Goal: Book appointment/travel/reservation

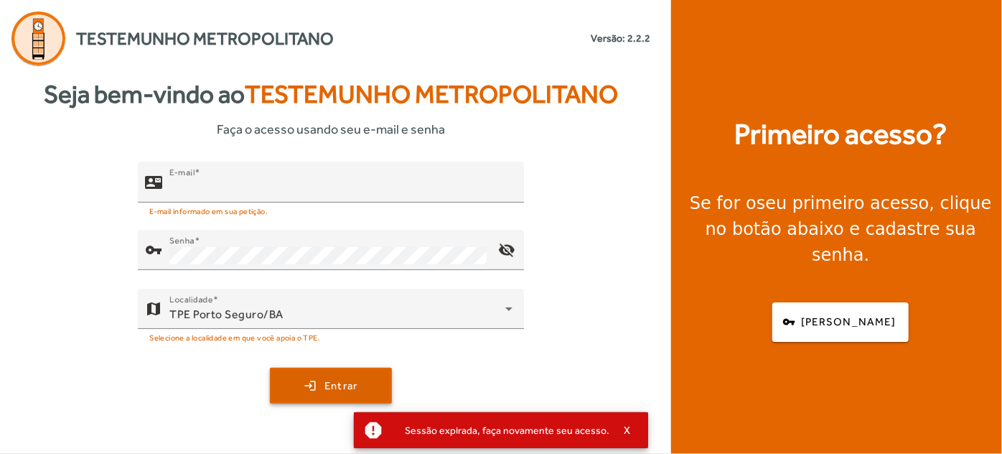
type input "**********"
click at [340, 375] on span "submit" at bounding box center [330, 385] width 119 height 34
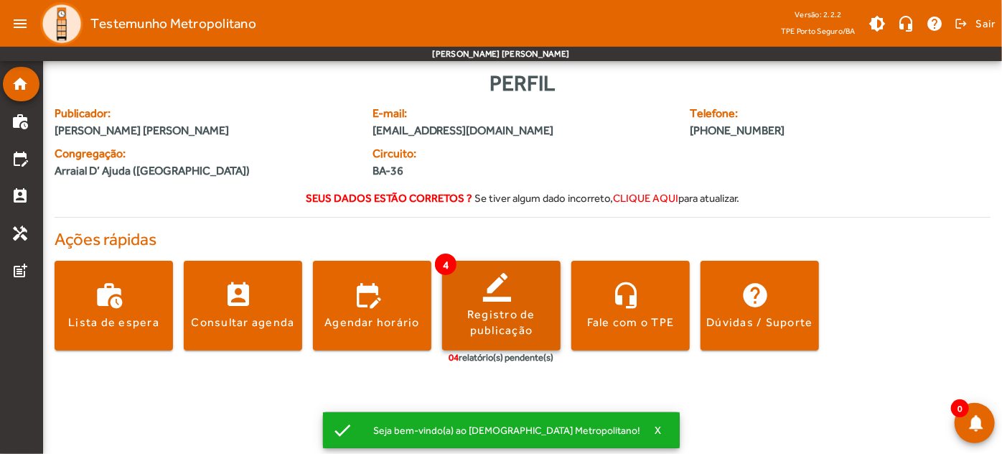
click at [507, 329] on div "Registro de publicação" at bounding box center [501, 322] width 118 height 32
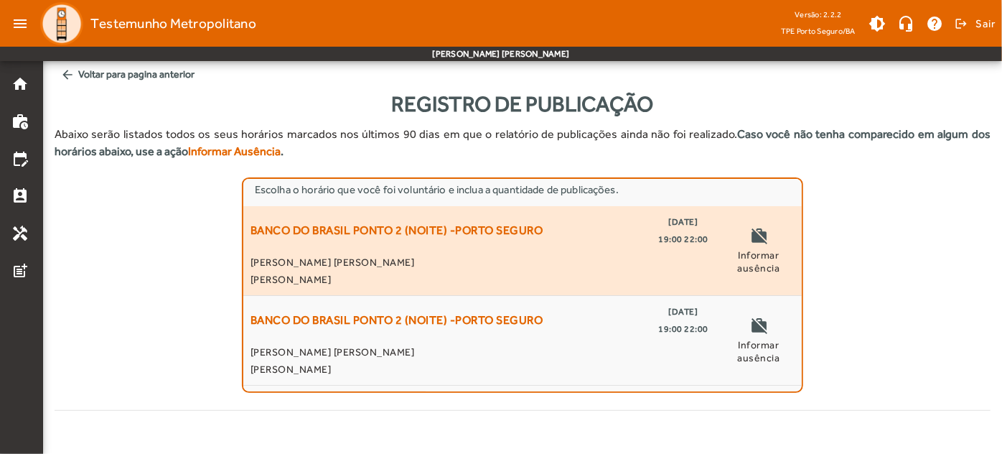
click at [765, 268] on span "Informar ausência" at bounding box center [759, 261] width 72 height 26
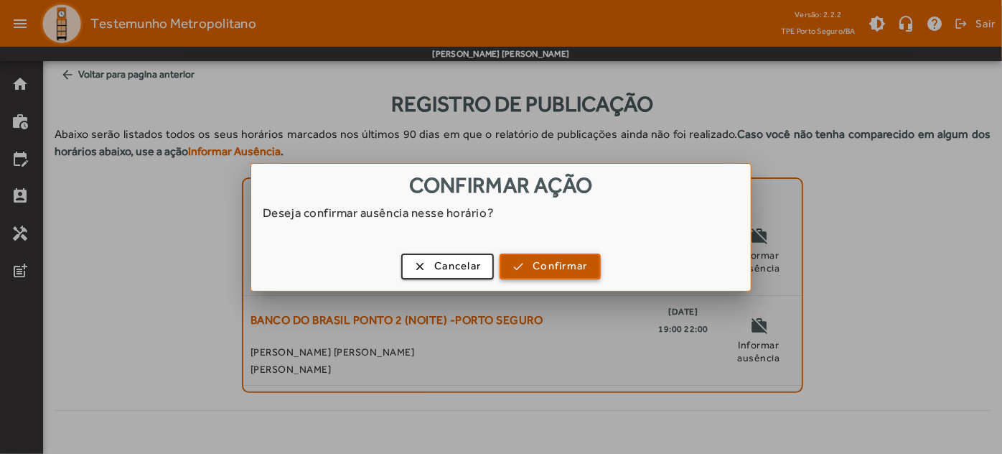
click at [551, 261] on span "Confirmar" at bounding box center [560, 266] width 55 height 17
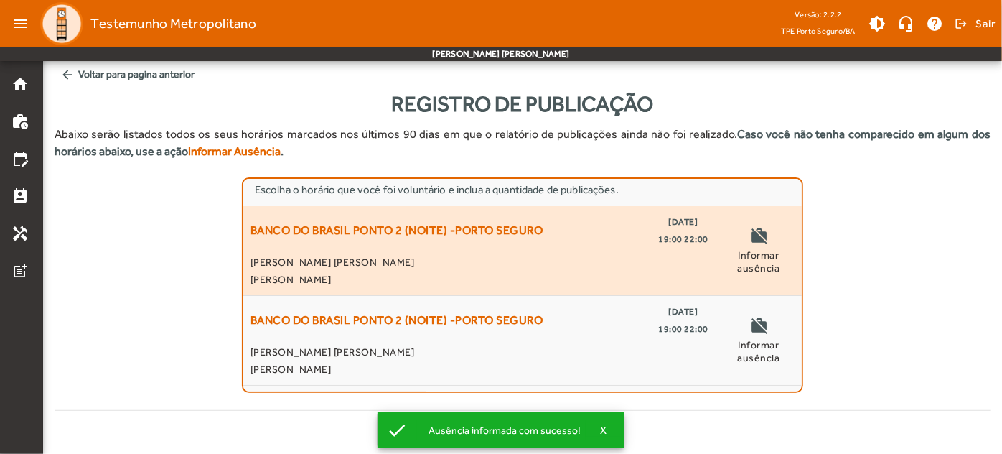
click at [752, 256] on span "Informar ausência" at bounding box center [759, 261] width 72 height 26
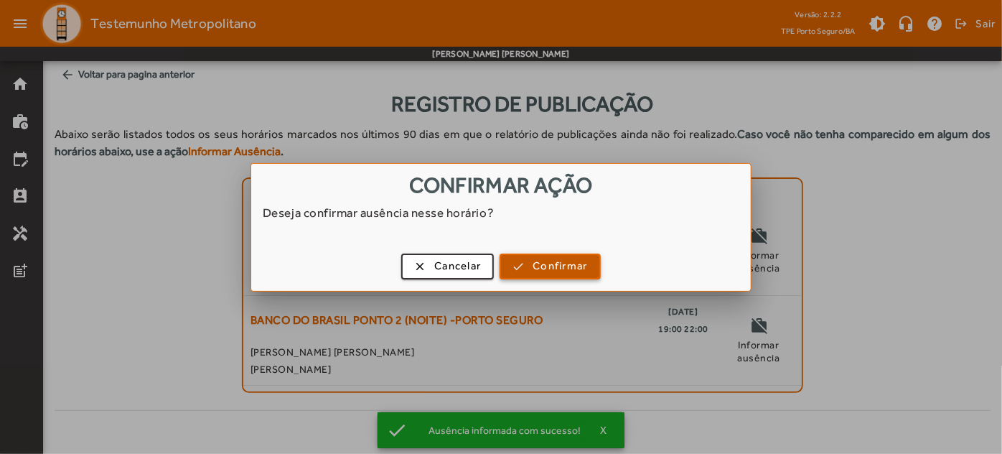
click at [555, 267] on span "Confirmar" at bounding box center [560, 266] width 55 height 17
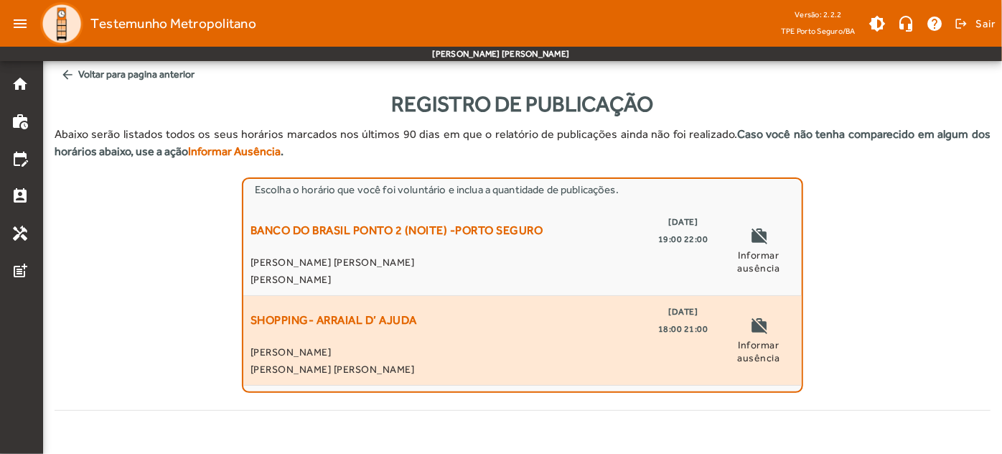
drag, startPoint x: 756, startPoint y: 329, endPoint x: 578, endPoint y: 312, distance: 178.8
click at [578, 312] on div "SHOPPING- ARRAIAL D’ AJUDA [DATE] 18:00 21:00 [PERSON_NAME] [PERSON_NAME] [PERS…" at bounding box center [522, 340] width 544 height 75
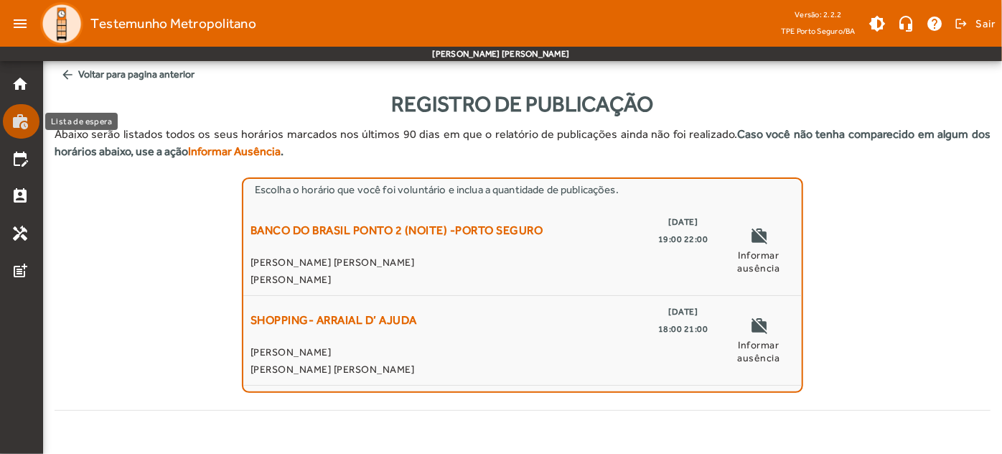
click at [22, 133] on mat-list-item "work_history" at bounding box center [21, 121] width 37 height 34
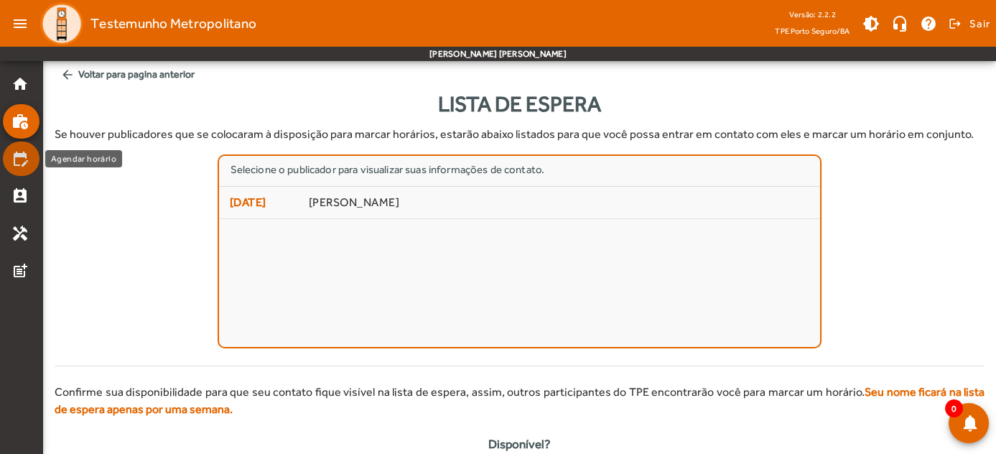
click at [19, 161] on mat-icon "edit_calendar" at bounding box center [19, 158] width 17 height 17
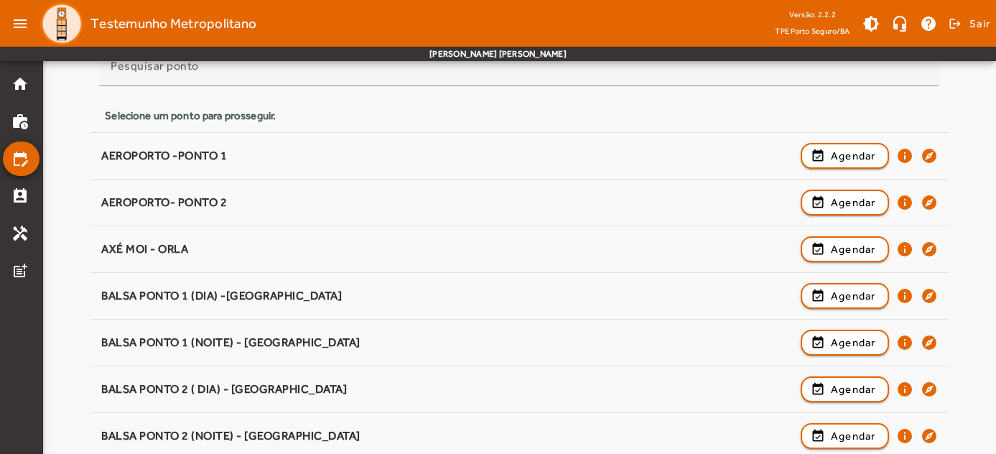
scroll to position [156, 0]
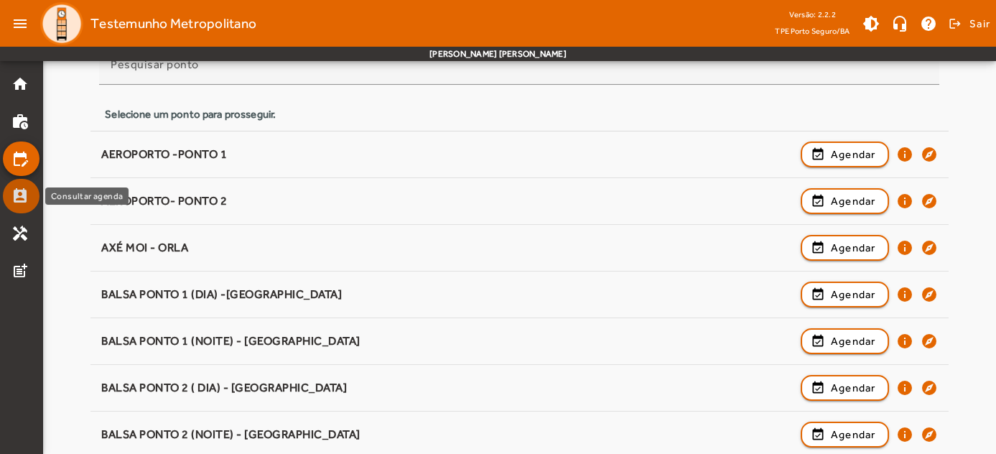
click at [16, 200] on mat-icon "perm_contact_calendar" at bounding box center [19, 195] width 17 height 17
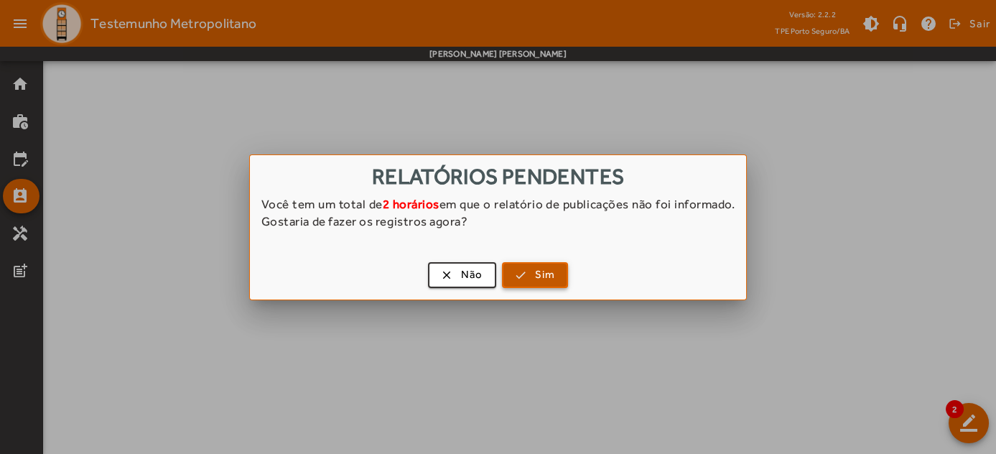
click at [530, 268] on span "button" at bounding box center [535, 275] width 64 height 34
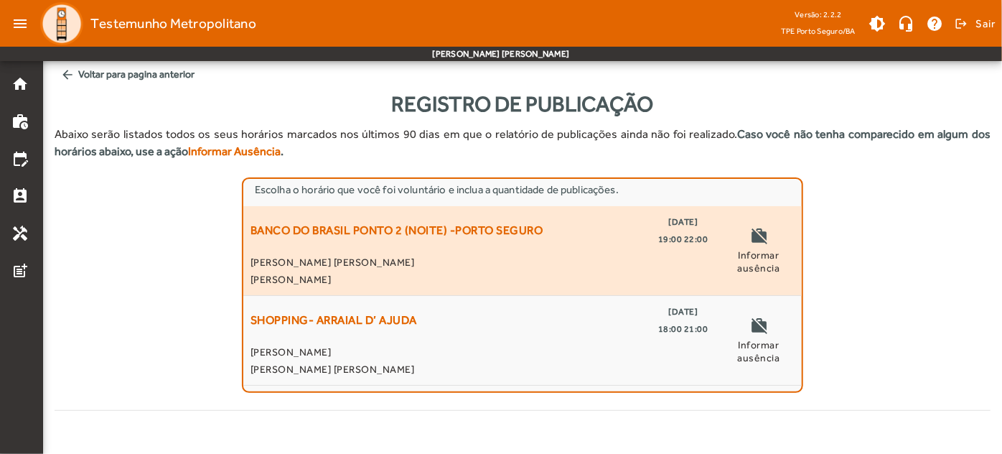
click at [762, 251] on span "Informar ausência" at bounding box center [759, 261] width 72 height 26
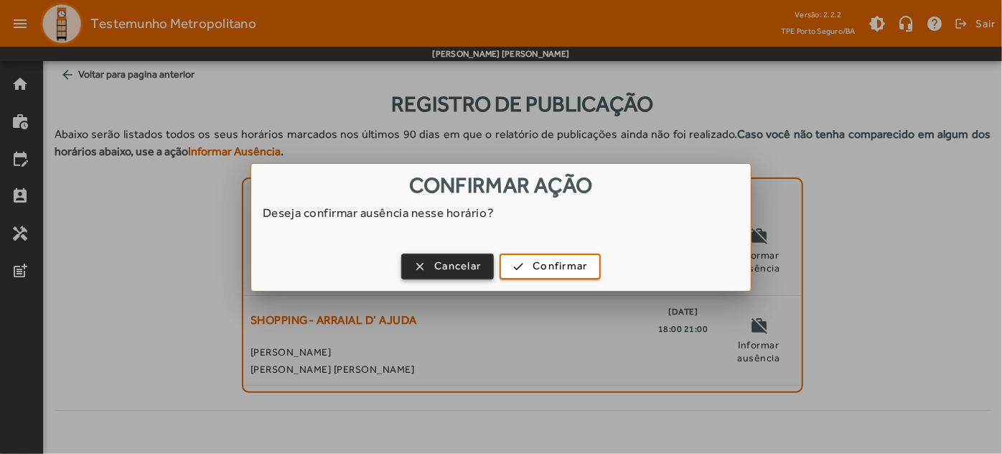
click at [469, 273] on span "button" at bounding box center [448, 266] width 90 height 34
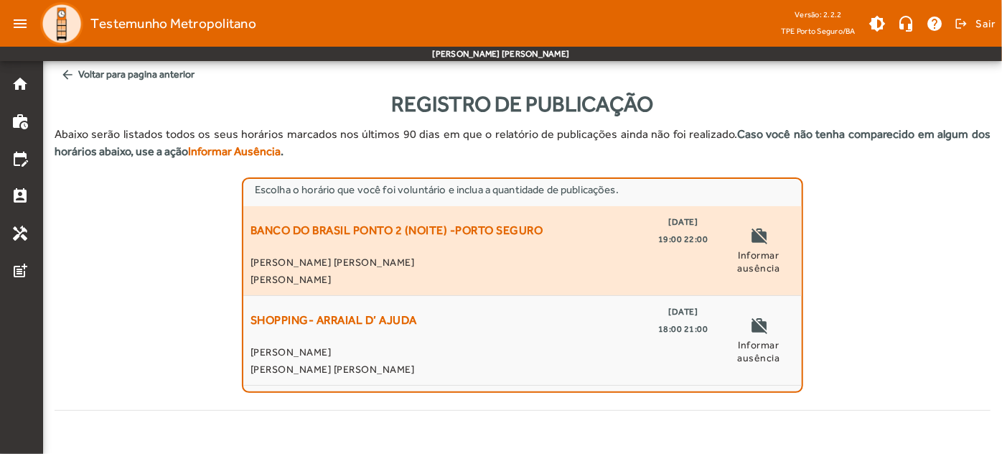
click at [768, 256] on span "Informar ausência" at bounding box center [759, 261] width 72 height 26
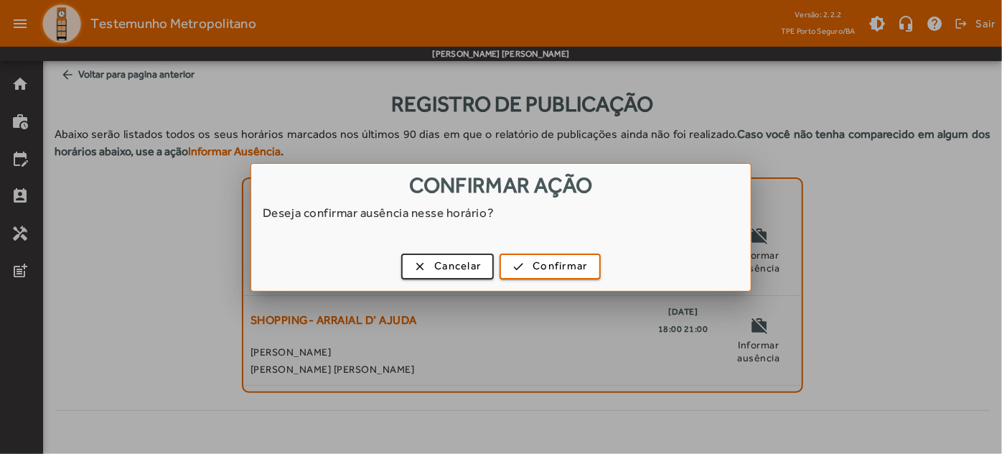
click at [802, 208] on div at bounding box center [501, 227] width 1002 height 454
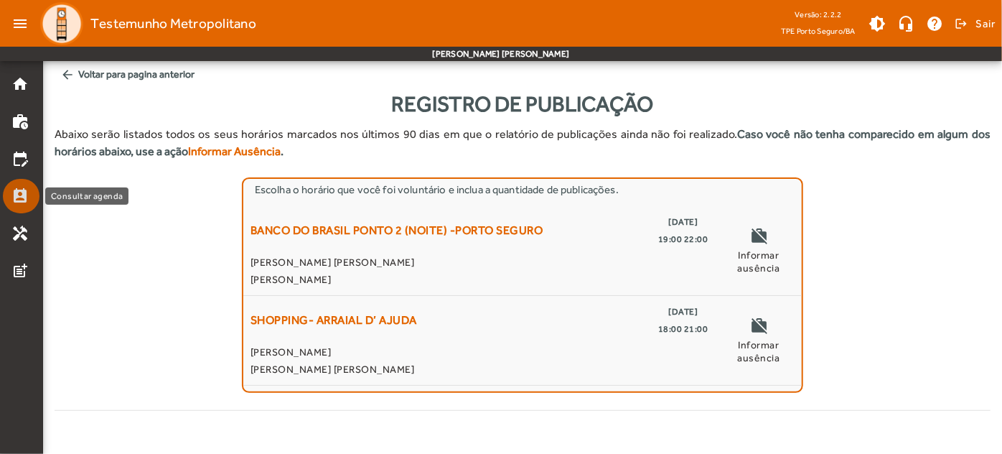
click at [11, 201] on mat-list-item "perm_contact_calendar" at bounding box center [21, 196] width 37 height 34
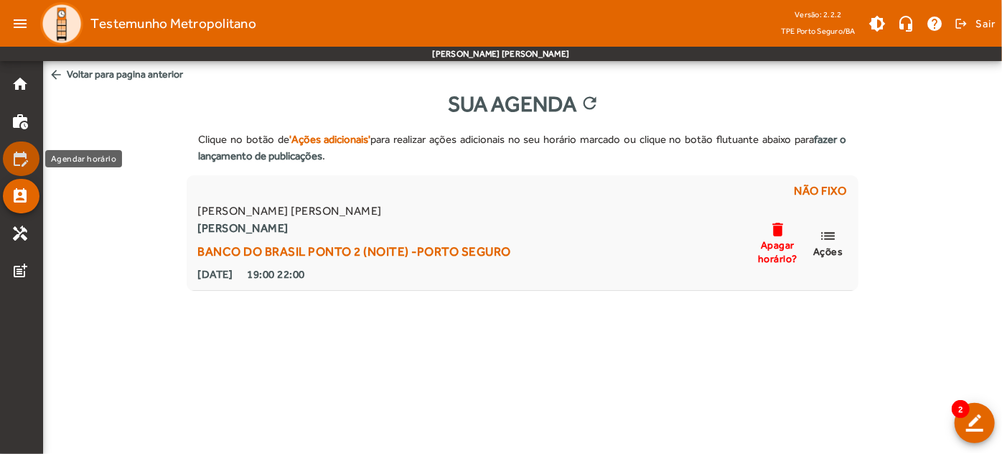
click at [27, 161] on mat-icon "edit_calendar" at bounding box center [19, 158] width 17 height 17
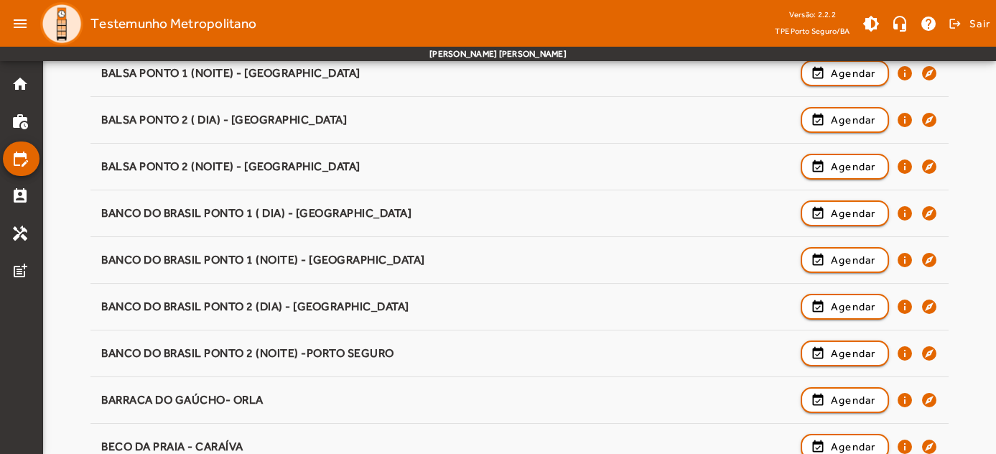
scroll to position [444, 0]
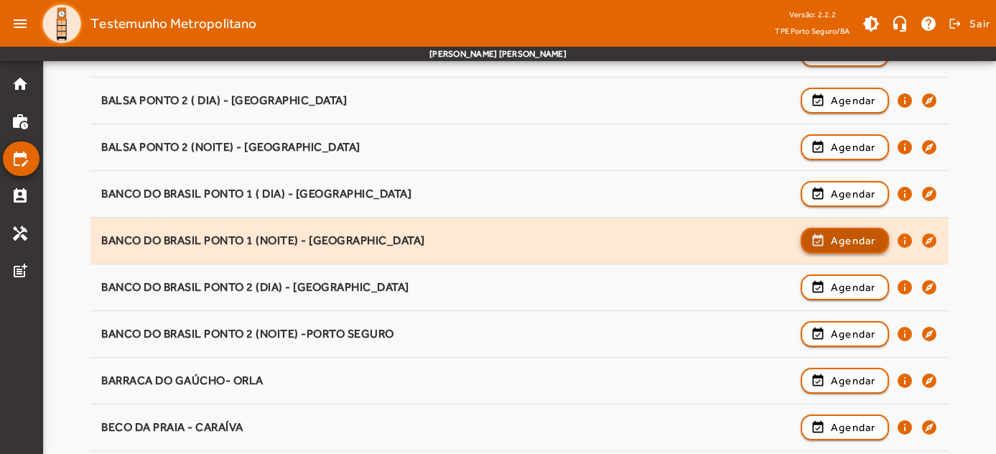
click at [838, 238] on span "Agendar" at bounding box center [852, 240] width 45 height 17
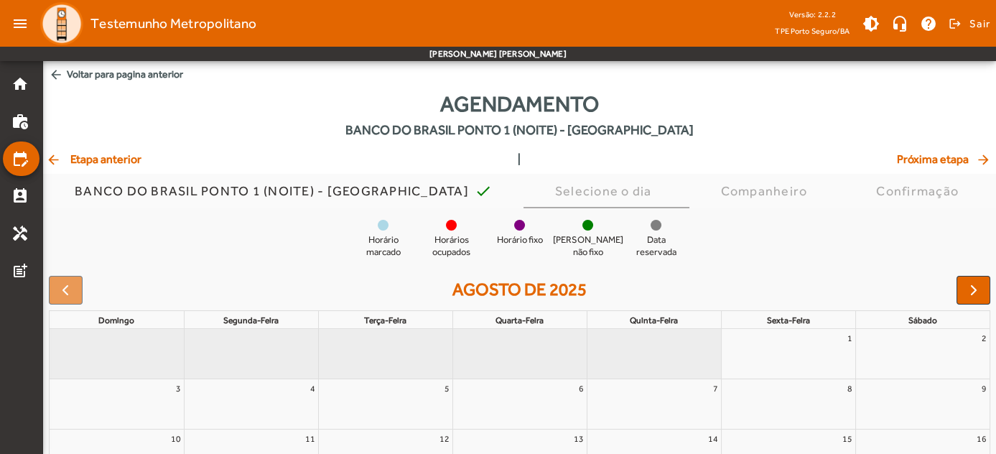
scroll to position [182, 0]
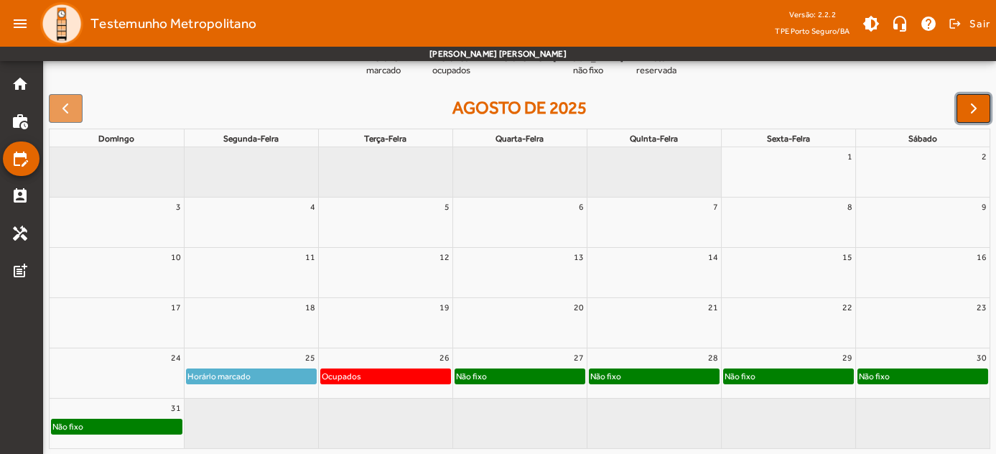
click at [970, 115] on span "button" at bounding box center [973, 108] width 17 height 17
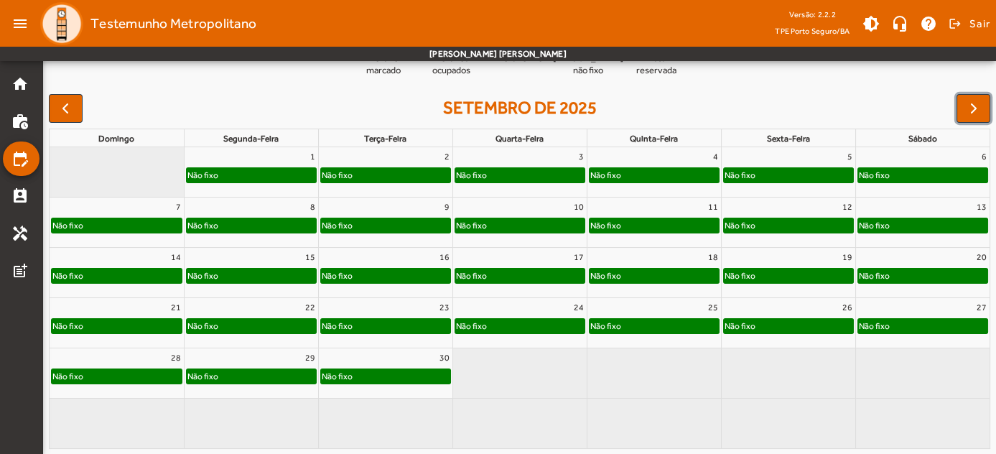
click at [256, 172] on div "Não fixo" at bounding box center [251, 175] width 129 height 14
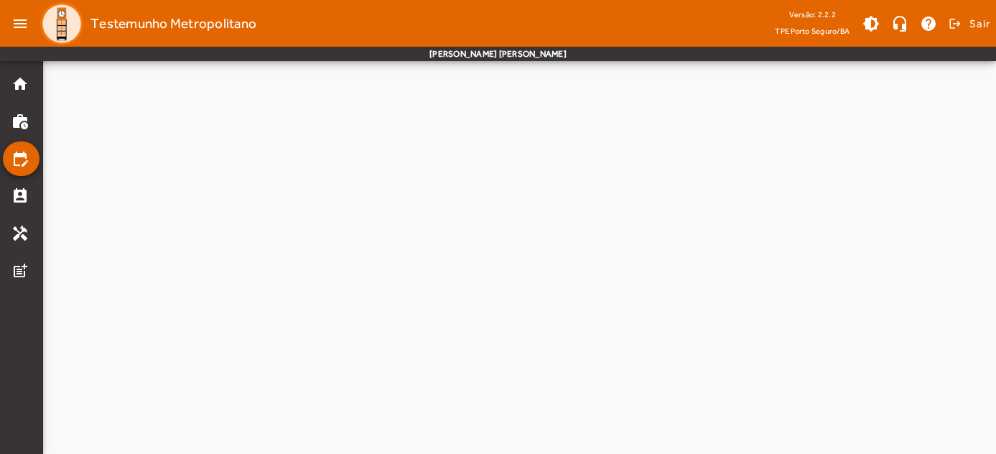
scroll to position [0, 0]
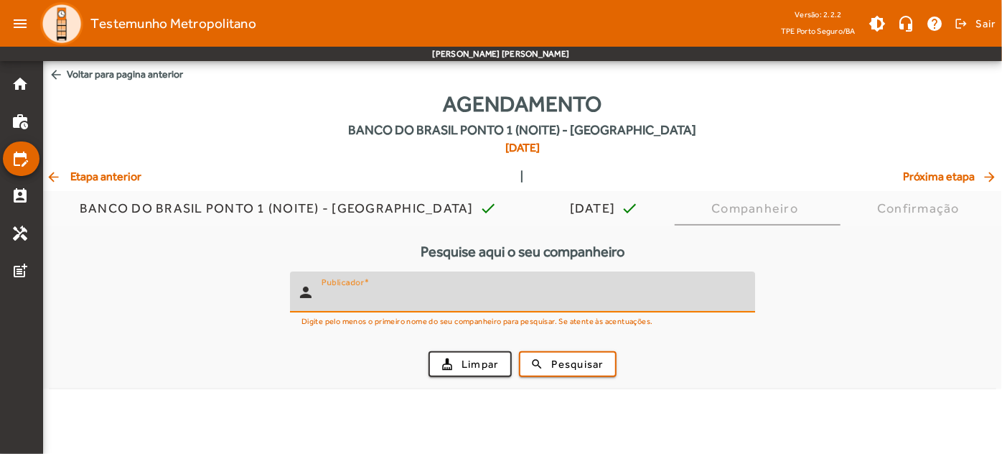
click at [357, 304] on input "Publicador" at bounding box center [533, 297] width 422 height 17
type input "******"
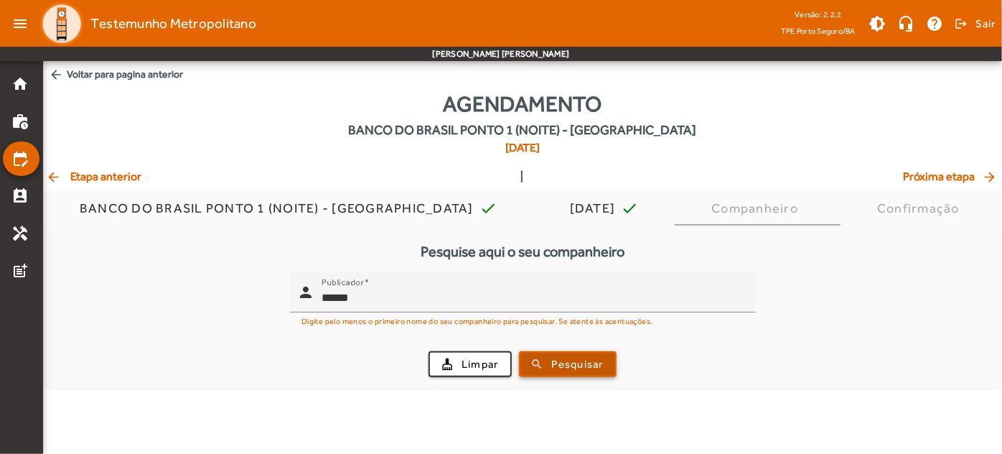
click at [570, 367] on span "Pesquisar" at bounding box center [578, 364] width 52 height 17
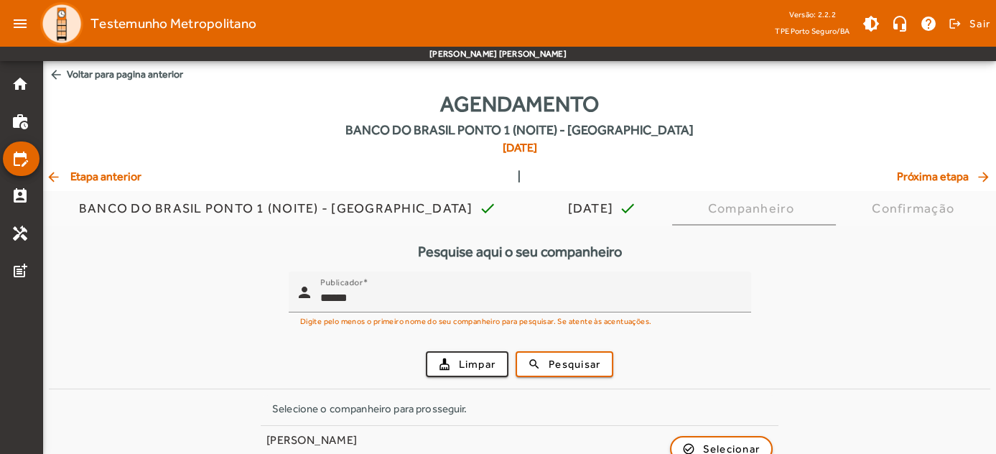
click at [193, 369] on div "cleaning_services Limpar search Pesquisar" at bounding box center [519, 363] width 924 height 49
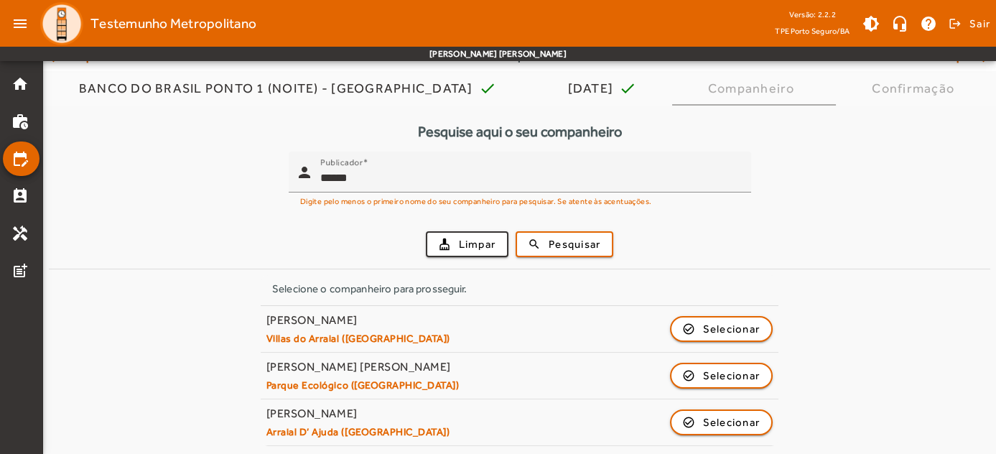
scroll to position [121, 0]
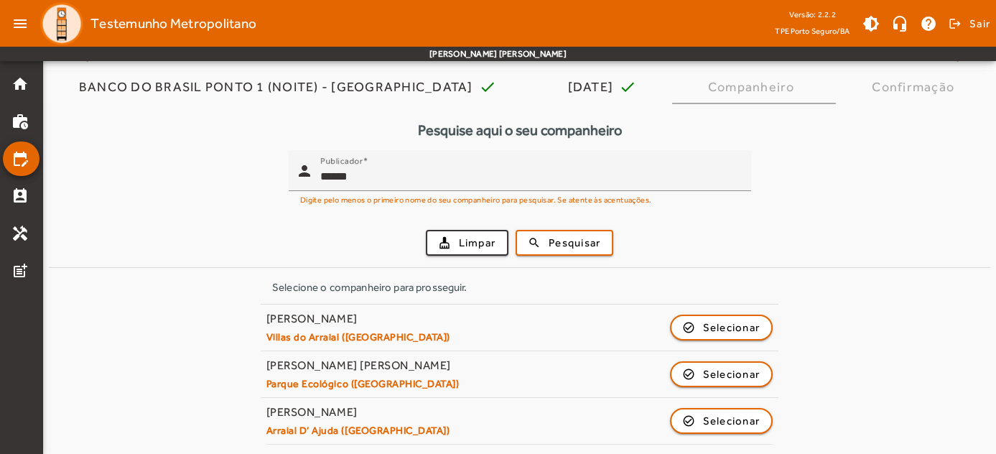
drag, startPoint x: 421, startPoint y: 412, endPoint x: 258, endPoint y: 416, distance: 162.3
click at [258, 416] on div "Selecione o companheiro para prosseguir. [PERSON_NAME] do Arraial ([GEOGRAPHIC_…" at bounding box center [519, 358] width 941 height 171
copy div "[PERSON_NAME]"
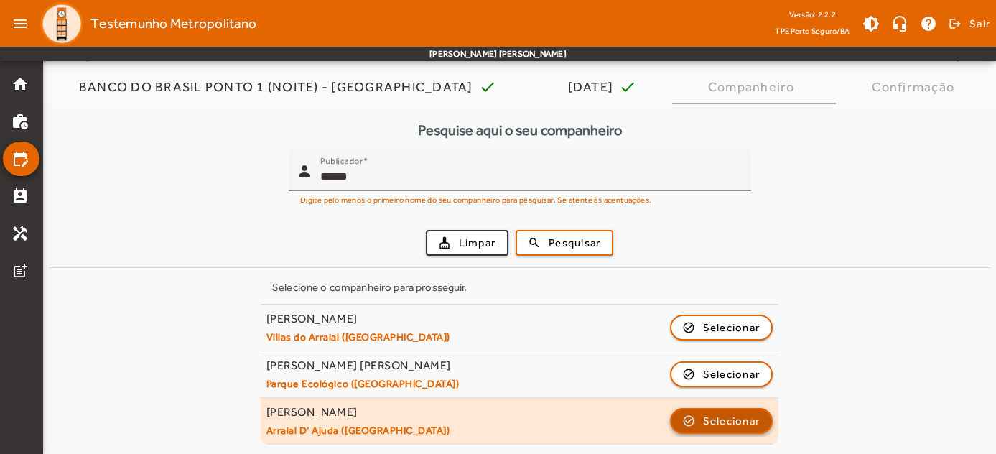
click at [734, 415] on span "Selecionar" at bounding box center [731, 420] width 57 height 17
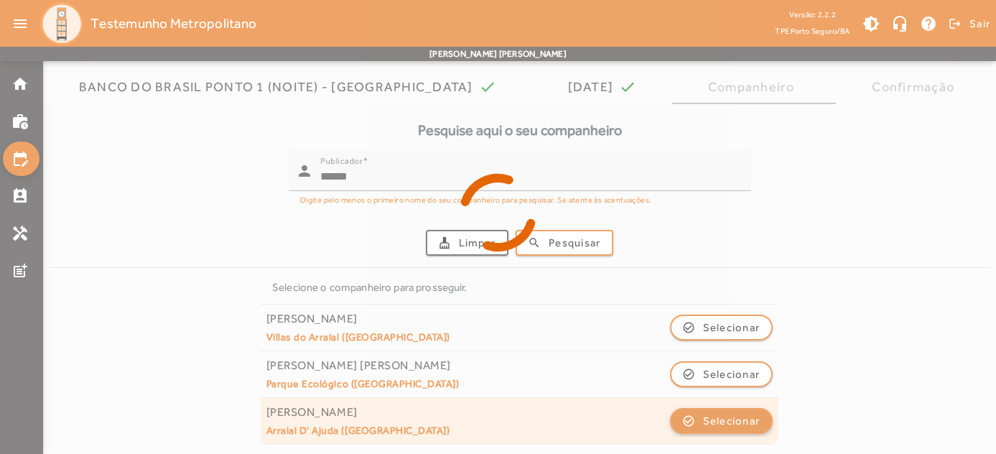
scroll to position [0, 0]
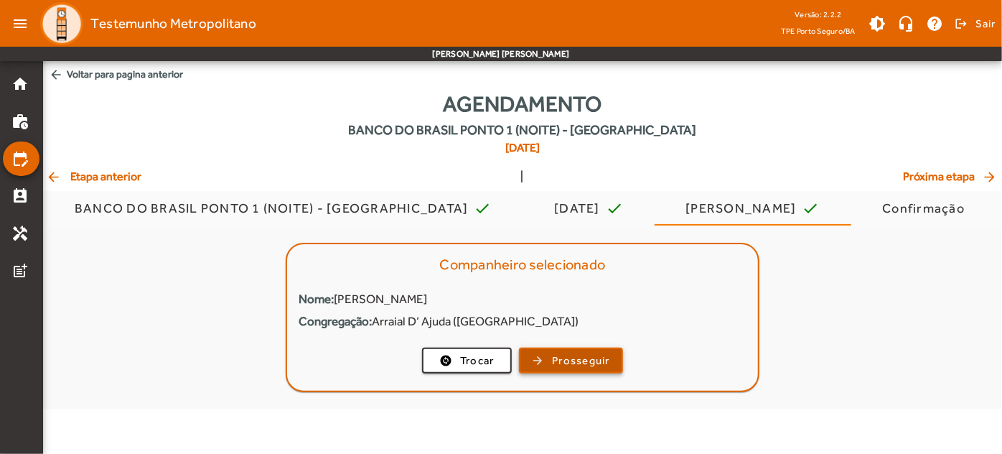
click at [570, 370] on span "button" at bounding box center [570, 360] width 101 height 34
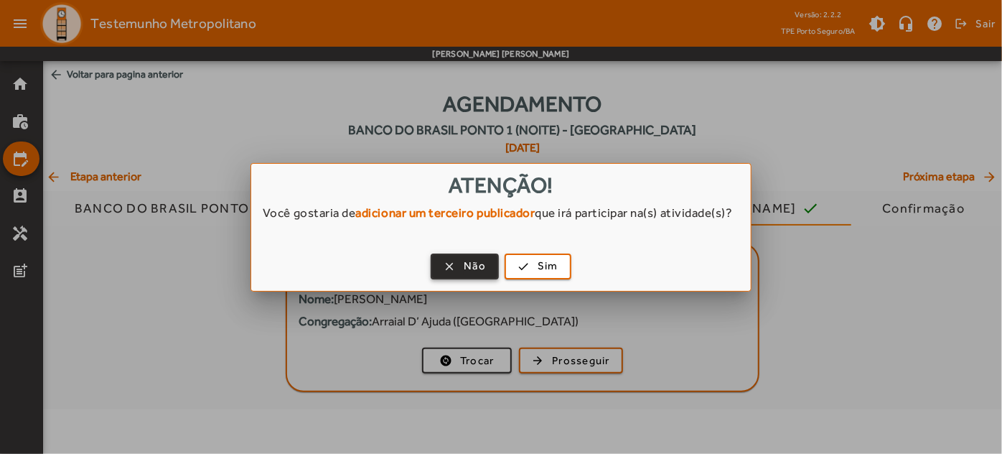
click at [469, 274] on span "Não" at bounding box center [475, 266] width 22 height 17
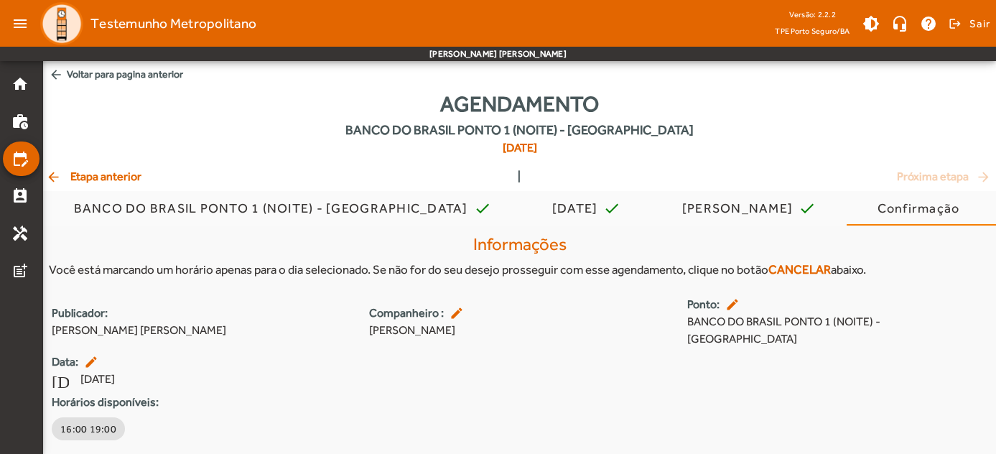
scroll to position [44, 0]
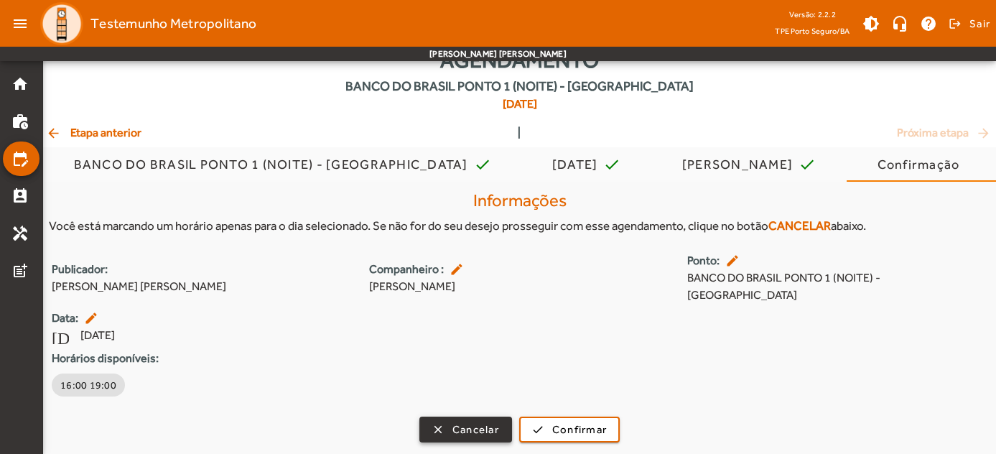
click at [432, 423] on span "button" at bounding box center [466, 429] width 90 height 34
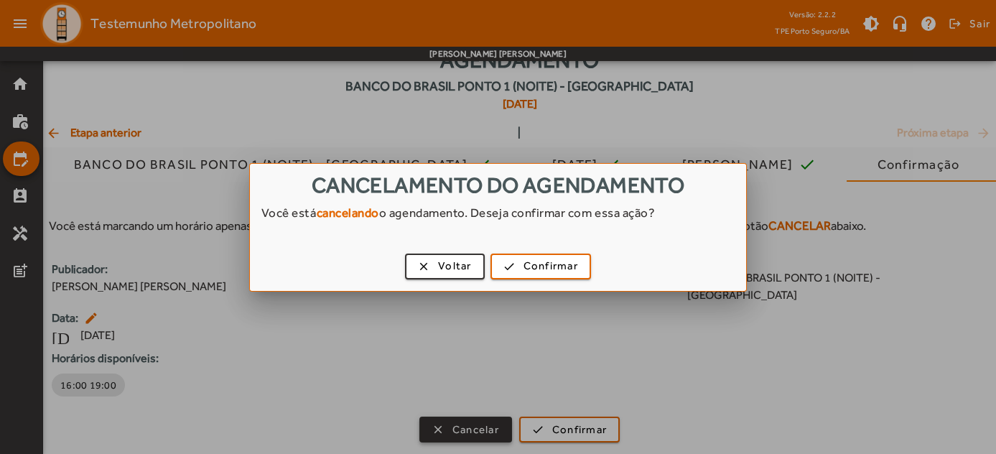
scroll to position [0, 0]
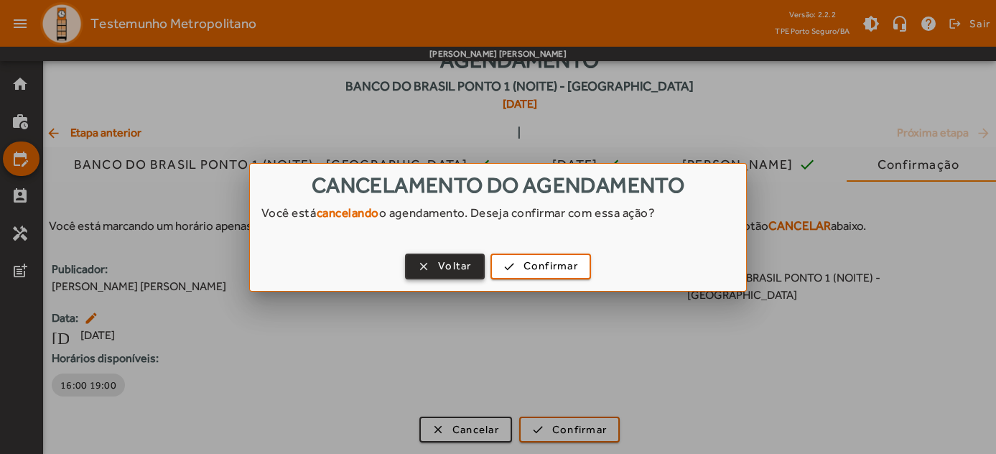
click at [458, 272] on span "Voltar" at bounding box center [455, 266] width 34 height 17
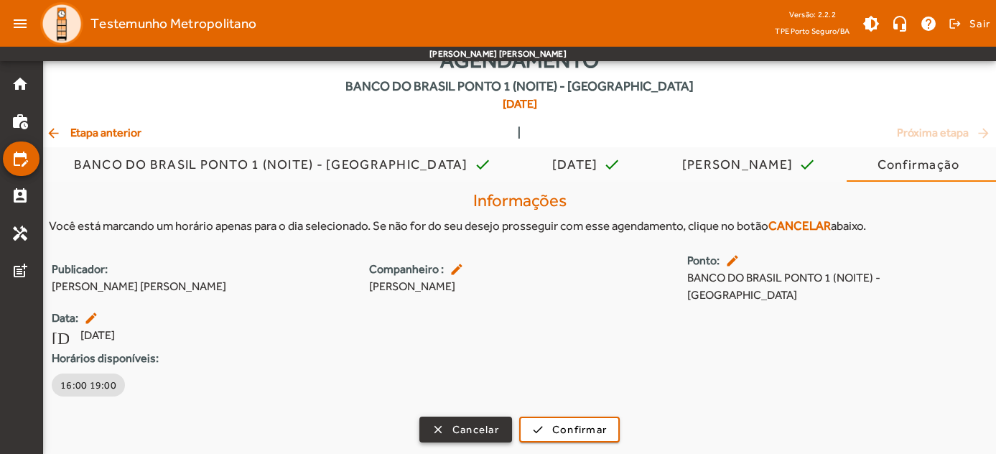
scroll to position [44, 0]
click at [80, 136] on span "arrow_back Etapa anterior" at bounding box center [93, 132] width 95 height 17
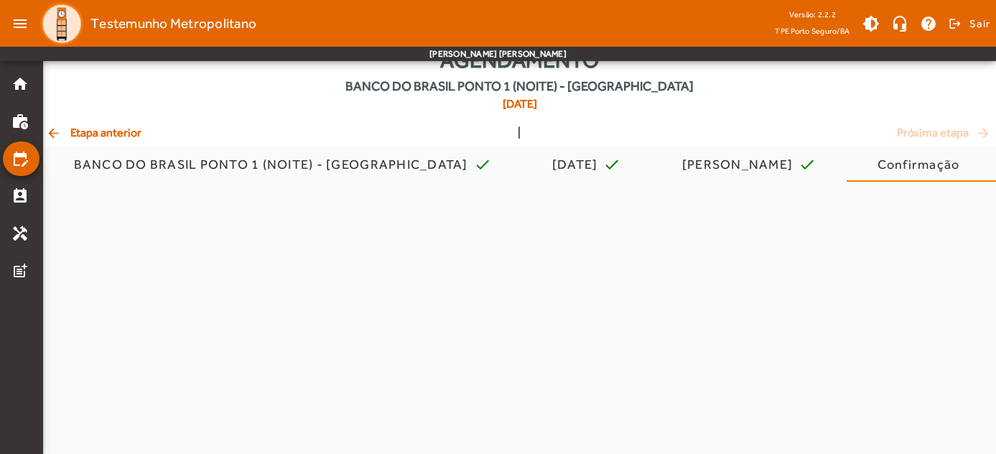
scroll to position [0, 0]
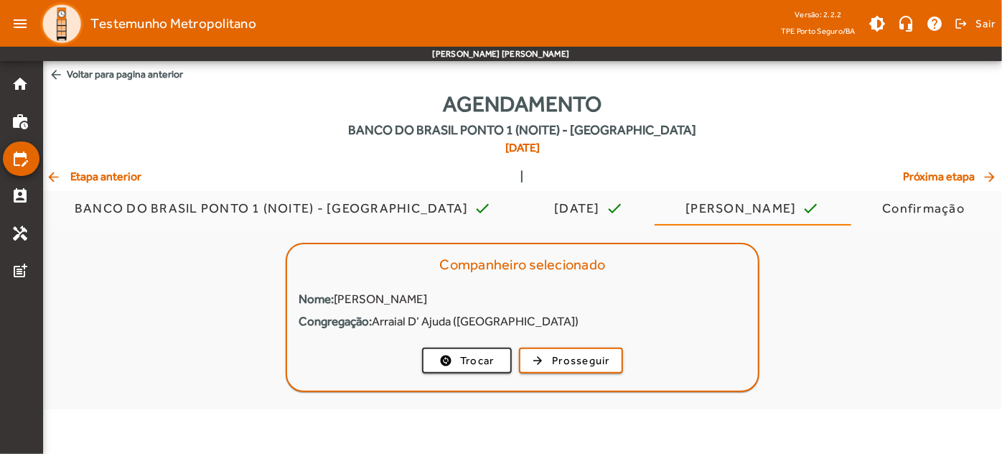
click at [93, 177] on span "arrow_back Etapa anterior" at bounding box center [93, 176] width 95 height 17
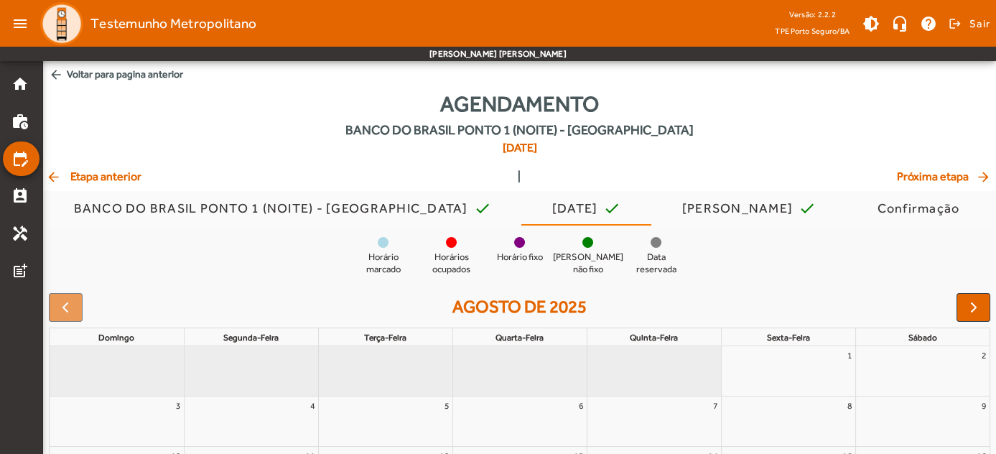
click at [93, 177] on span "arrow_back Etapa anterior" at bounding box center [93, 176] width 95 height 17
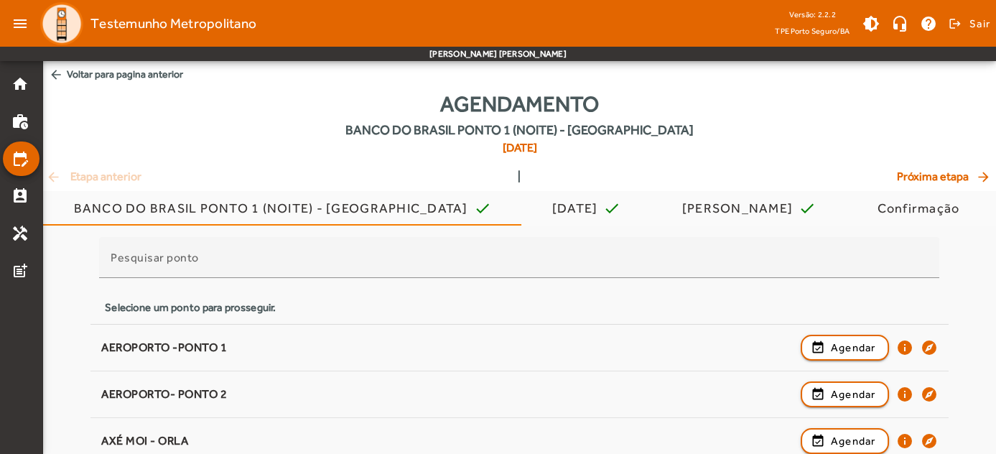
scroll to position [396, 0]
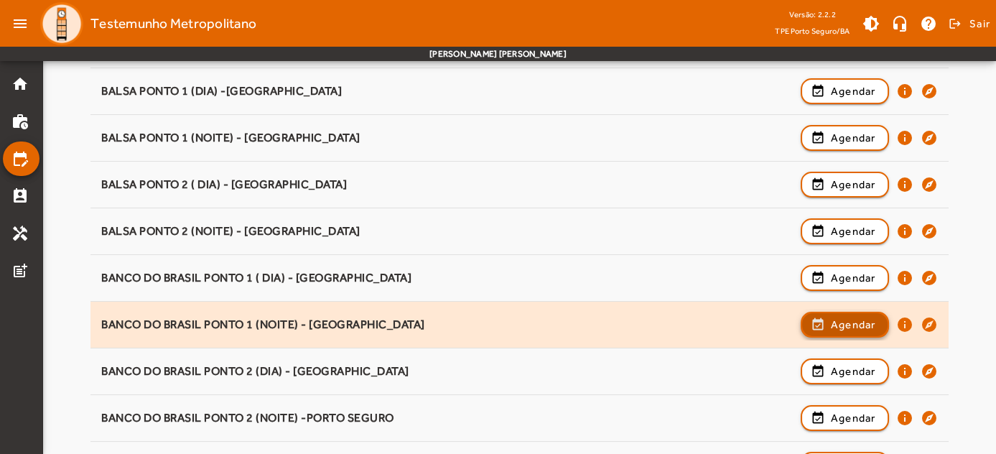
click at [830, 324] on span "Agendar" at bounding box center [852, 324] width 45 height 17
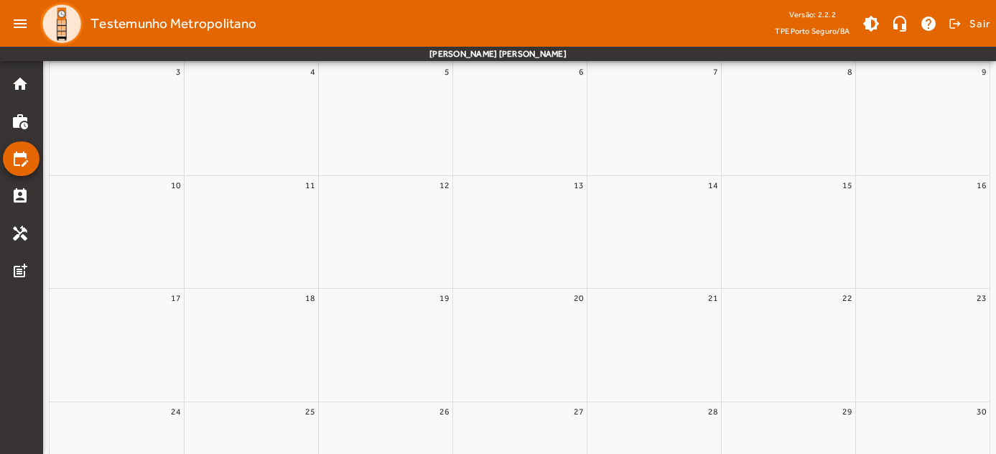
scroll to position [0, 0]
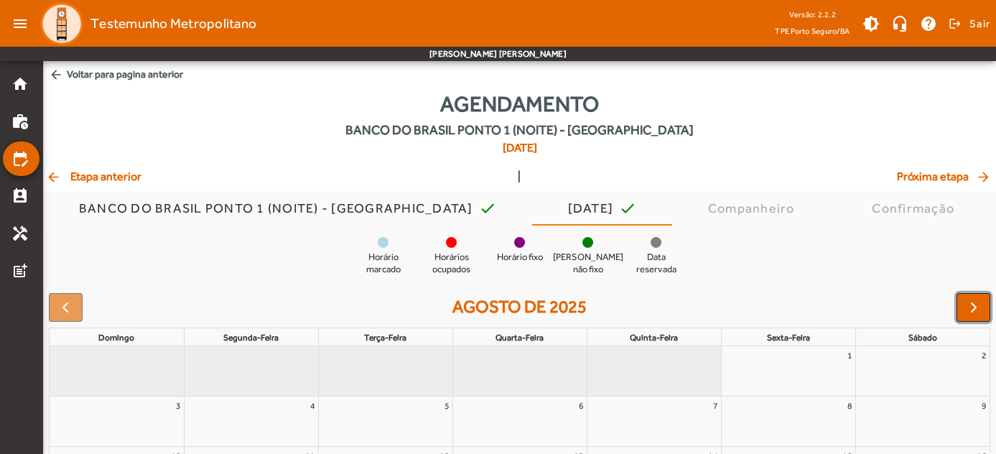
click at [972, 308] on span "button" at bounding box center [973, 307] width 17 height 17
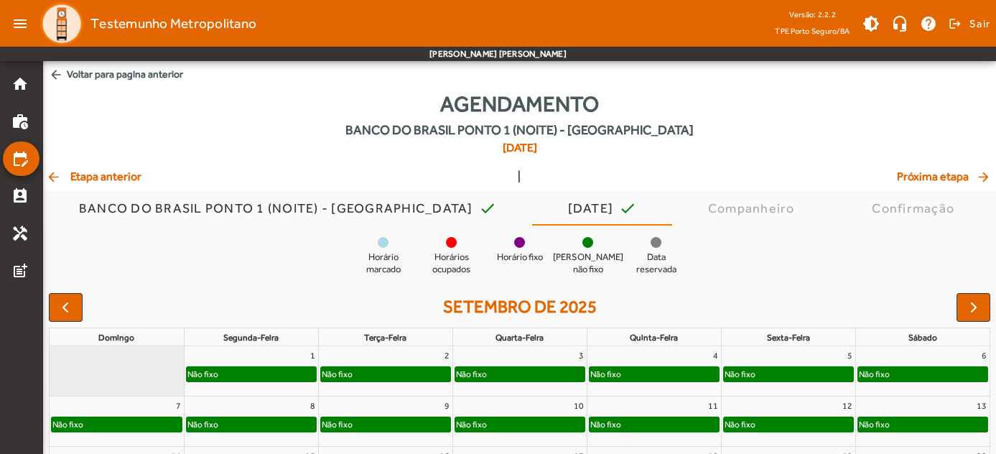
click at [47, 172] on mat-icon "arrow_back" at bounding box center [54, 176] width 17 height 14
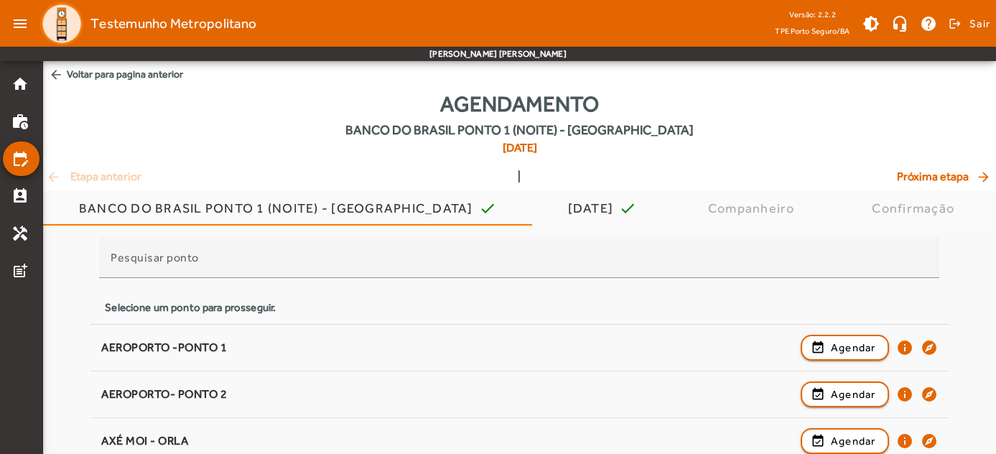
scroll to position [396, 0]
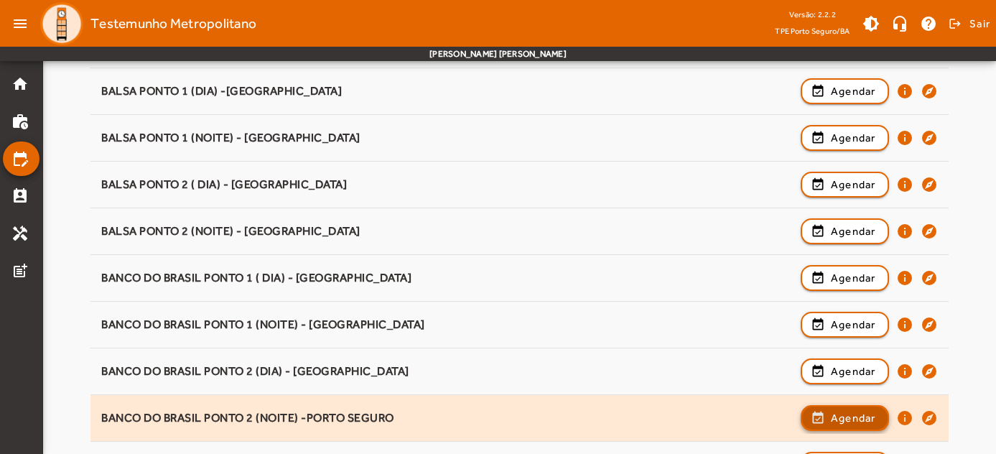
click at [847, 423] on span "button" at bounding box center [844, 418] width 85 height 34
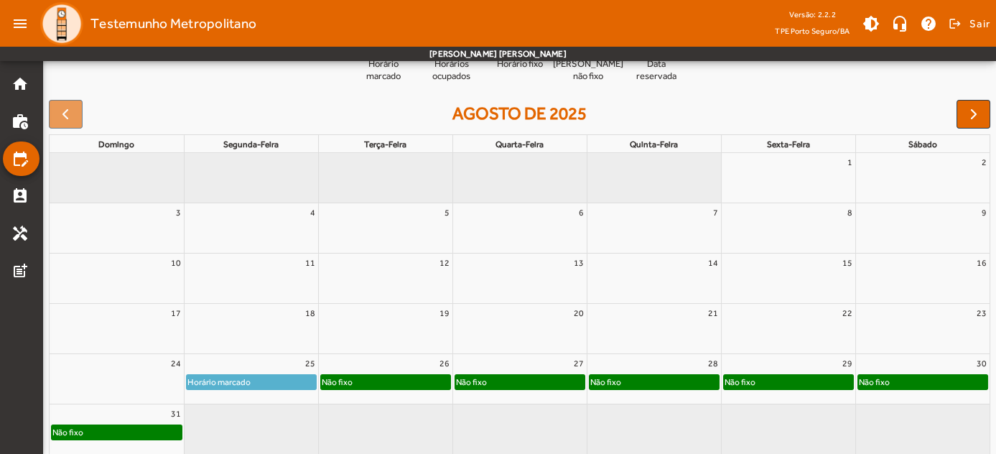
scroll to position [182, 0]
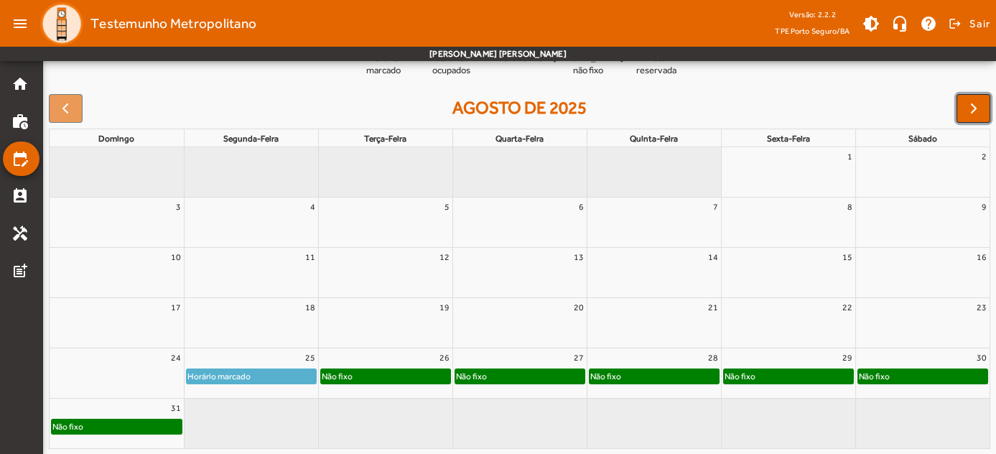
click at [976, 112] on span "button" at bounding box center [973, 108] width 17 height 17
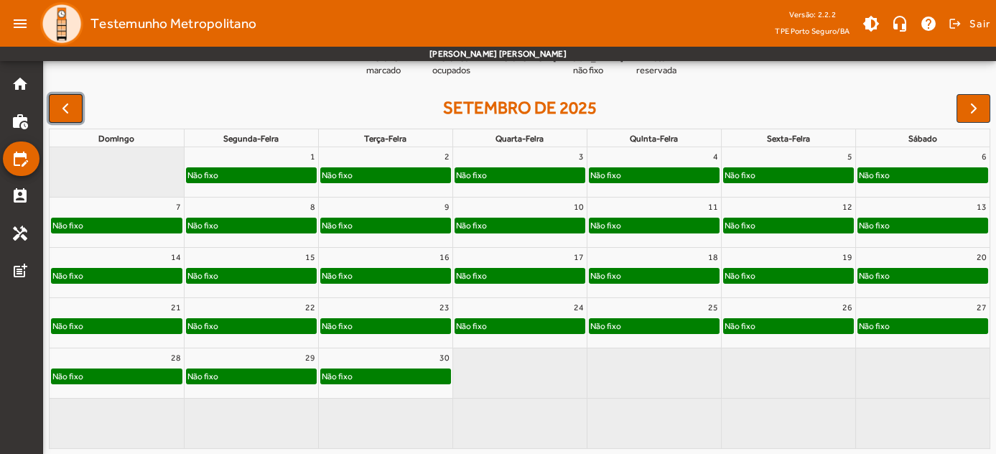
click at [72, 106] on span "button" at bounding box center [65, 108] width 17 height 17
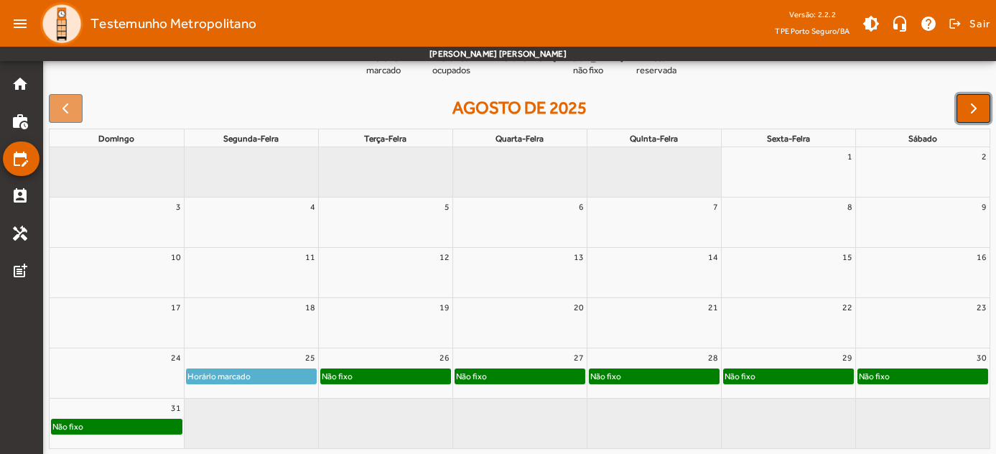
click at [973, 108] on span "button" at bounding box center [973, 108] width 17 height 17
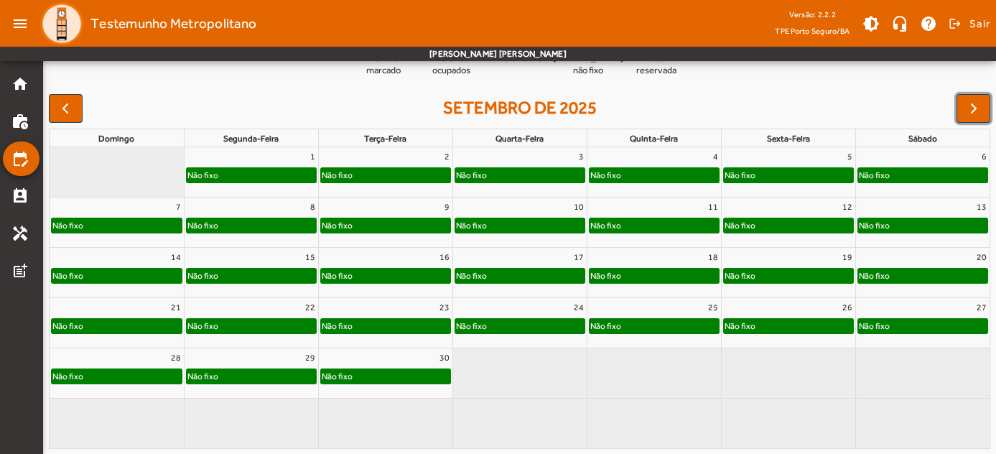
click at [287, 180] on div "Não fixo" at bounding box center [251, 175] width 129 height 14
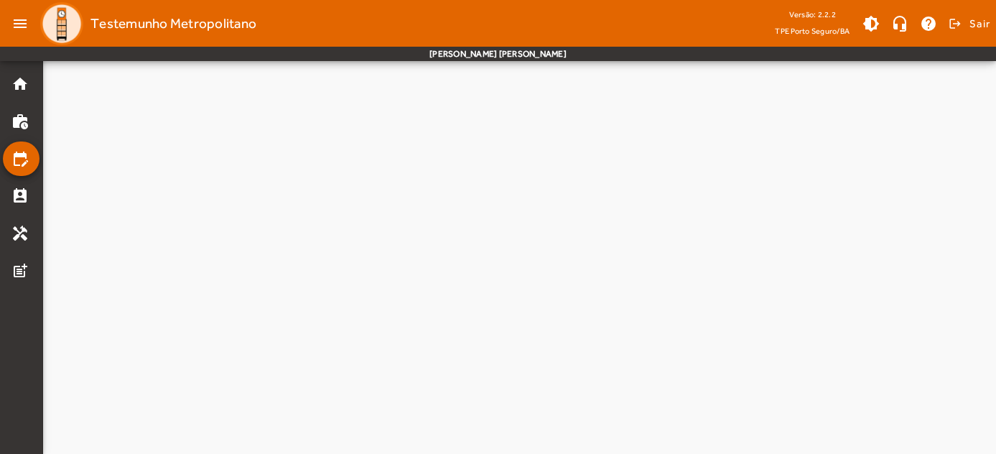
scroll to position [0, 0]
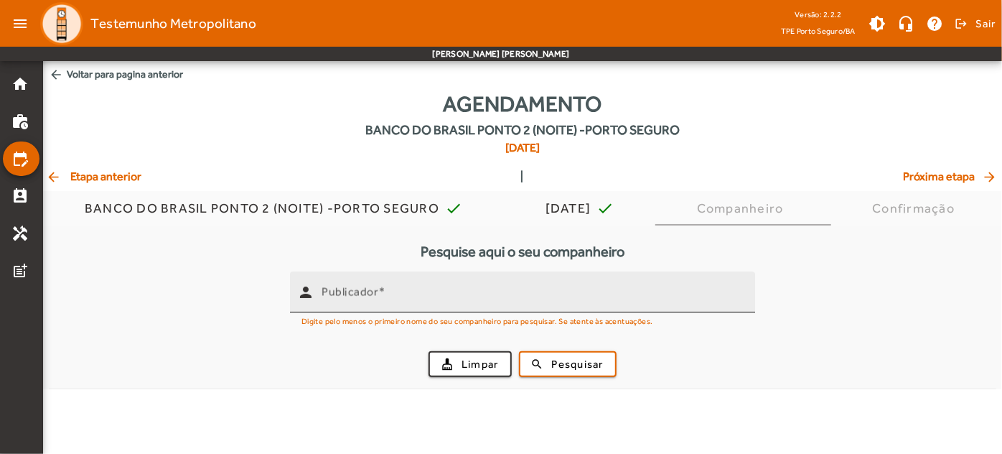
click at [373, 294] on mat-label "Publicador" at bounding box center [350, 292] width 57 height 14
click at [373, 294] on input "Publicador" at bounding box center [533, 297] width 422 height 17
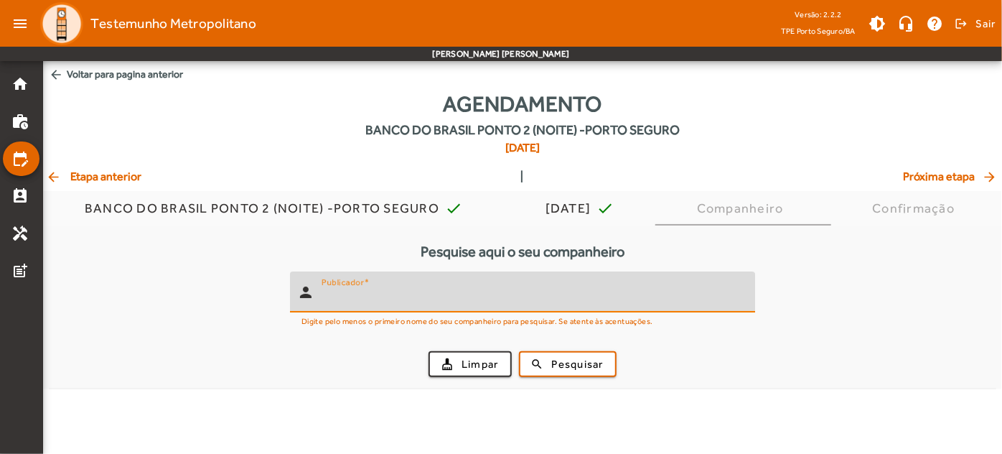
paste input "**********"
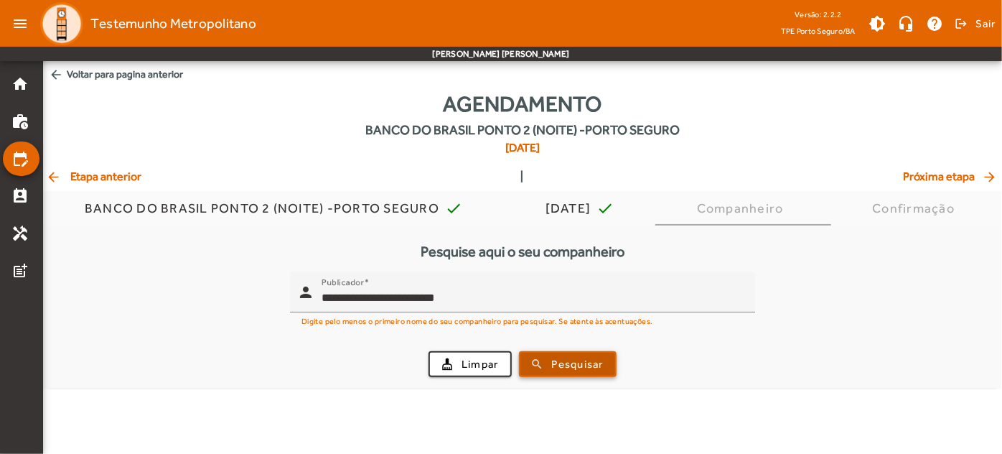
click at [561, 365] on span "Pesquisar" at bounding box center [578, 364] width 52 height 17
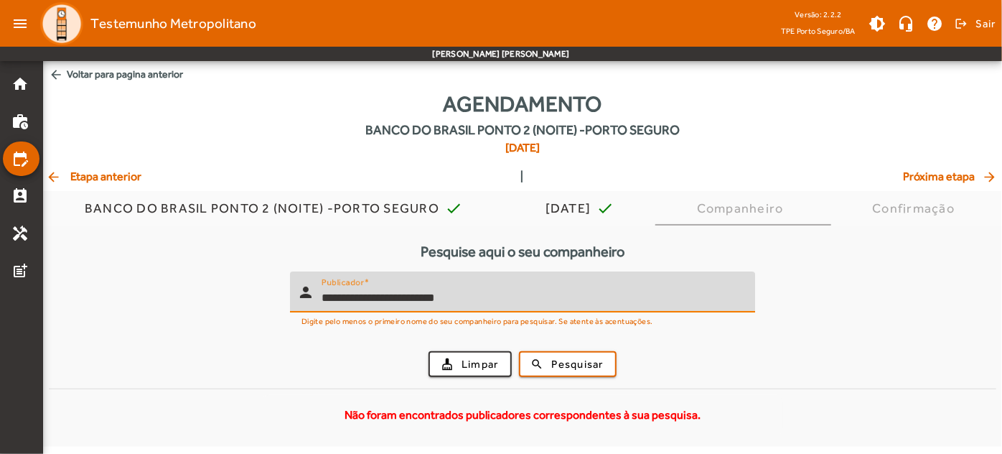
click at [478, 296] on input "**********" at bounding box center [533, 297] width 422 height 17
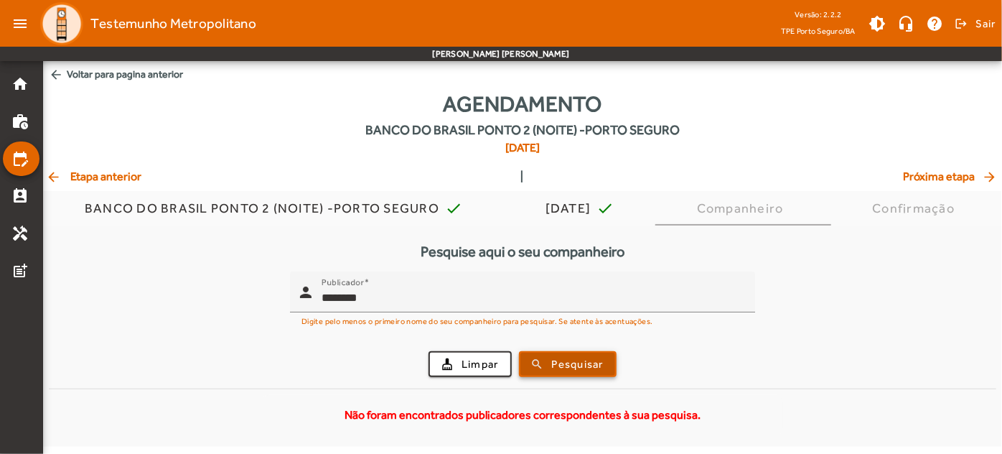
click at [552, 357] on span "Pesquisar" at bounding box center [578, 364] width 52 height 17
click at [909, 408] on div "Não foram encontrados publicadores correspondentes à sua pesquisa." at bounding box center [522, 415] width 947 height 40
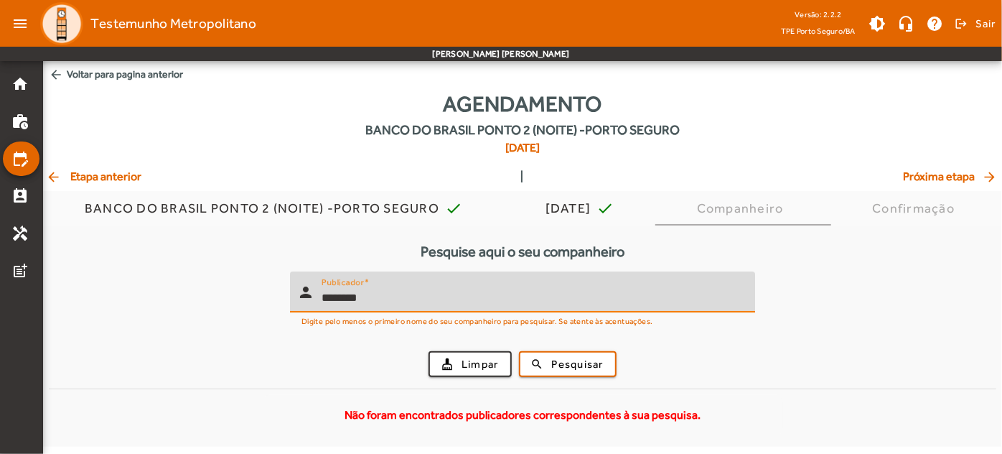
click at [523, 298] on input "******" at bounding box center [533, 297] width 422 height 17
type input "*"
type input "******"
click at [519, 351] on button "search Pesquisar" at bounding box center [568, 364] width 98 height 26
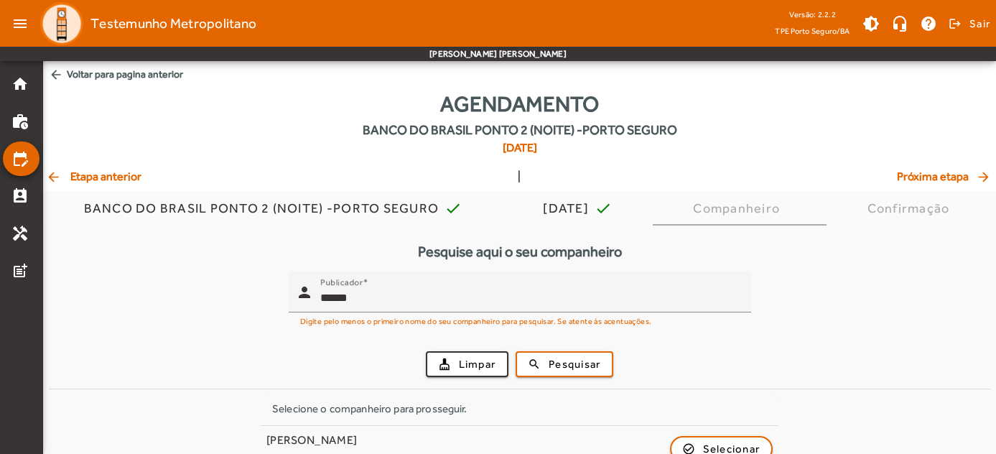
click at [220, 334] on form "person Publicador ****** Digite pelo menos o primeiro nome do seu companheiro p…" at bounding box center [519, 329] width 941 height 117
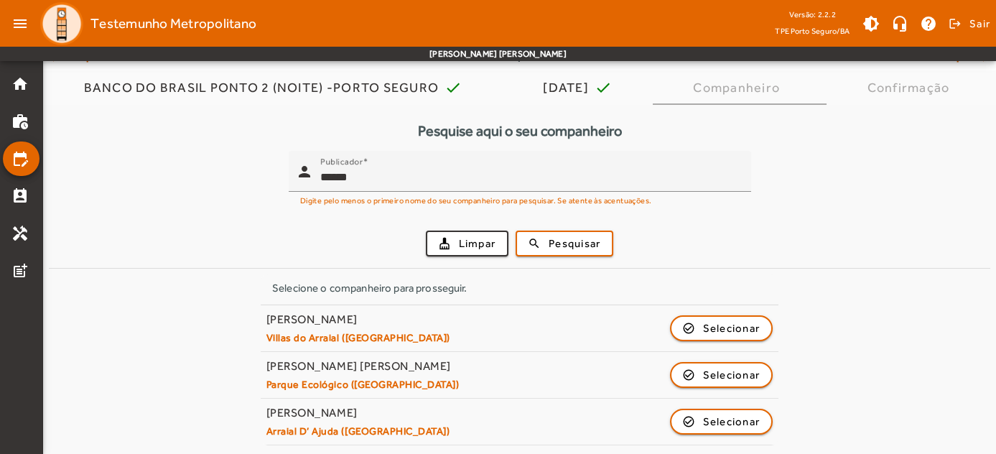
scroll to position [121, 0]
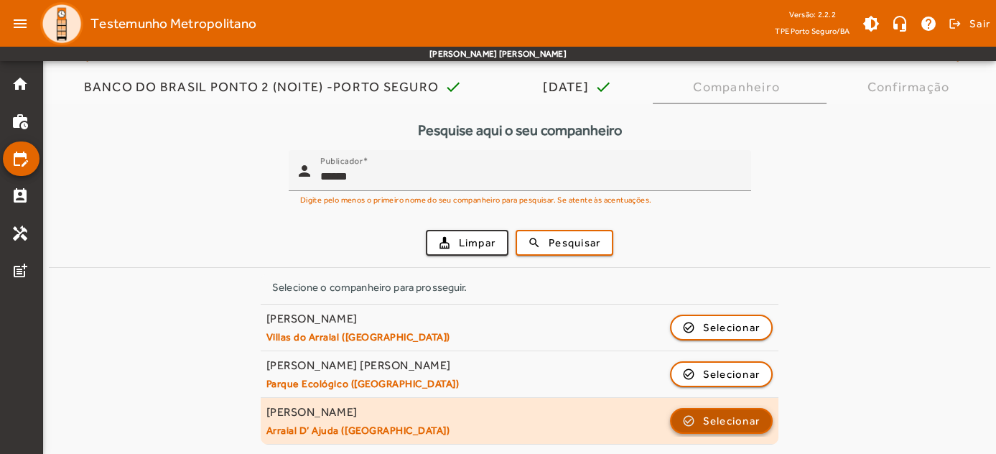
click at [729, 421] on span "Selecionar" at bounding box center [731, 420] width 57 height 17
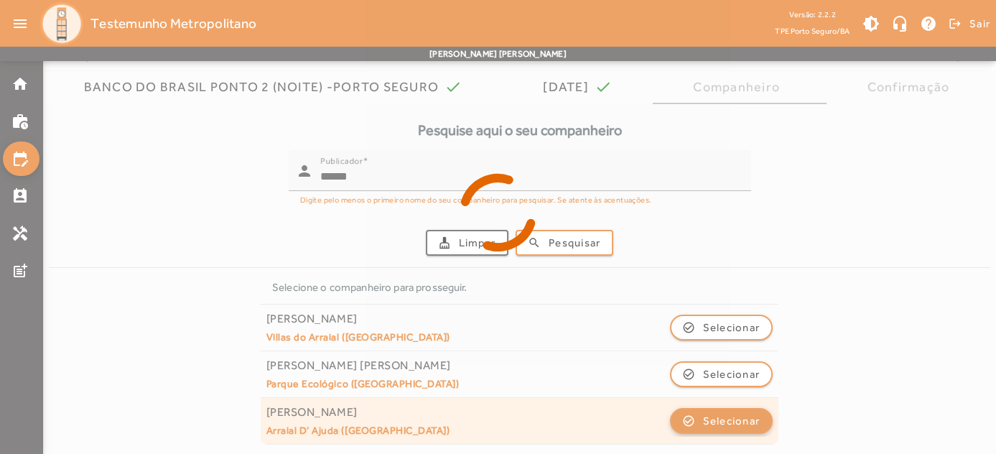
scroll to position [0, 0]
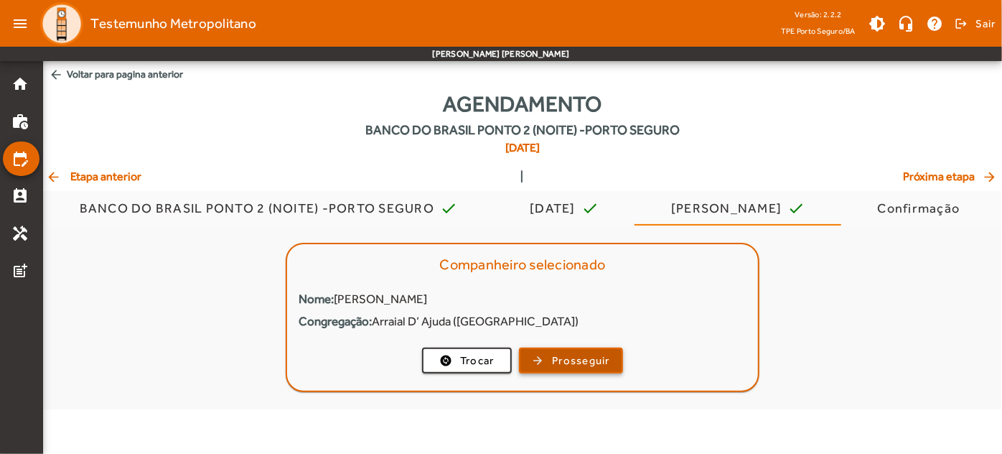
click at [556, 359] on span "Prosseguir" at bounding box center [581, 360] width 58 height 17
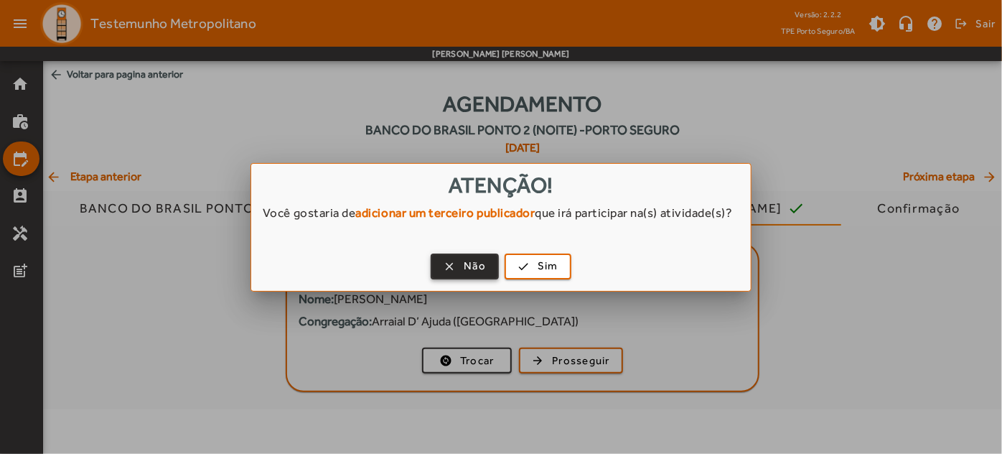
click at [457, 270] on span "button" at bounding box center [464, 266] width 65 height 34
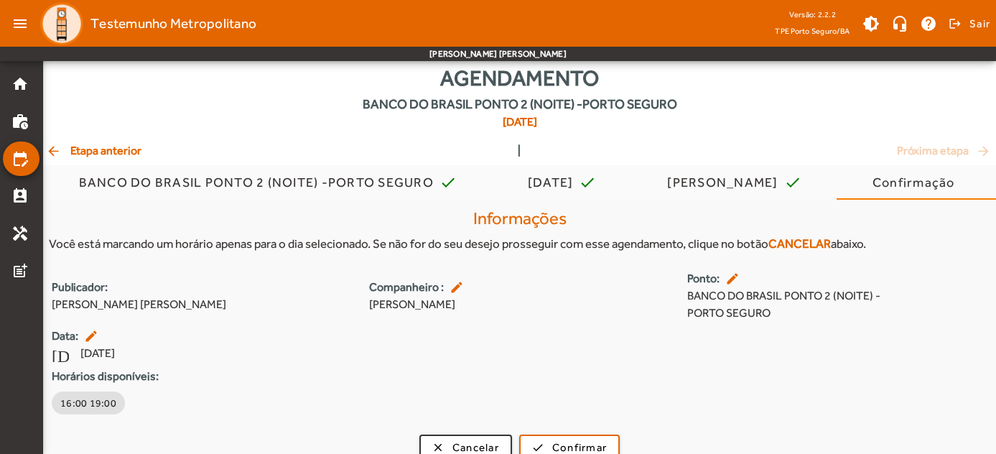
scroll to position [44, 0]
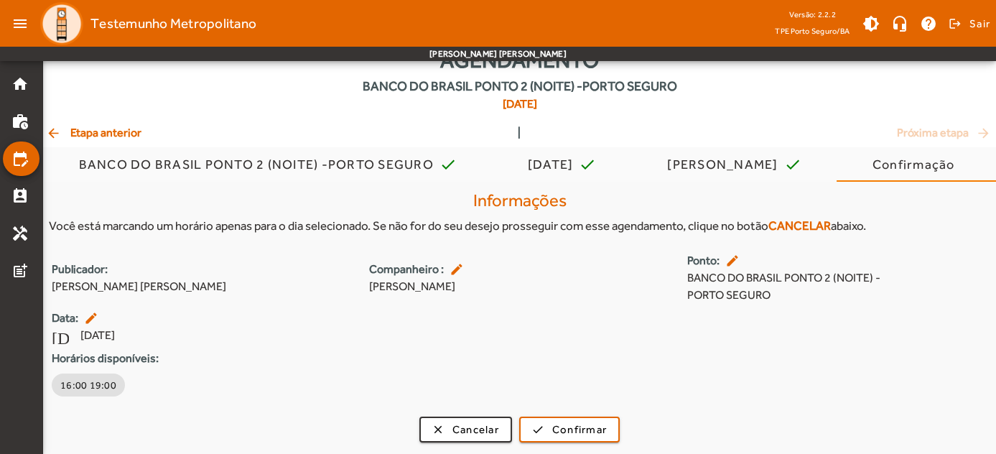
click at [74, 130] on span "arrow_back Etapa anterior" at bounding box center [93, 132] width 95 height 17
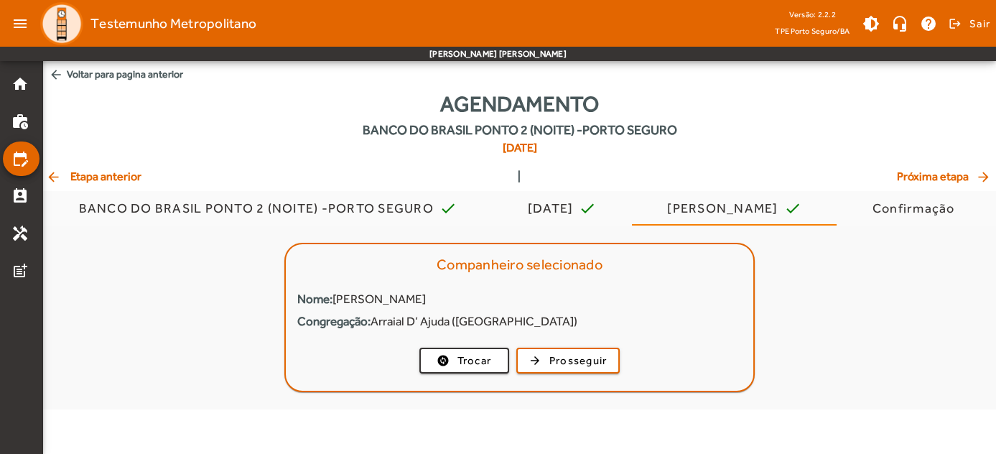
scroll to position [0, 0]
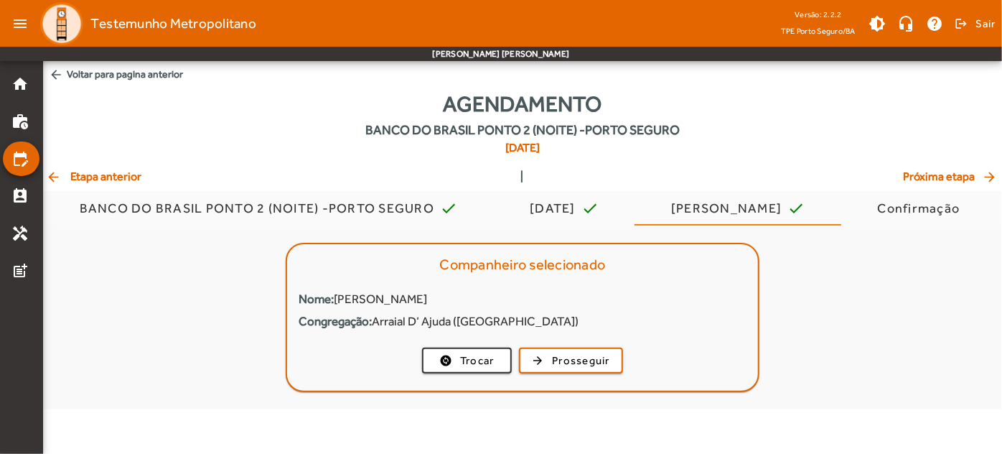
click at [74, 130] on div "Agendamento BANCO DO BRASIL PONTO 2 (NOITE) -PORTO SEGURO [DATE]" at bounding box center [522, 128] width 959 height 80
click at [77, 172] on span "arrow_back Etapa anterior" at bounding box center [93, 176] width 95 height 17
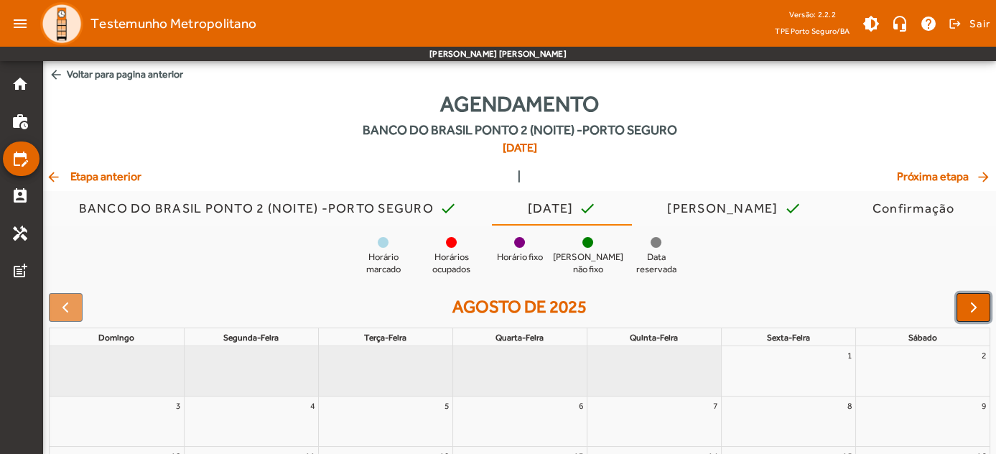
click at [972, 298] on button "button" at bounding box center [973, 307] width 34 height 29
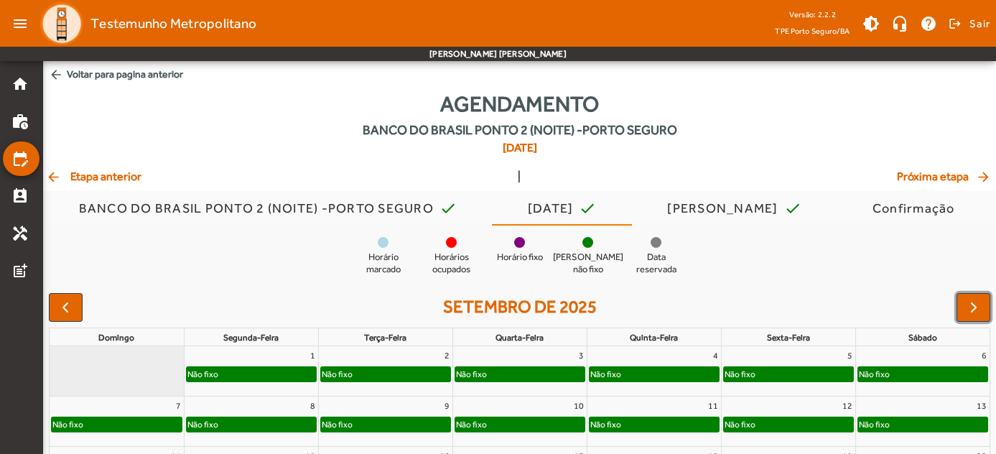
click at [276, 428] on div "Não fixo" at bounding box center [251, 424] width 129 height 14
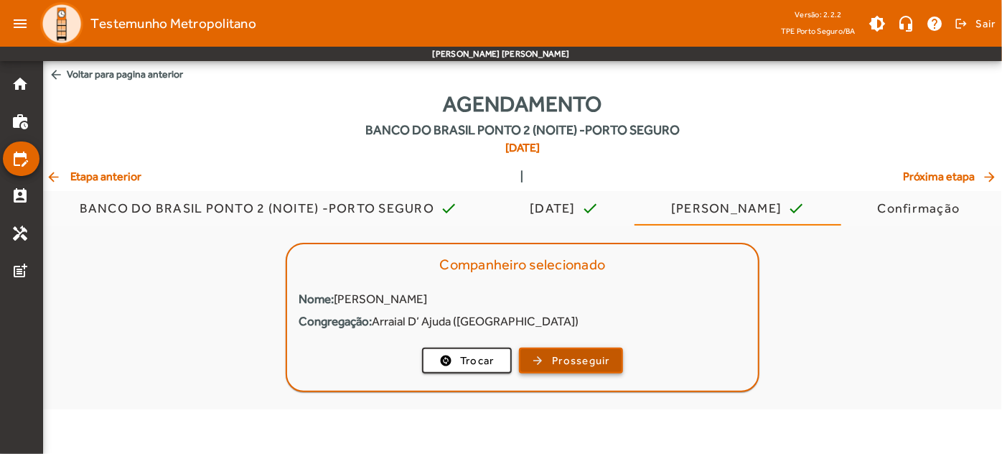
click at [563, 359] on span "Prosseguir" at bounding box center [581, 360] width 58 height 17
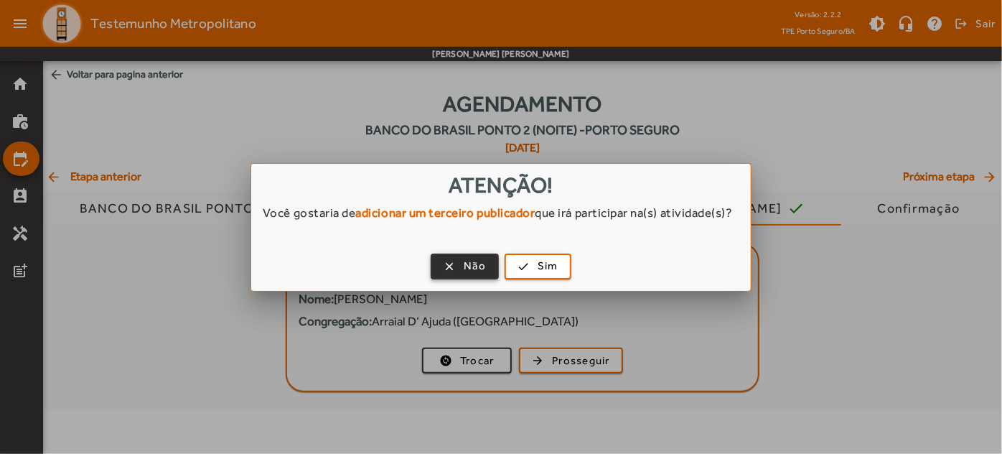
click at [477, 274] on span "Não" at bounding box center [475, 266] width 22 height 17
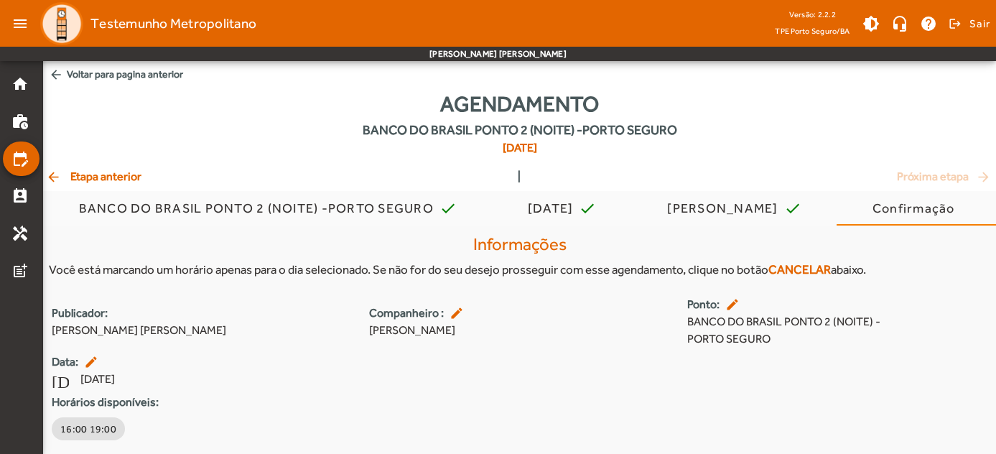
click at [563, 383] on div "Publicador: [PERSON_NAME] [PERSON_NAME] Companheiro : edit [PERSON_NAME] [PERSO…" at bounding box center [519, 369] width 952 height 147
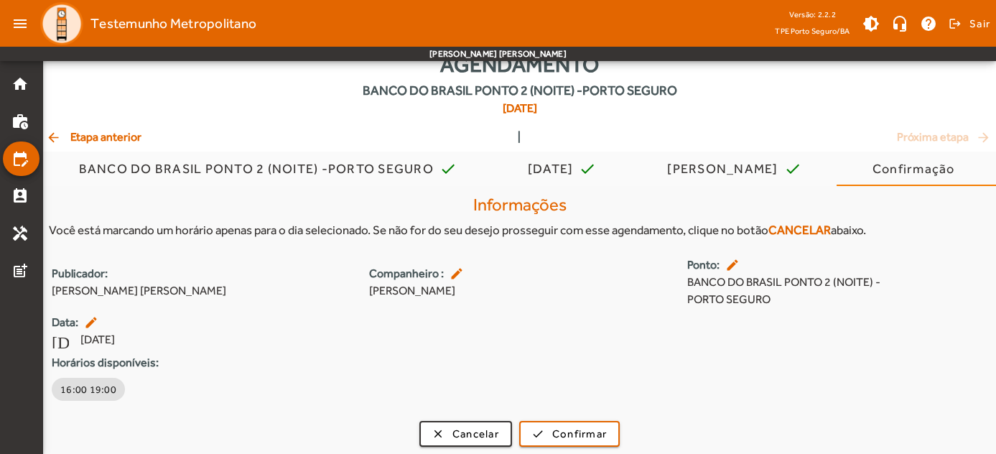
scroll to position [44, 0]
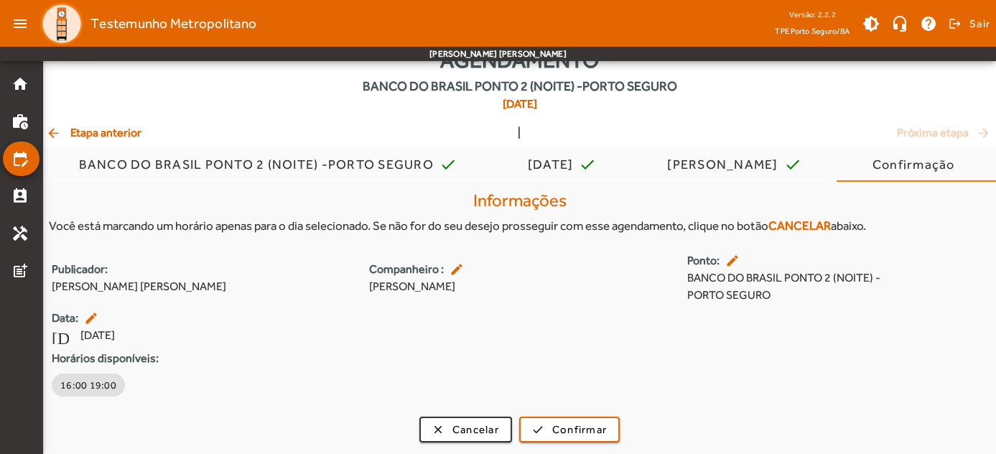
click at [80, 134] on span "arrow_back Etapa anterior" at bounding box center [93, 132] width 95 height 17
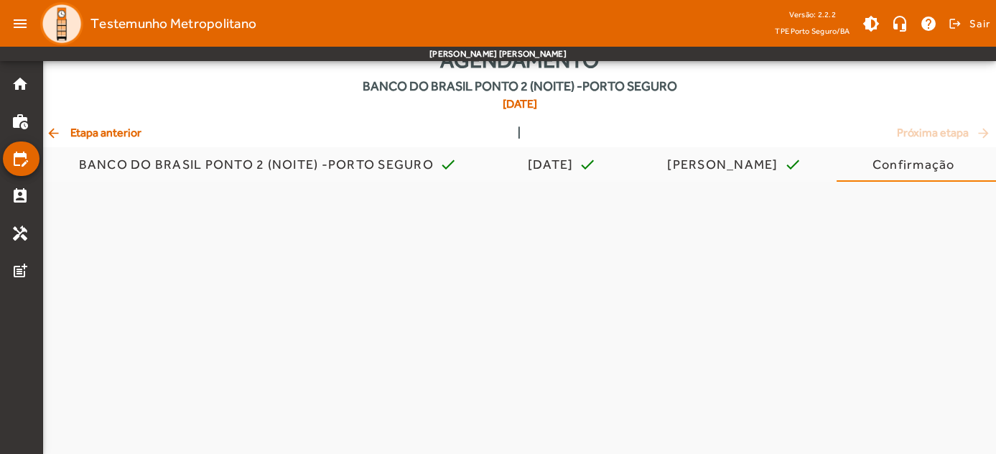
scroll to position [0, 0]
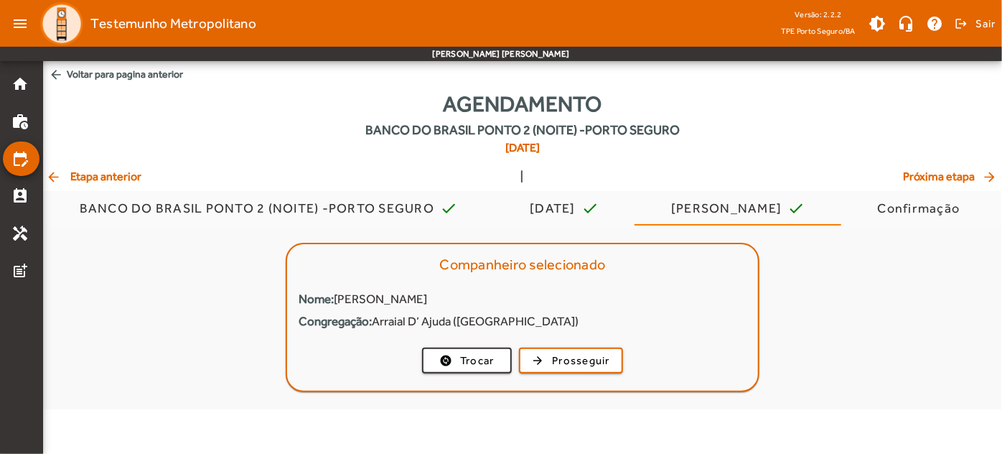
click at [93, 172] on span "arrow_back Etapa anterior" at bounding box center [93, 176] width 95 height 17
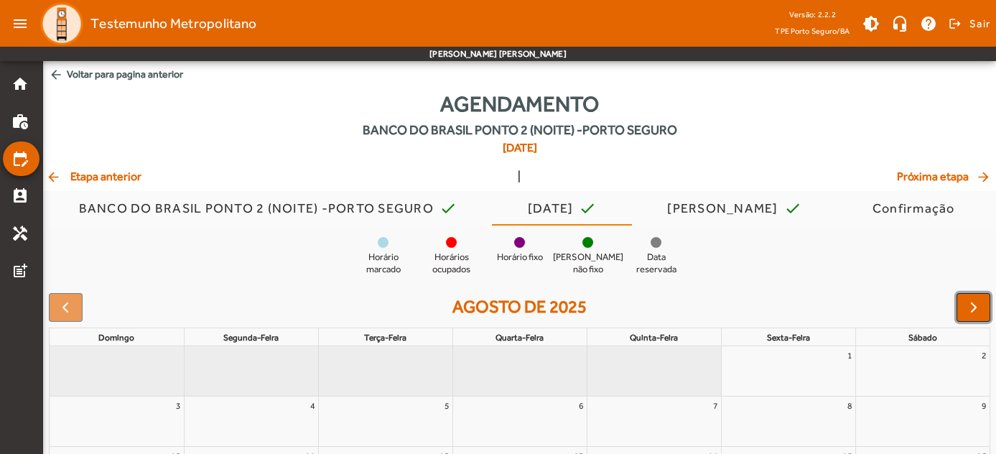
click at [971, 319] on button "button" at bounding box center [973, 307] width 34 height 29
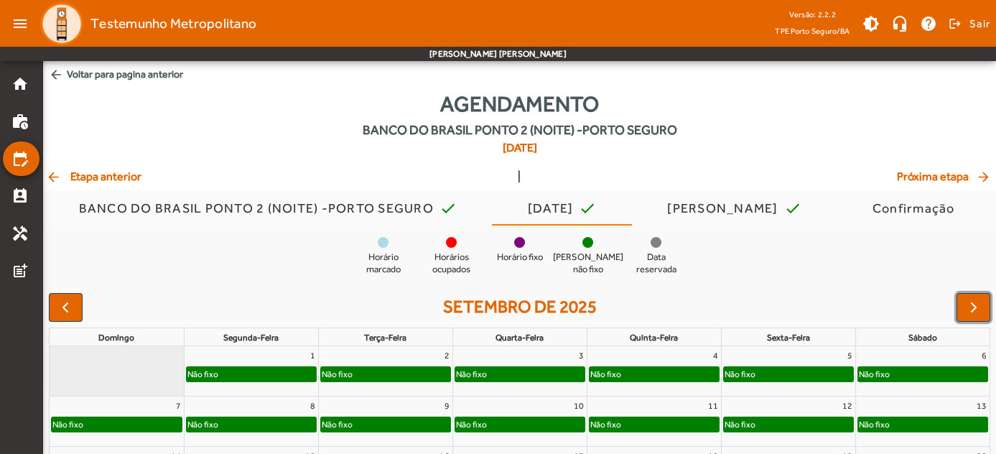
scroll to position [199, 0]
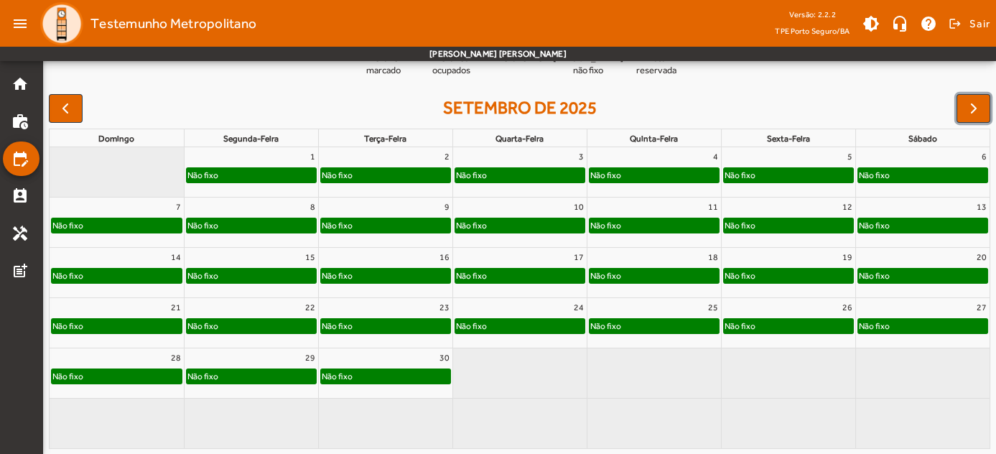
click at [277, 278] on div "Não fixo" at bounding box center [251, 275] width 129 height 14
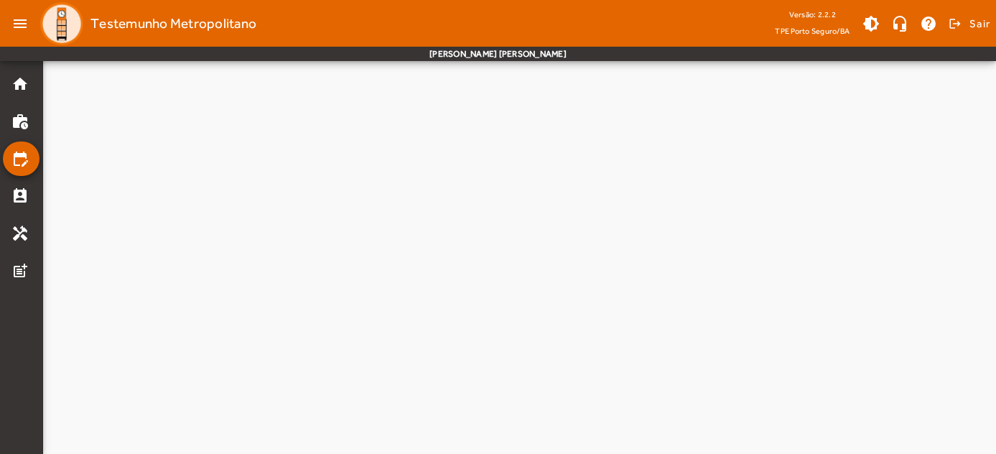
scroll to position [0, 0]
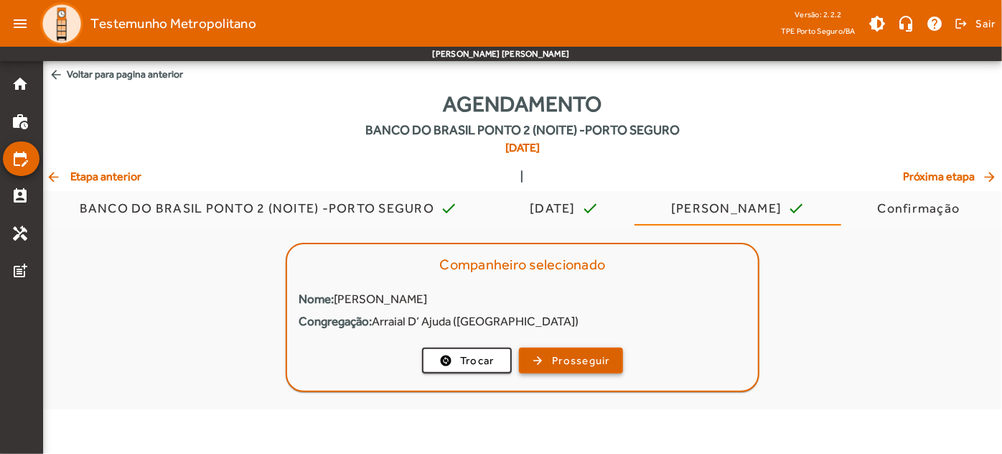
click at [556, 352] on span "Prosseguir" at bounding box center [581, 360] width 58 height 17
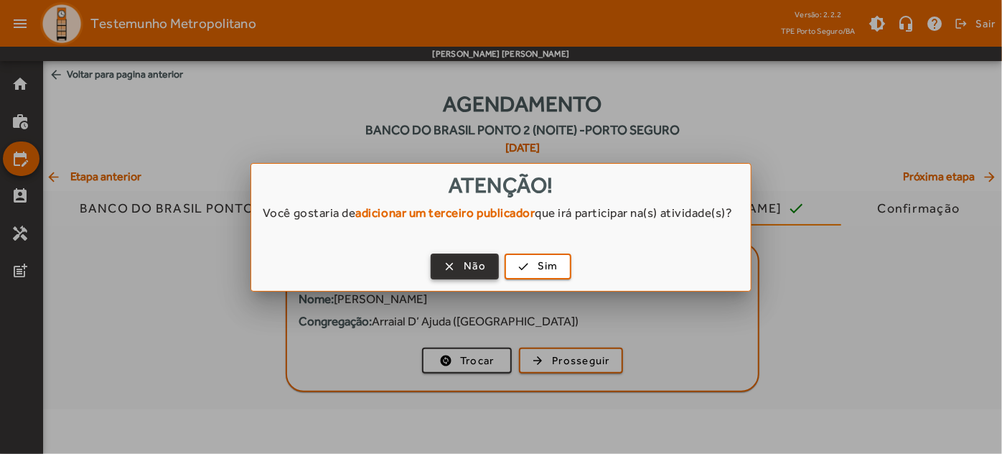
click at [471, 268] on span "Não" at bounding box center [475, 266] width 22 height 17
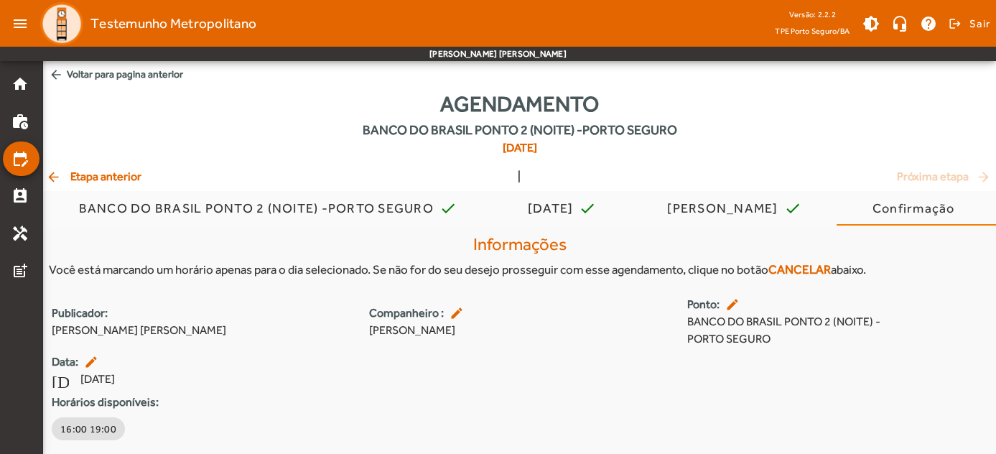
click at [78, 177] on span "arrow_back Etapa anterior" at bounding box center [93, 176] width 95 height 17
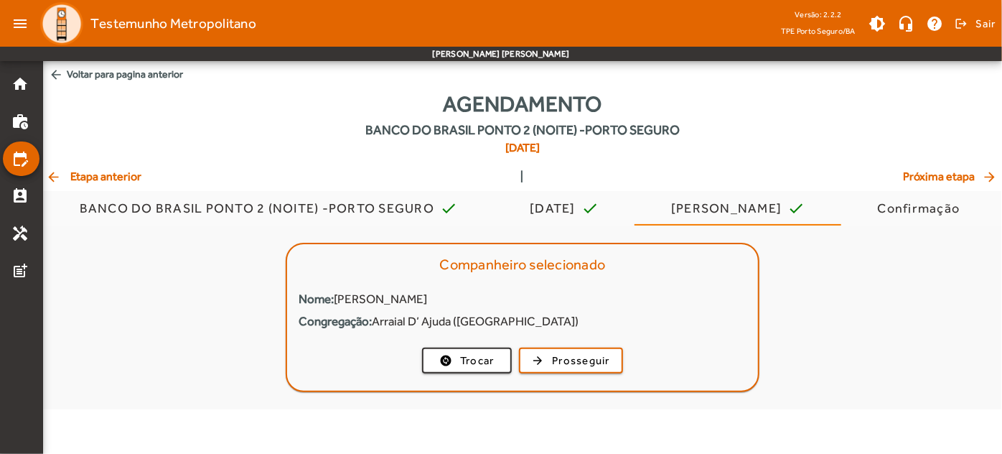
click at [78, 177] on span "arrow_back Etapa anterior" at bounding box center [93, 176] width 95 height 17
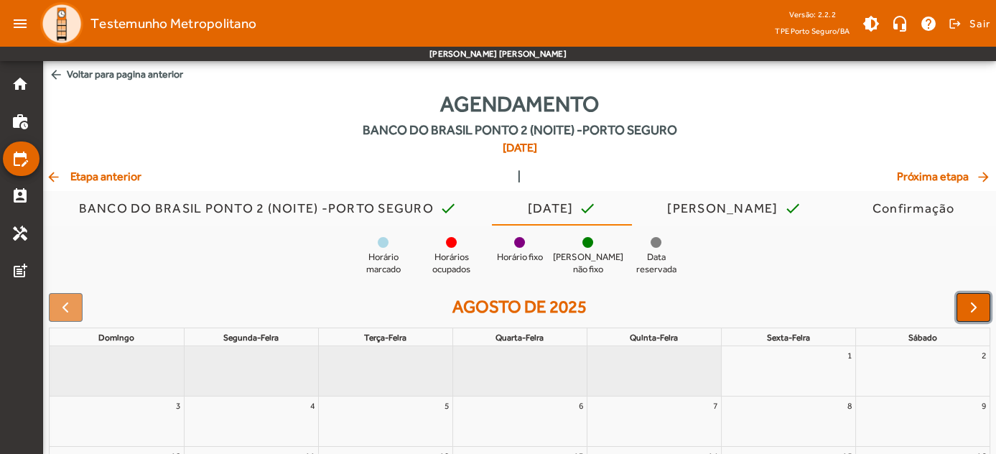
click at [974, 307] on span "button" at bounding box center [973, 307] width 17 height 17
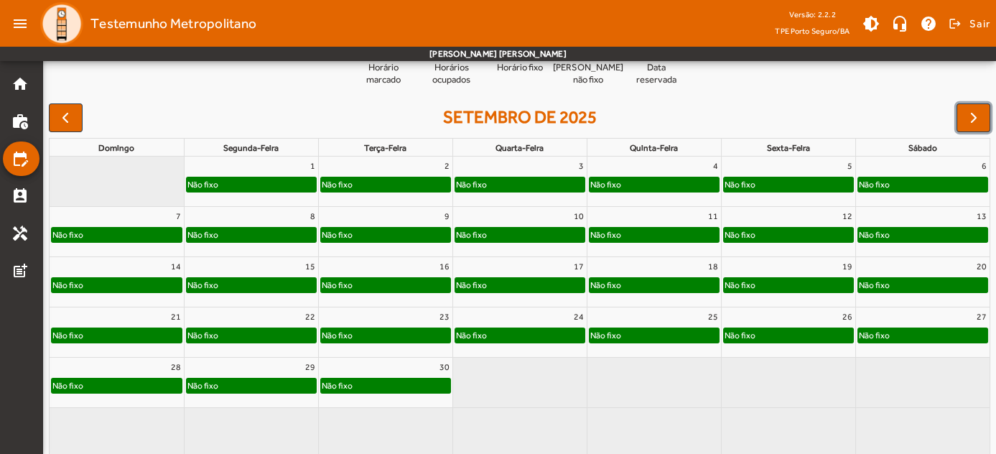
scroll to position [199, 0]
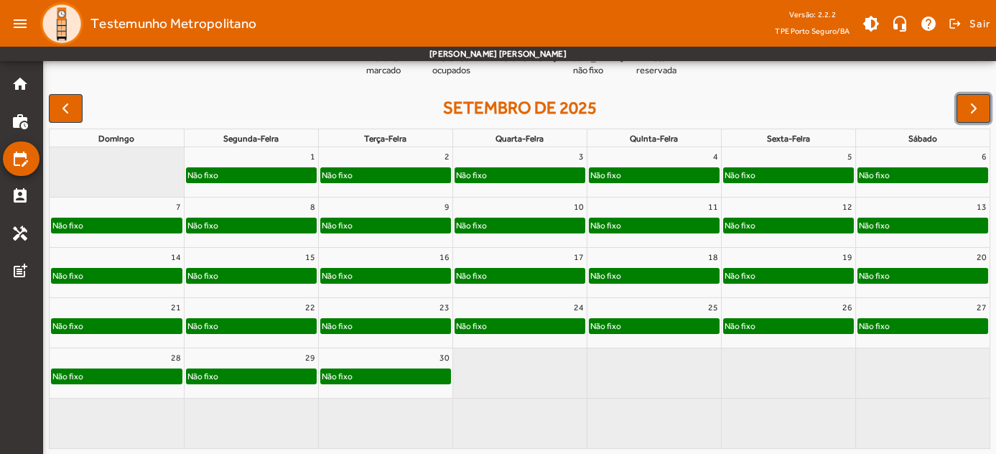
click at [388, 380] on div "Não fixo" at bounding box center [385, 376] width 129 height 14
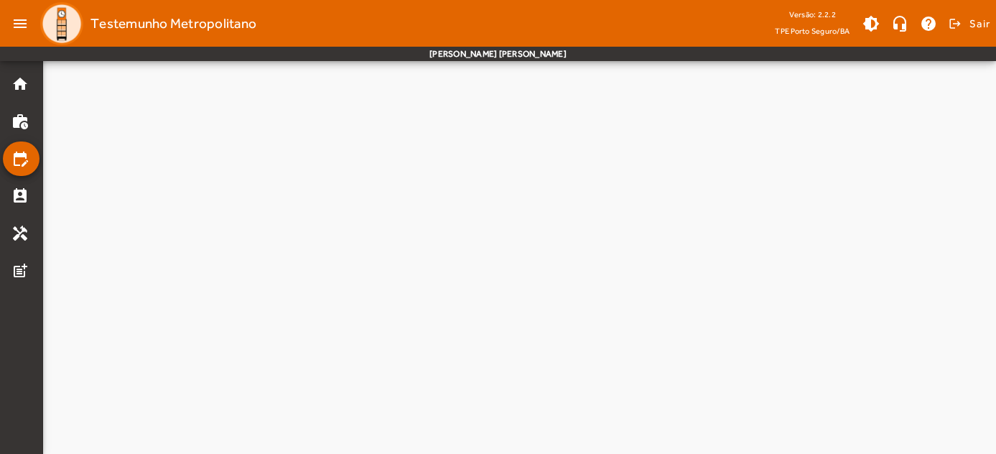
scroll to position [0, 0]
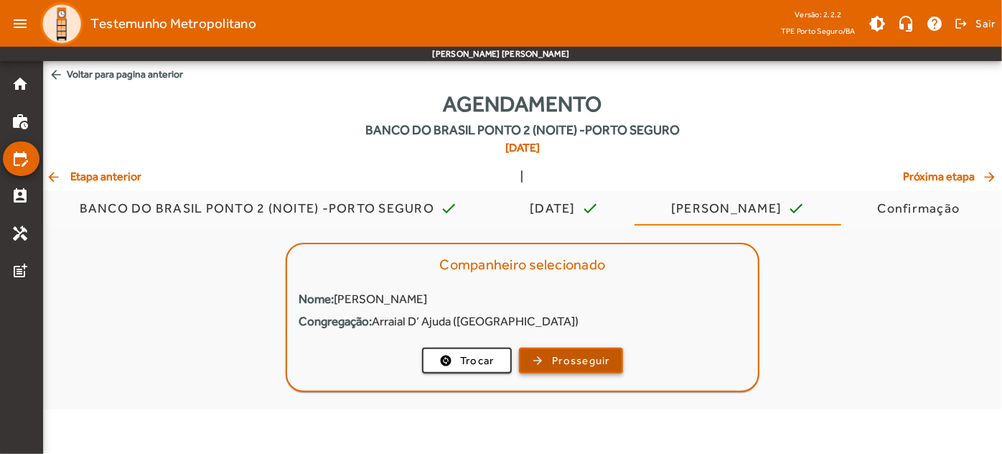
click at [549, 356] on span "button" at bounding box center [570, 360] width 101 height 34
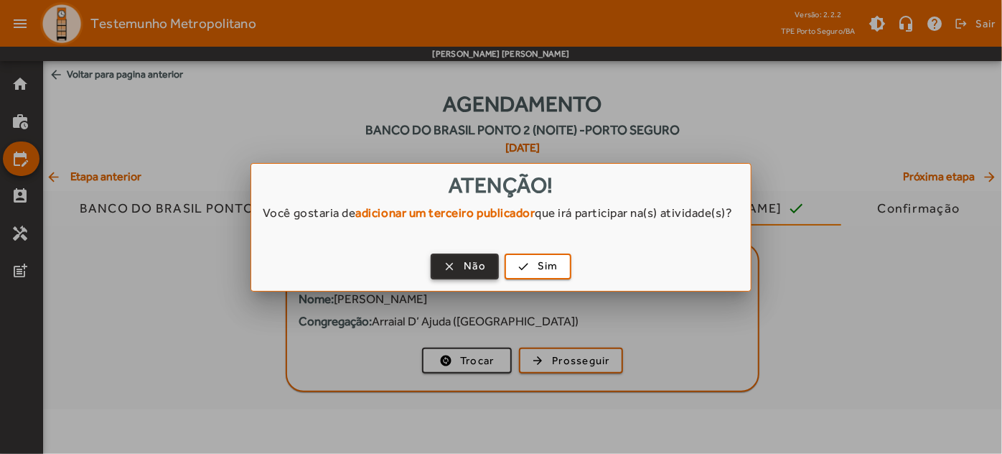
click at [465, 274] on span "Não" at bounding box center [475, 266] width 22 height 17
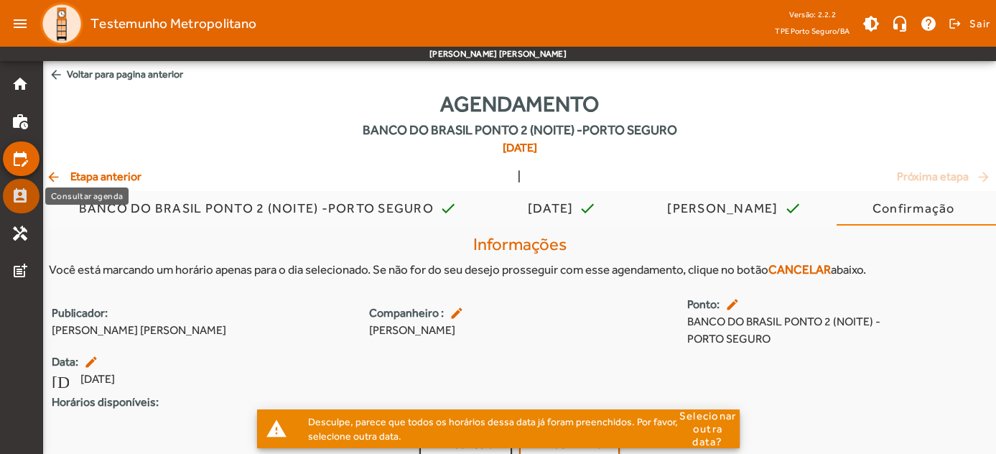
click at [22, 190] on mat-icon "perm_contact_calendar" at bounding box center [19, 195] width 17 height 17
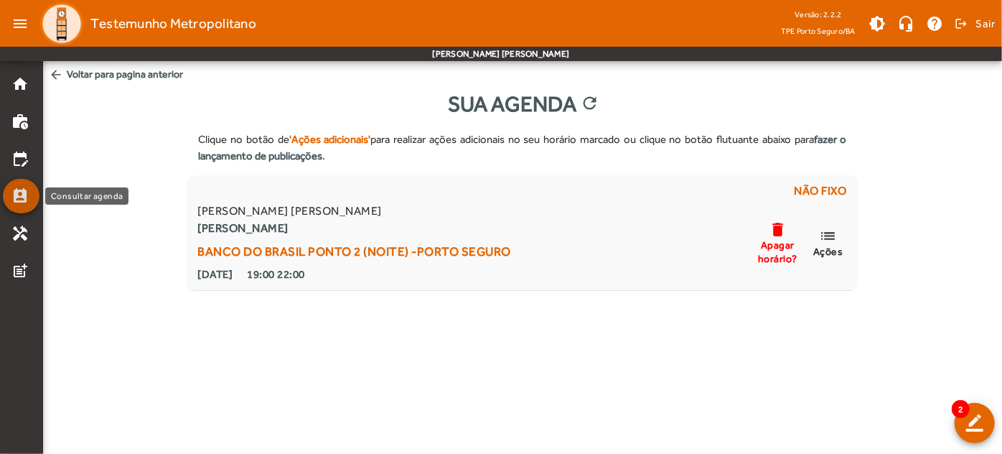
click at [34, 187] on mat-list-item "perm_contact_calendar" at bounding box center [21, 196] width 37 height 34
click at [98, 70] on span "arrow_back Voltar para pagina anterior" at bounding box center [522, 74] width 959 height 27
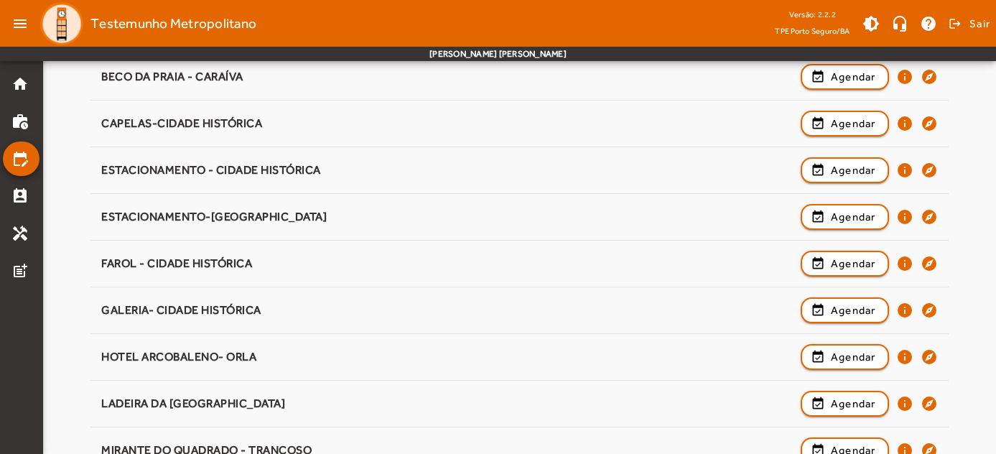
scroll to position [1190, 0]
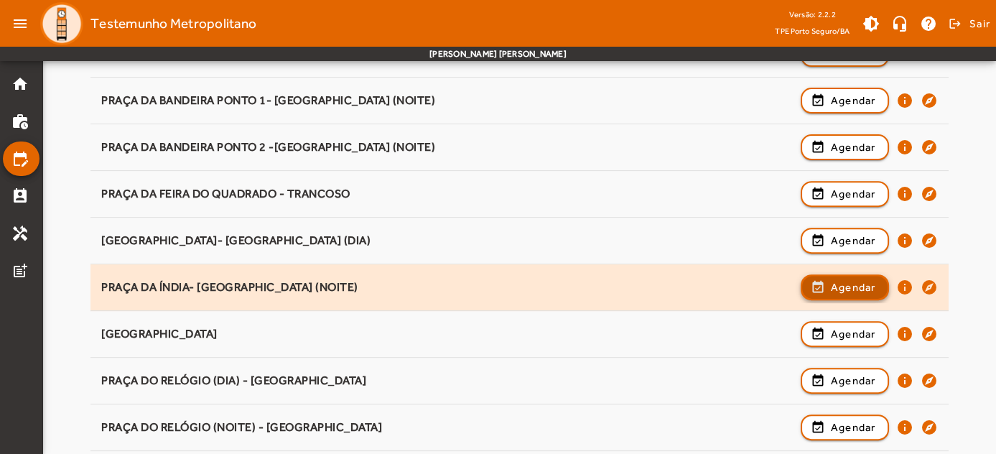
click at [853, 285] on span "Agendar" at bounding box center [852, 286] width 45 height 17
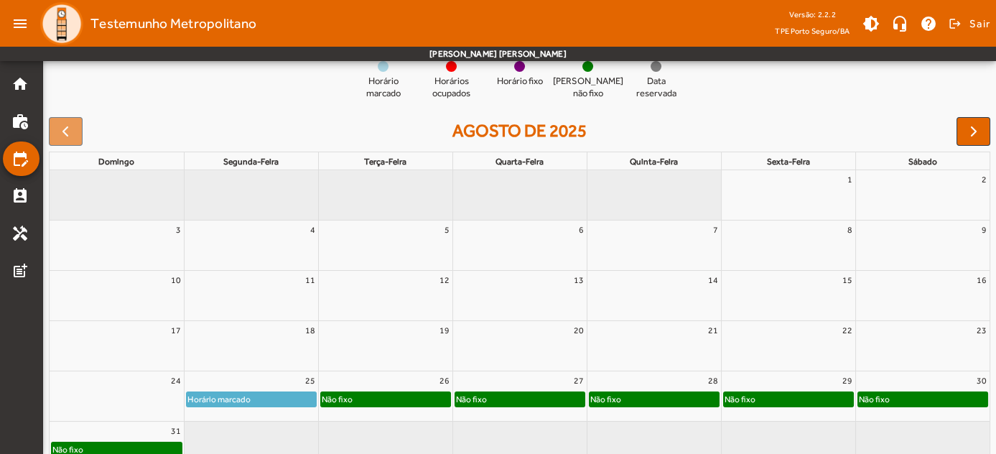
scroll to position [182, 0]
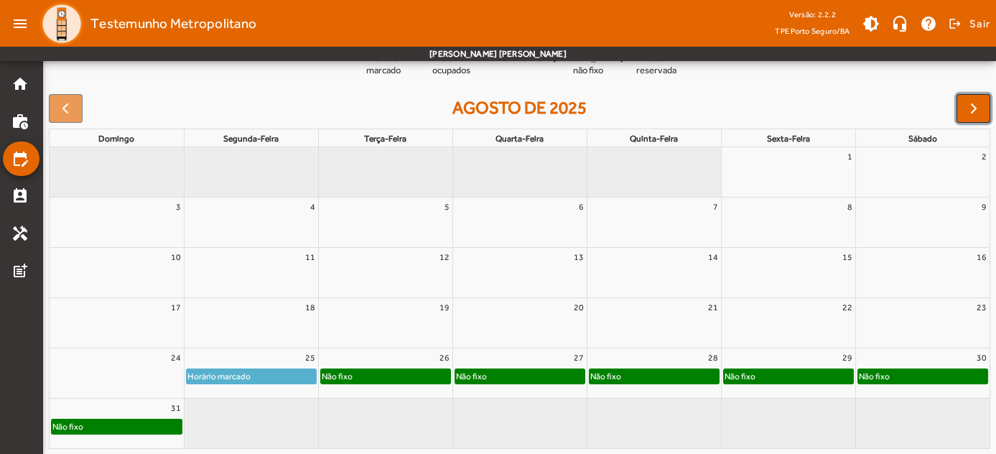
click at [977, 118] on button "button" at bounding box center [973, 108] width 34 height 29
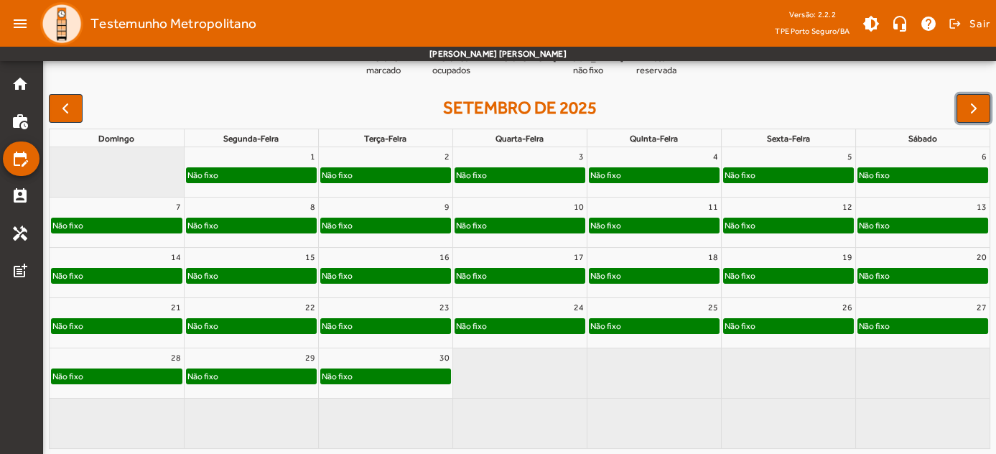
click at [217, 186] on div "Não fixo" at bounding box center [251, 178] width 134 height 23
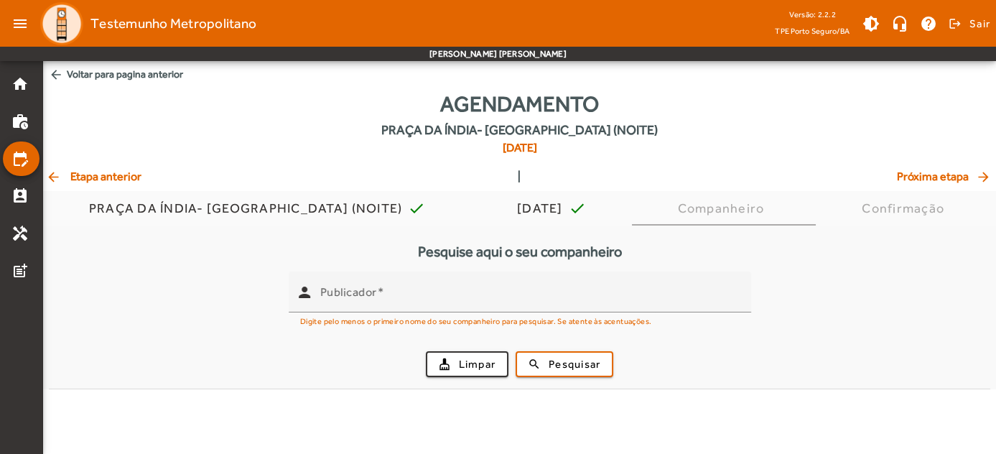
scroll to position [0, 0]
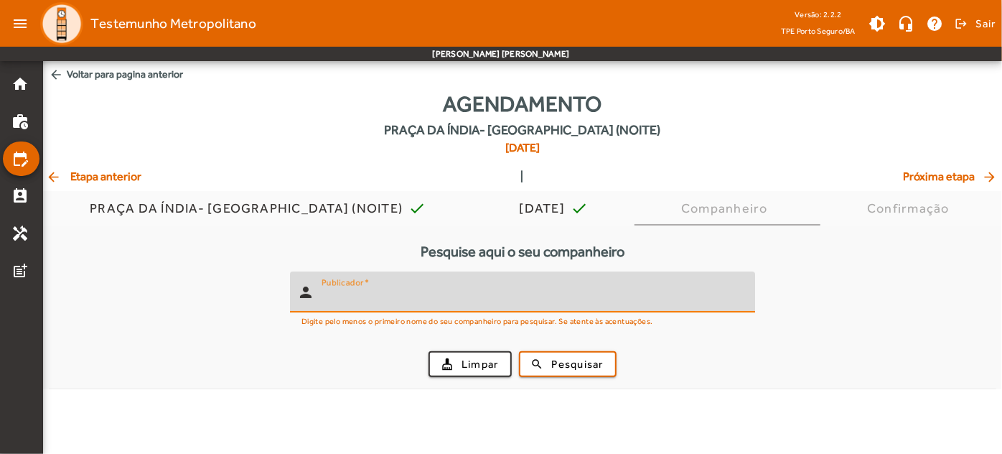
click at [412, 294] on input "Publicador" at bounding box center [533, 297] width 422 height 17
type input "*"
type input "******"
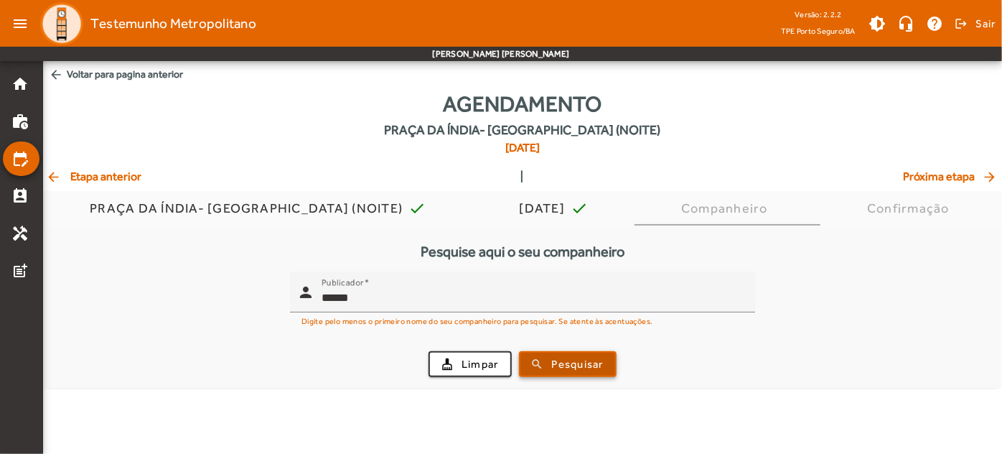
click at [556, 367] on span "Pesquisar" at bounding box center [578, 364] width 52 height 17
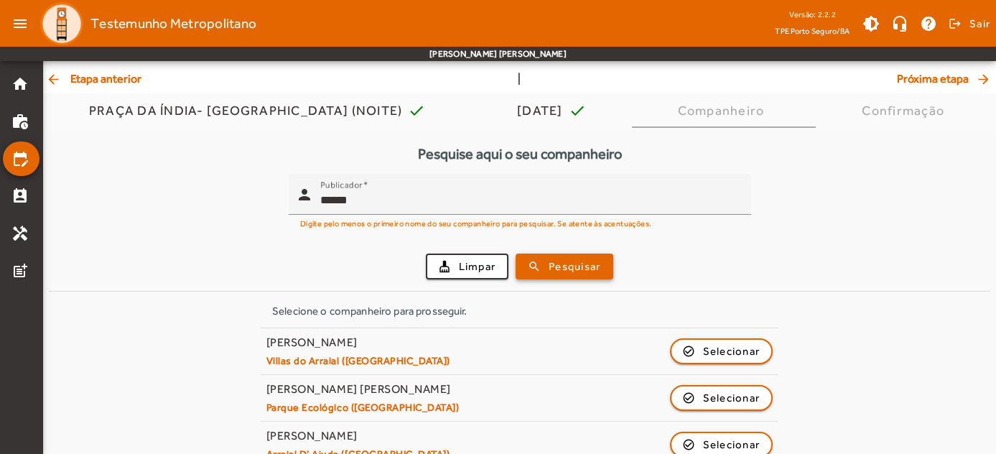
scroll to position [121, 0]
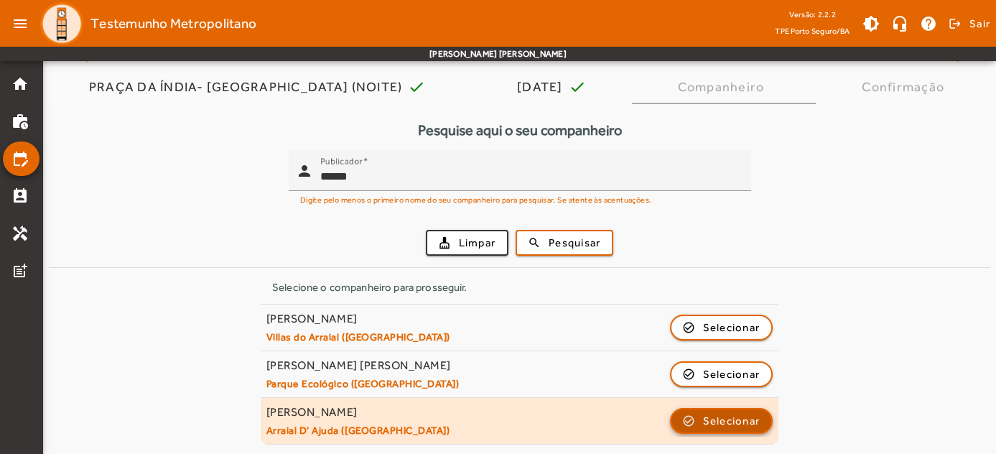
click at [732, 418] on span "Selecionar" at bounding box center [731, 420] width 57 height 17
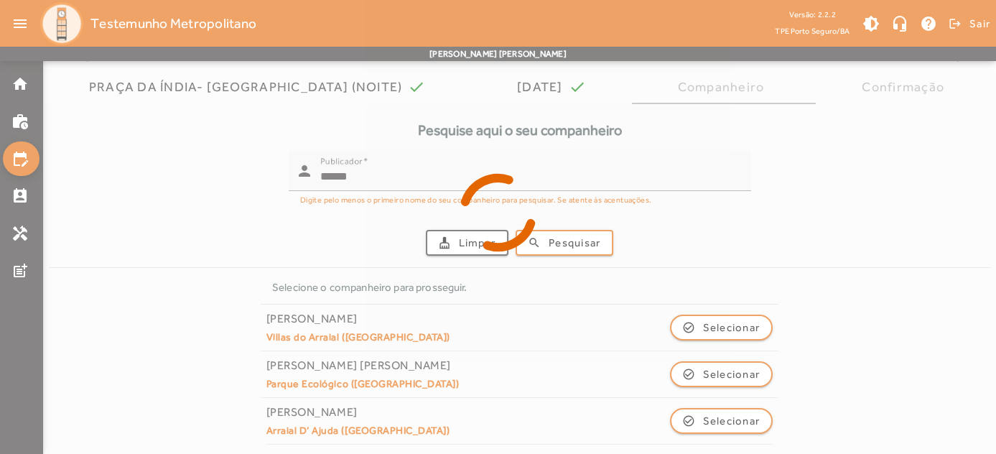
scroll to position [0, 0]
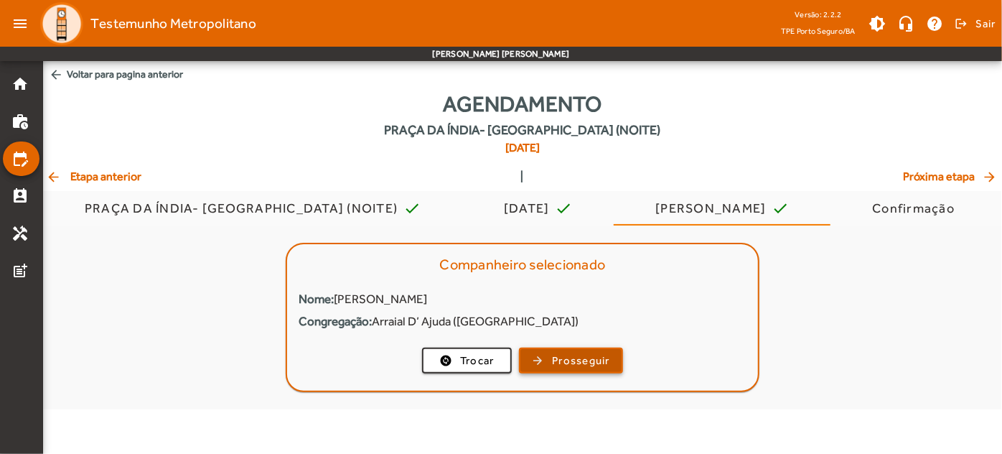
click at [545, 357] on span "button" at bounding box center [570, 360] width 101 height 34
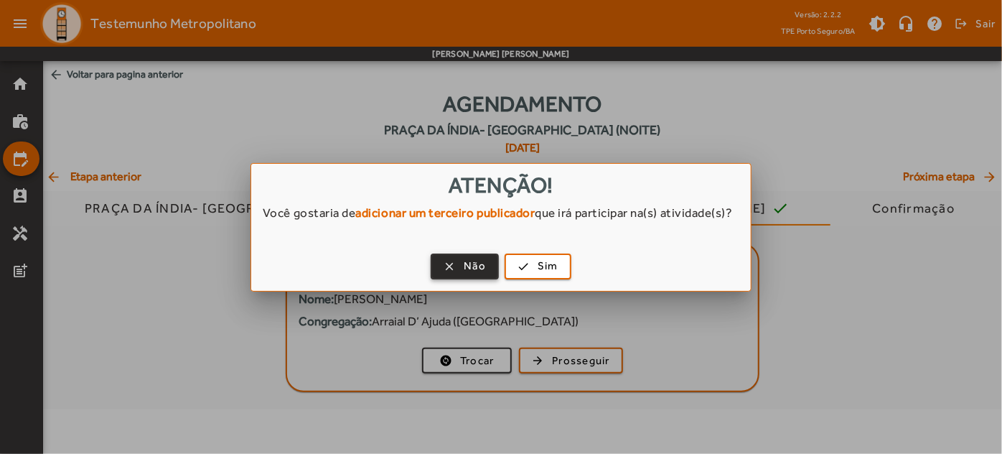
click at [442, 278] on span "button" at bounding box center [464, 266] width 65 height 34
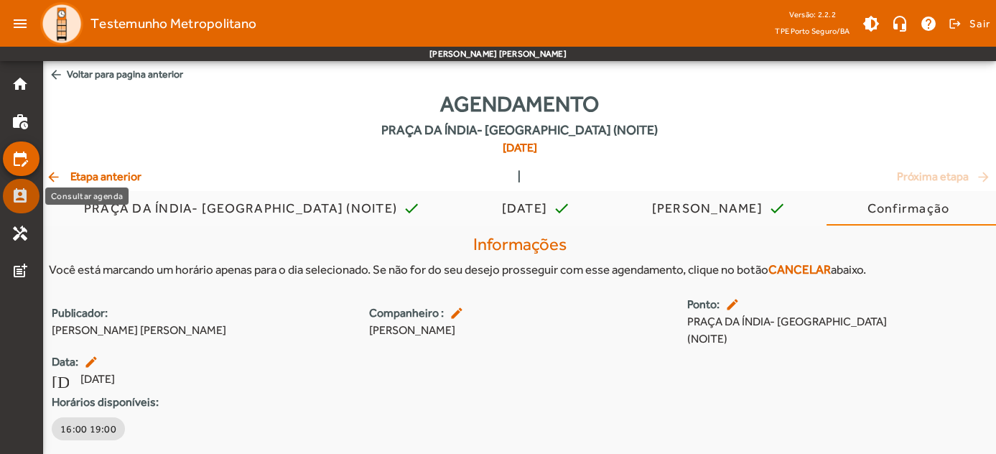
click at [23, 191] on mat-icon "perm_contact_calendar" at bounding box center [19, 195] width 17 height 17
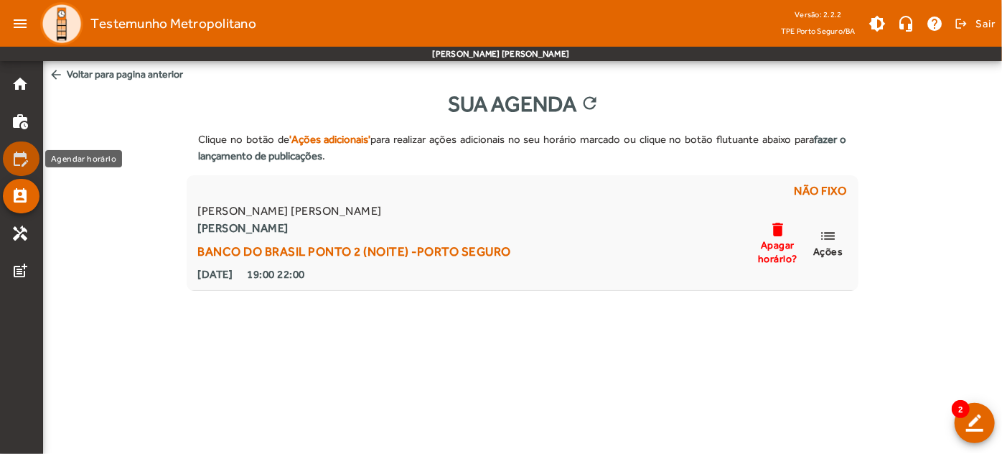
click at [23, 160] on mat-icon "edit_calendar" at bounding box center [19, 158] width 17 height 17
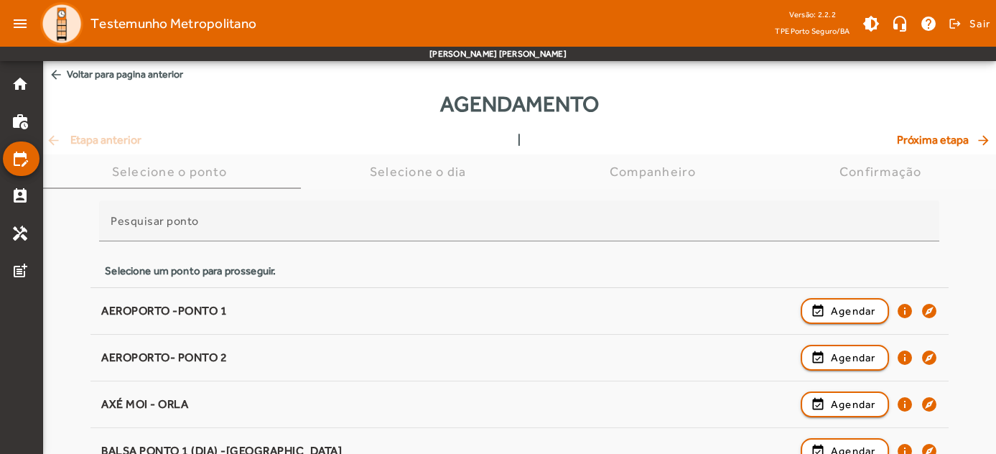
scroll to position [396, 0]
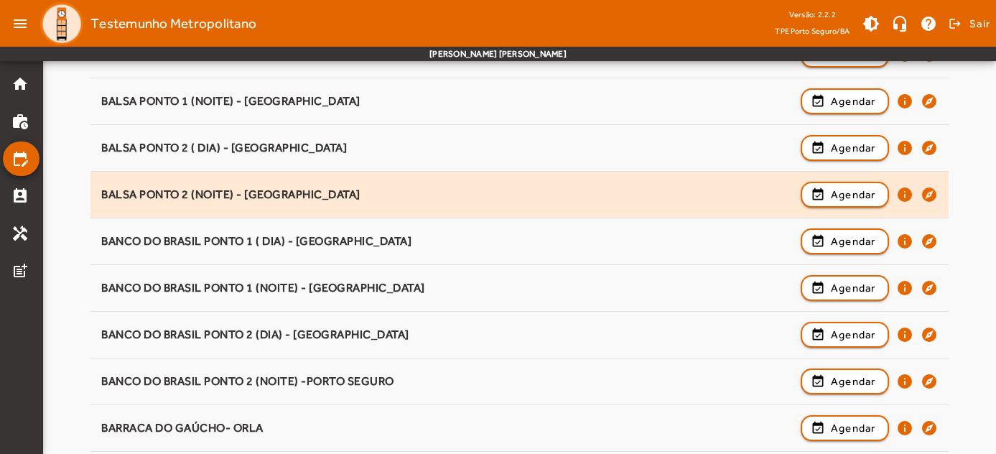
click at [261, 191] on div "BALSA PONTO 2 (NOITE) - [GEOGRAPHIC_DATA]" at bounding box center [447, 194] width 692 height 15
click at [848, 192] on span "Agendar" at bounding box center [852, 194] width 45 height 17
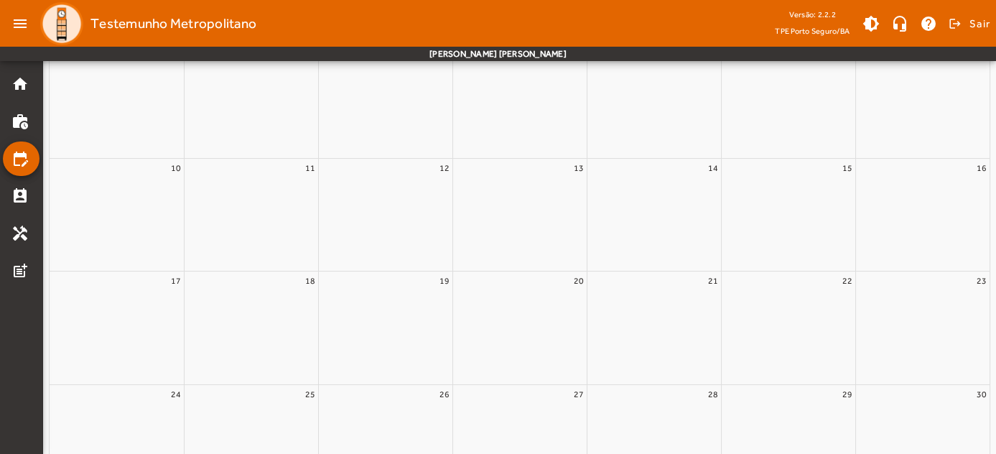
scroll to position [0, 0]
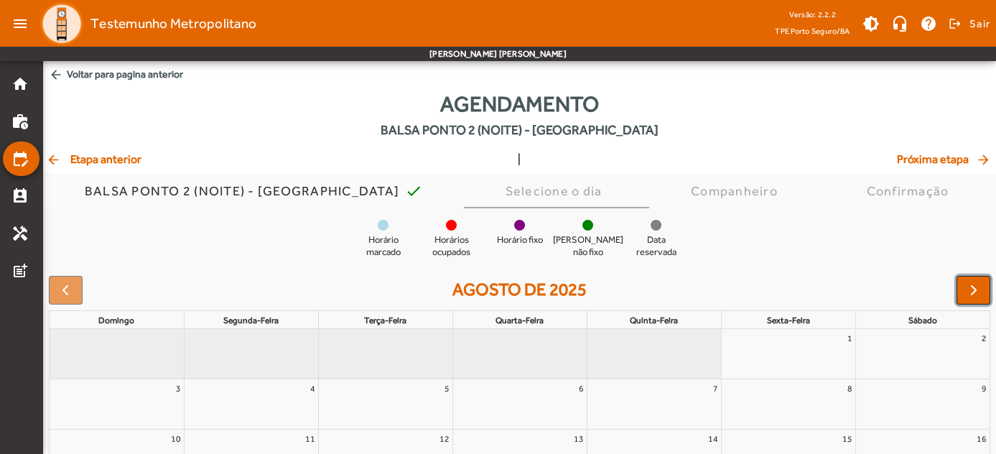
click at [960, 289] on button "button" at bounding box center [973, 290] width 34 height 29
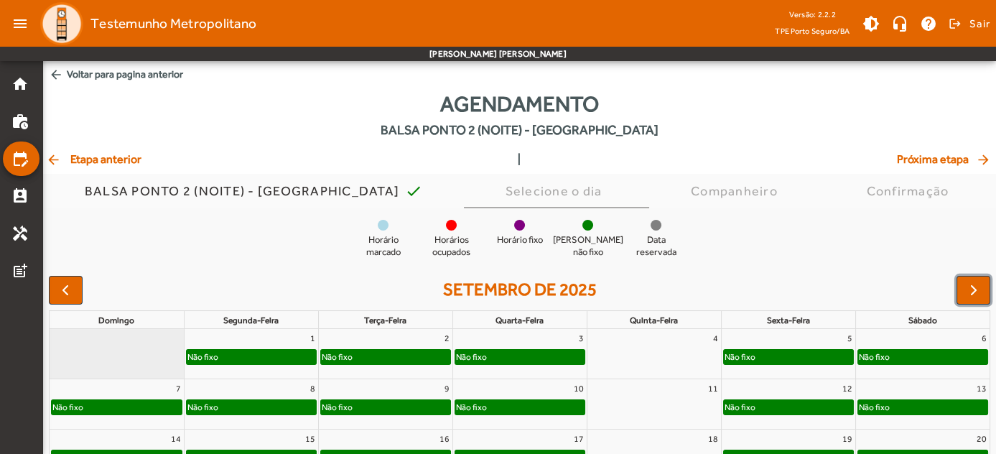
click at [243, 356] on div "Não fixo" at bounding box center [251, 357] width 129 height 14
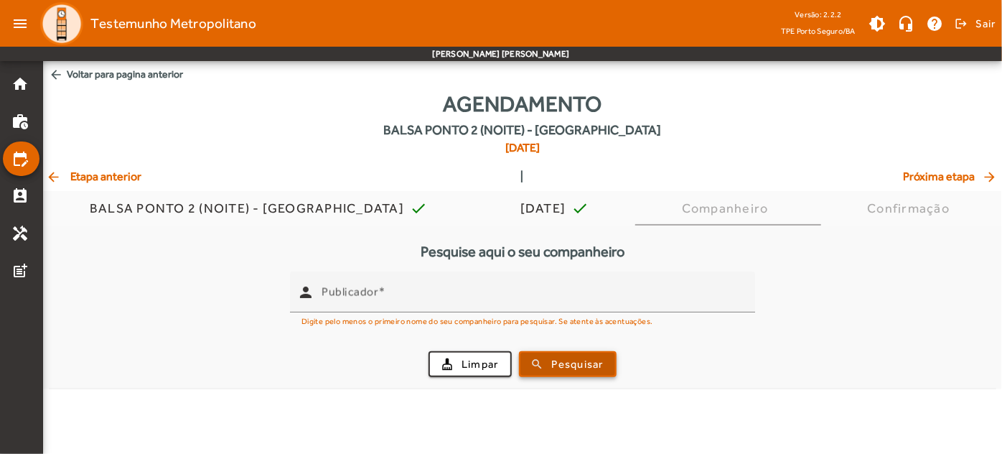
click at [558, 362] on span "Pesquisar" at bounding box center [578, 364] width 52 height 17
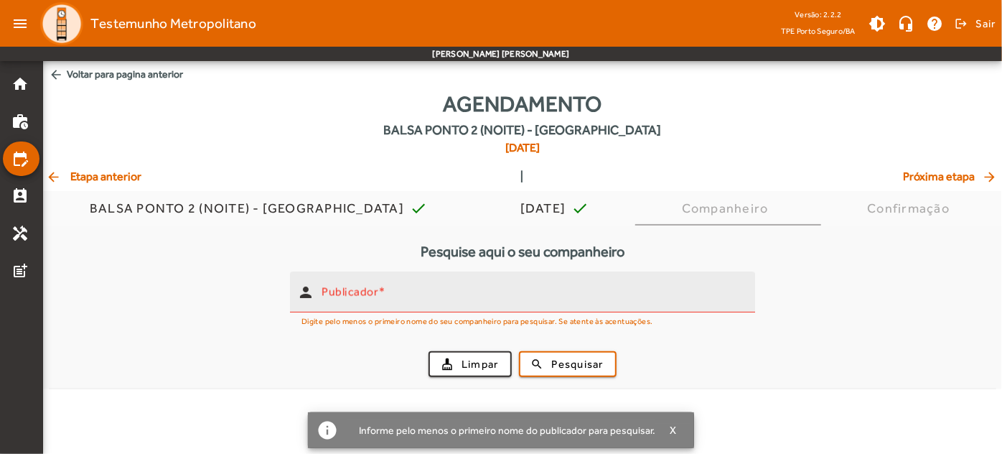
click at [413, 297] on input "Publicador" at bounding box center [533, 297] width 422 height 17
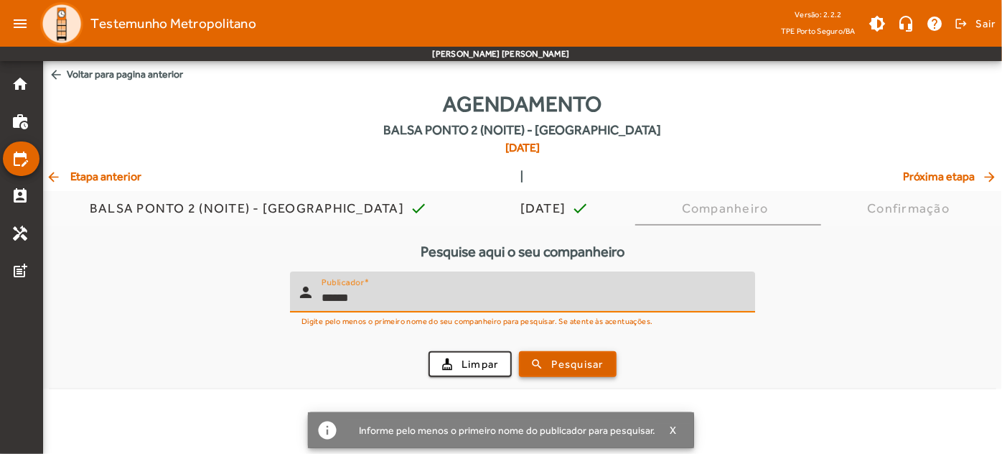
type input "******"
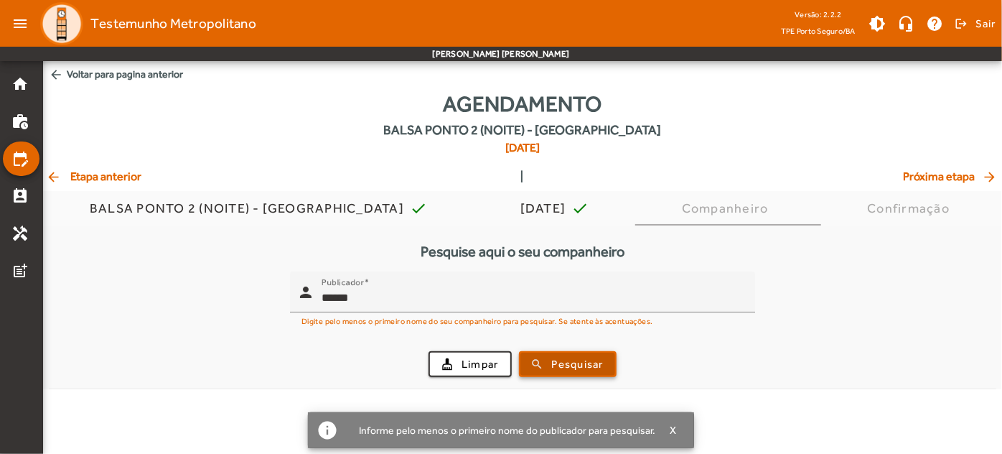
click at [571, 369] on span "Pesquisar" at bounding box center [578, 364] width 52 height 17
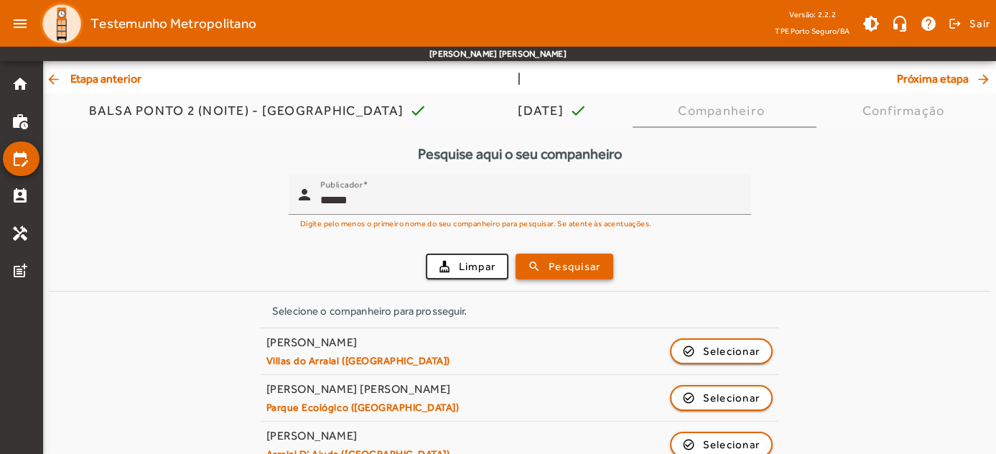
scroll to position [121, 0]
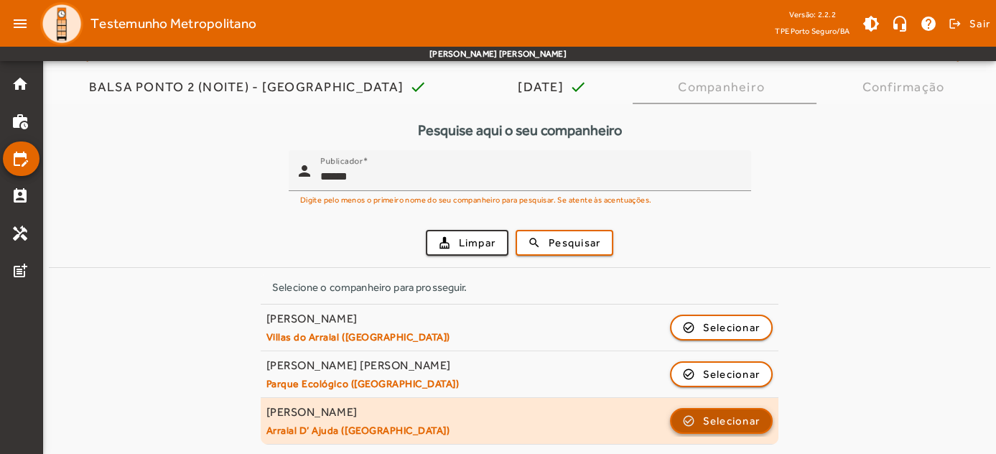
click at [685, 421] on span "button" at bounding box center [721, 420] width 100 height 34
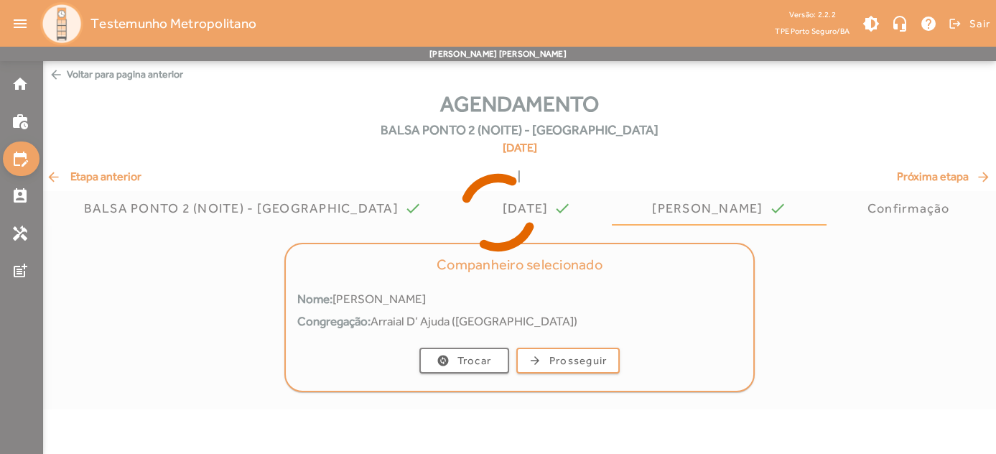
scroll to position [0, 0]
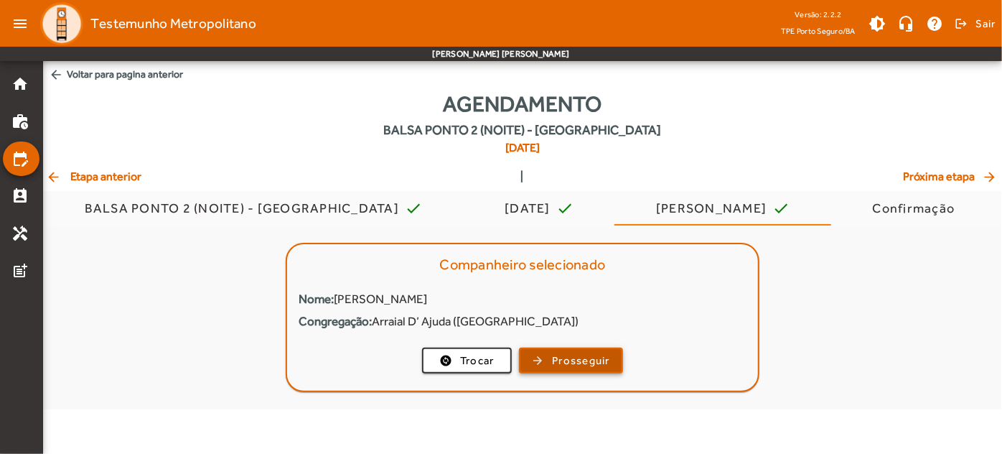
click at [538, 351] on span "button" at bounding box center [570, 360] width 101 height 34
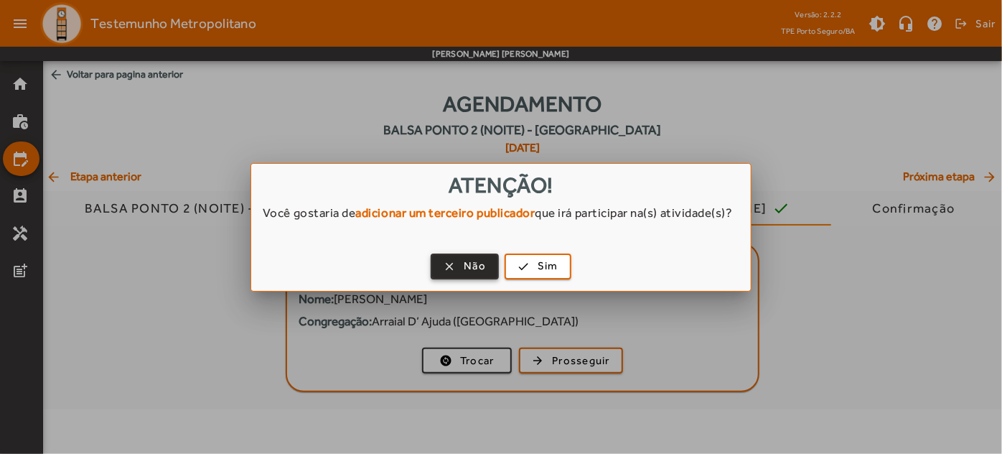
click at [434, 273] on span "button" at bounding box center [464, 266] width 65 height 34
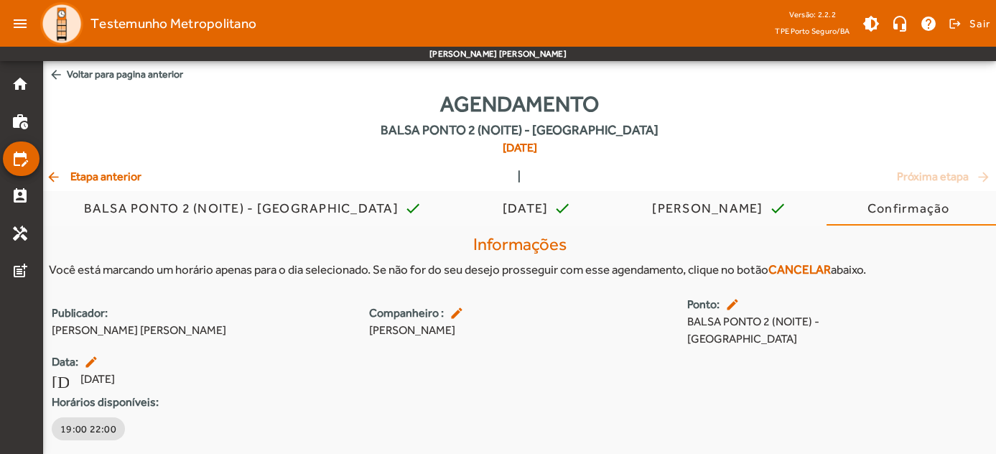
click at [80, 175] on span "arrow_back Etapa anterior" at bounding box center [93, 176] width 95 height 17
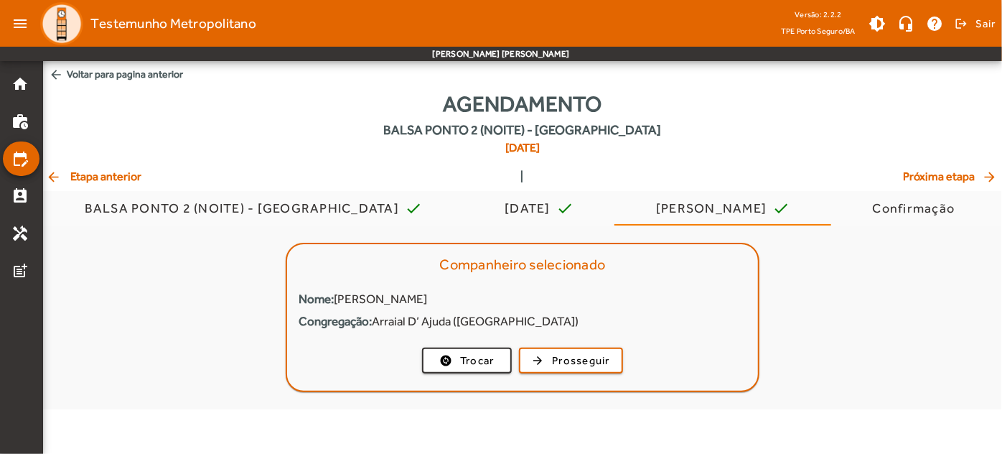
click at [80, 175] on span "arrow_back Etapa anterior" at bounding box center [93, 176] width 95 height 17
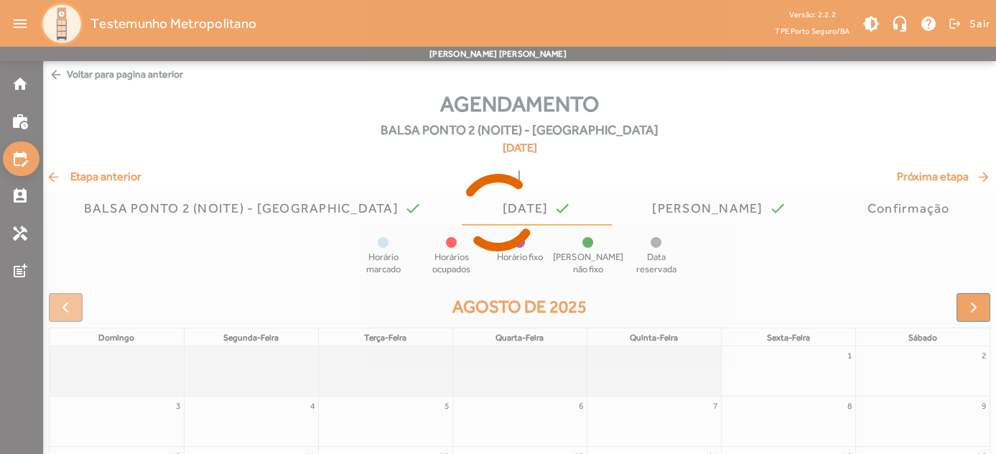
click at [80, 175] on icon at bounding box center [498, 213] width 996 height 108
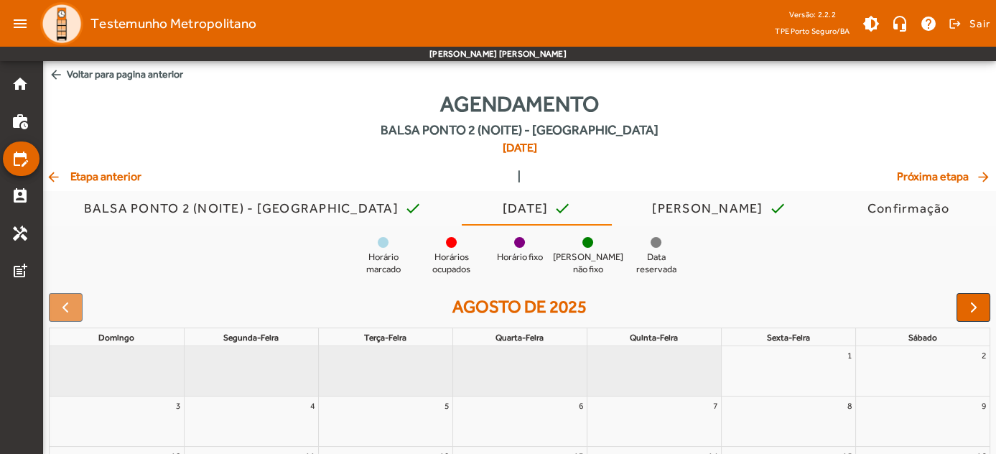
click at [80, 175] on span "arrow_back Etapa anterior" at bounding box center [93, 176] width 95 height 17
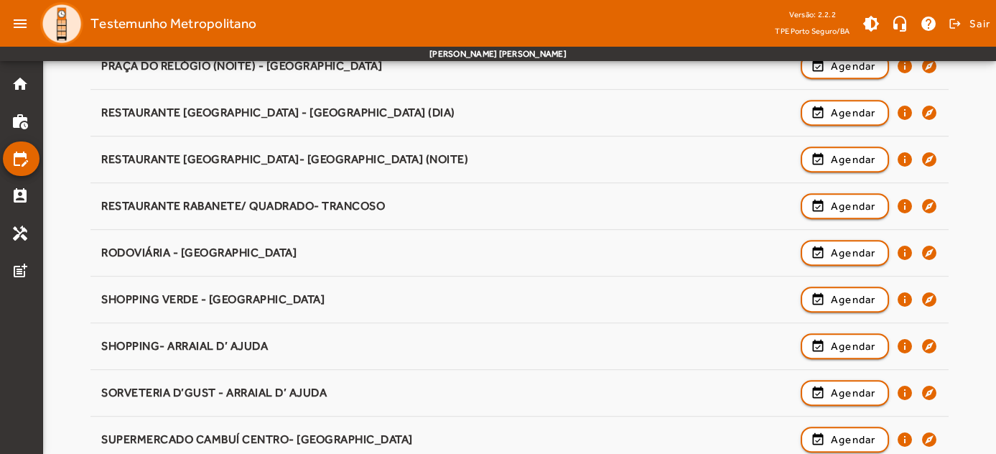
scroll to position [1190, 0]
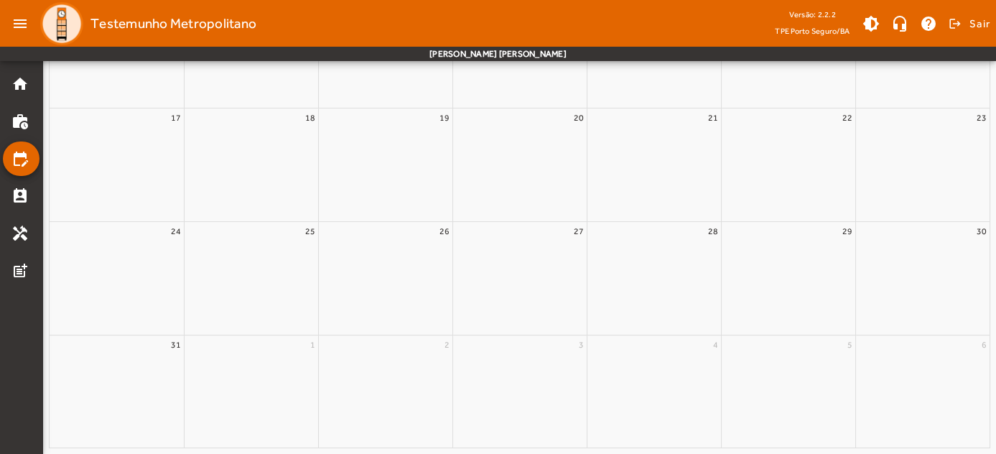
scroll to position [0, 0]
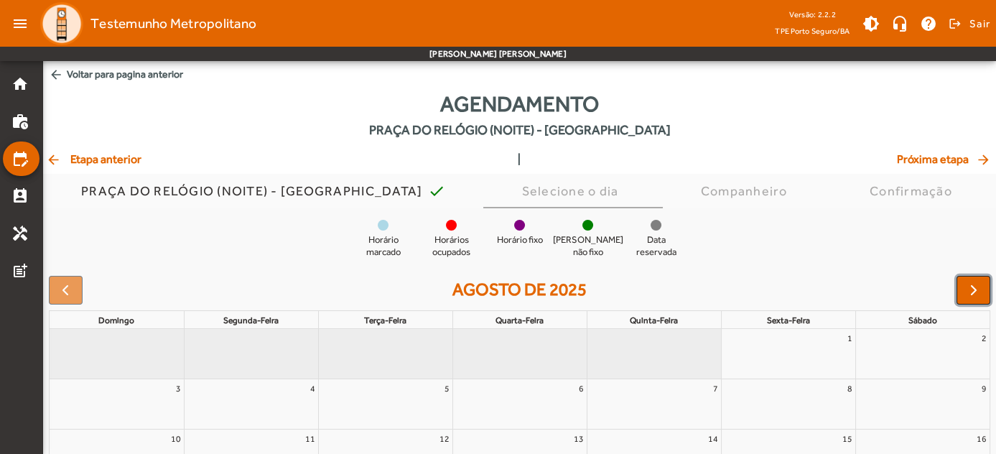
click at [973, 297] on span "button" at bounding box center [973, 289] width 17 height 17
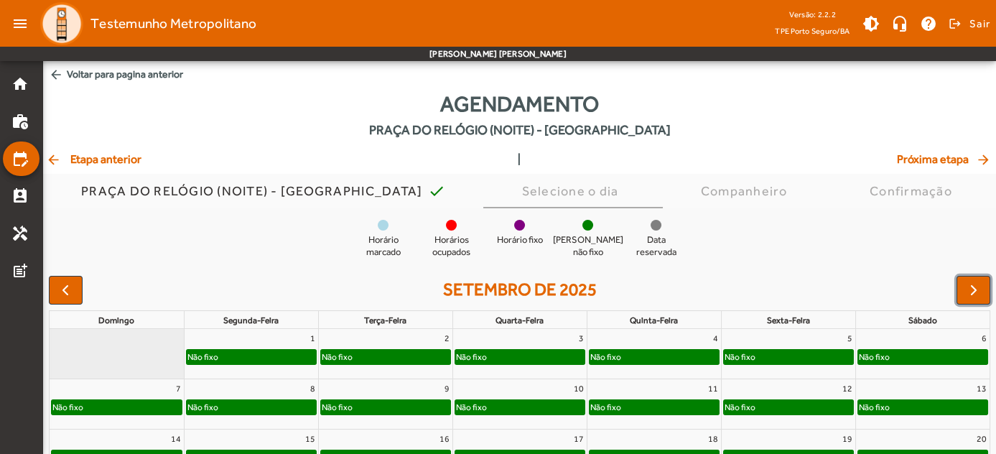
click at [223, 364] on div "Não fixo" at bounding box center [251, 359] width 134 height 23
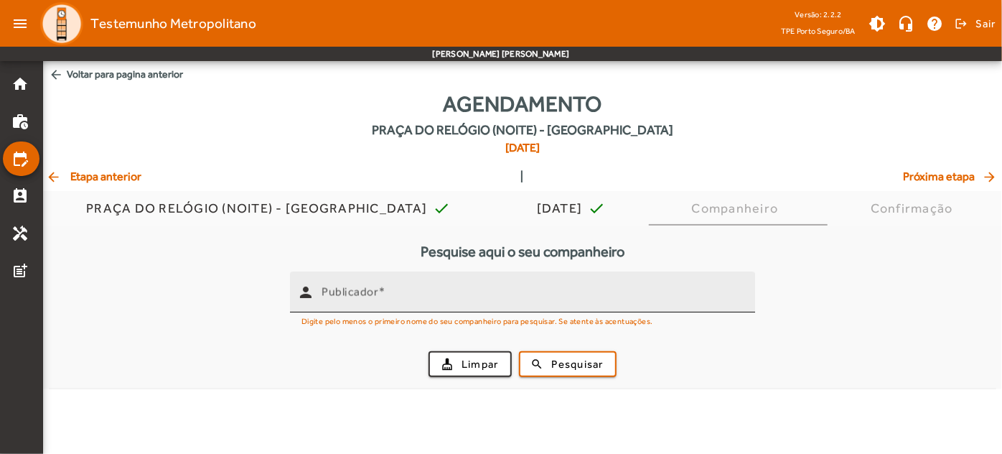
click at [429, 288] on div "Publicador" at bounding box center [533, 291] width 422 height 41
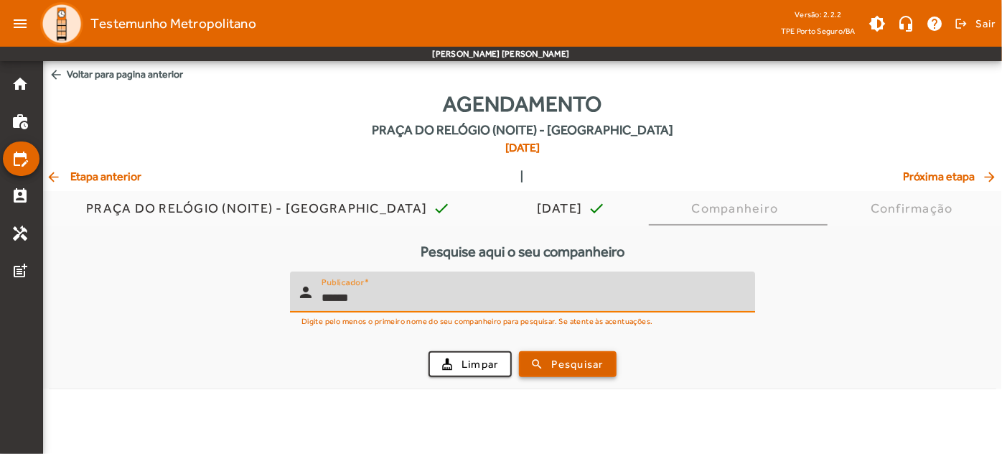
type input "******"
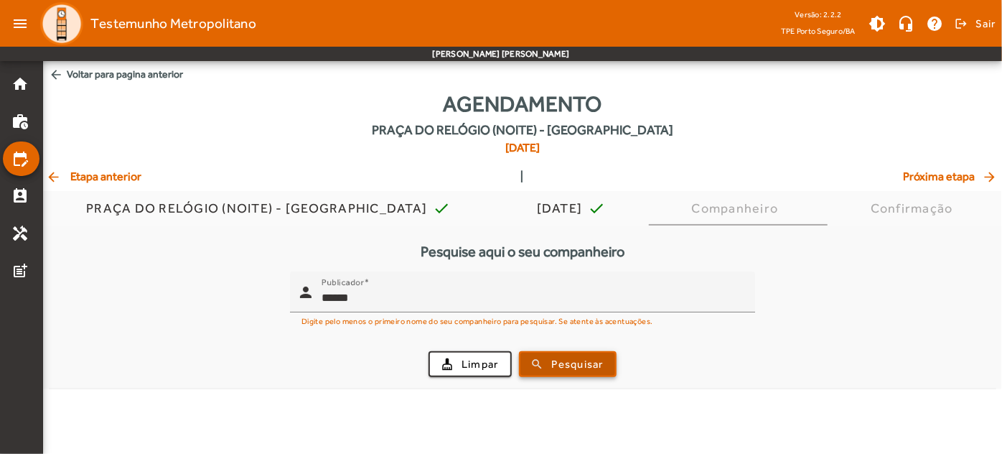
click at [573, 360] on span "Pesquisar" at bounding box center [578, 364] width 52 height 17
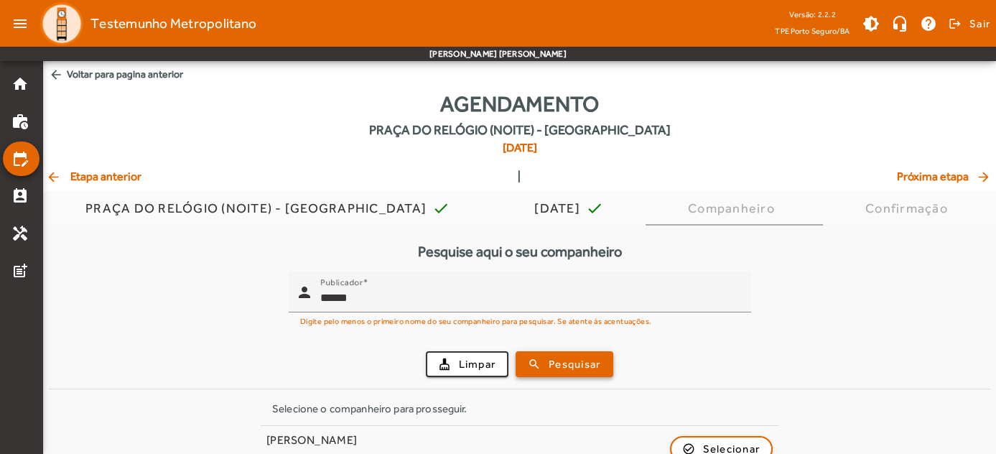
scroll to position [121, 0]
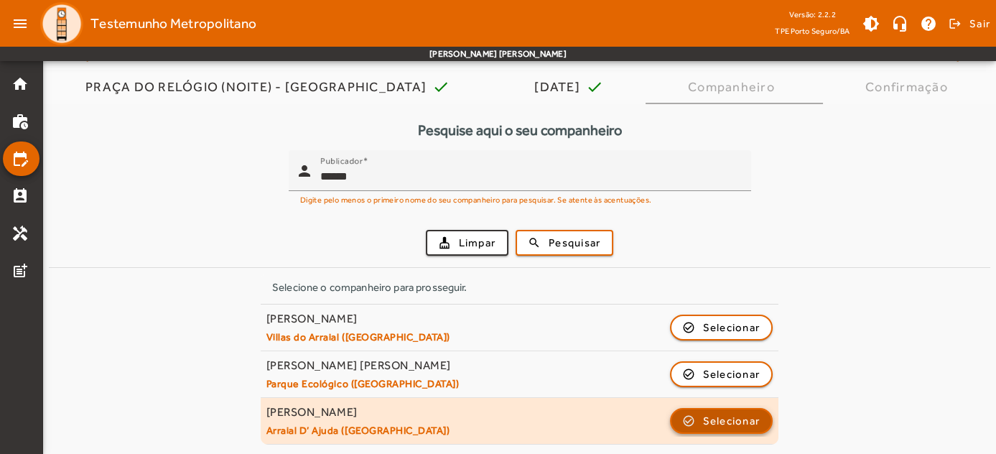
click at [739, 420] on span "Selecionar" at bounding box center [731, 420] width 57 height 17
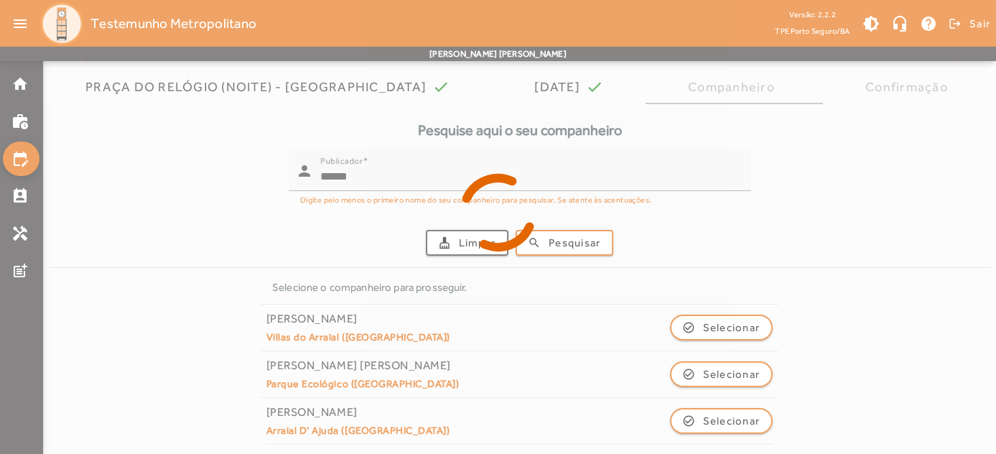
scroll to position [0, 0]
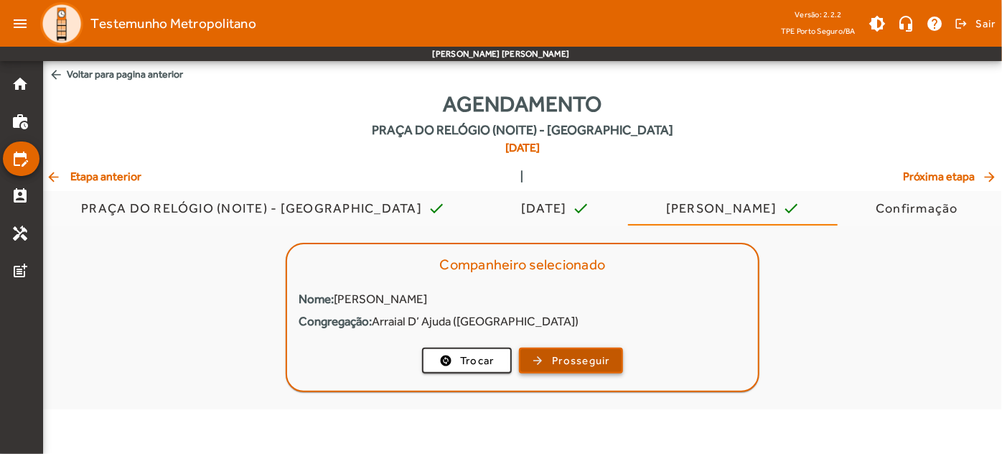
click at [576, 358] on span "Prosseguir" at bounding box center [581, 360] width 58 height 17
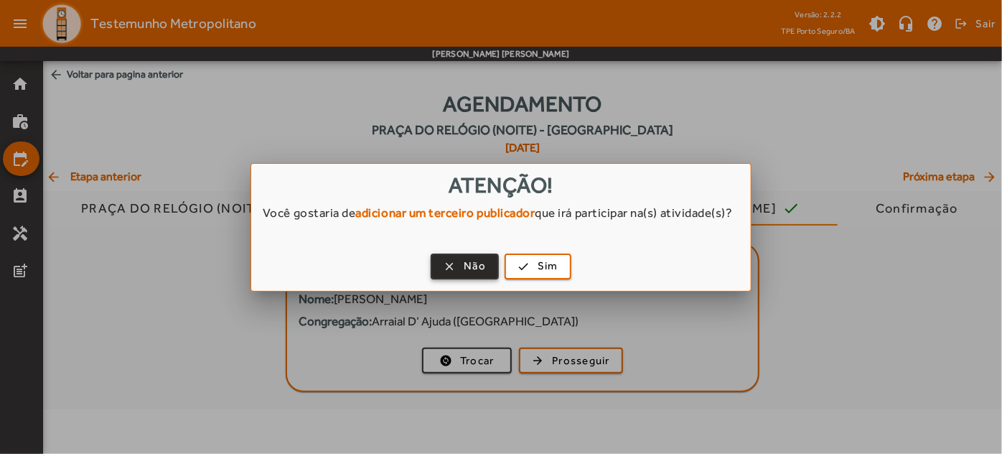
click at [464, 274] on span "Não" at bounding box center [475, 266] width 22 height 17
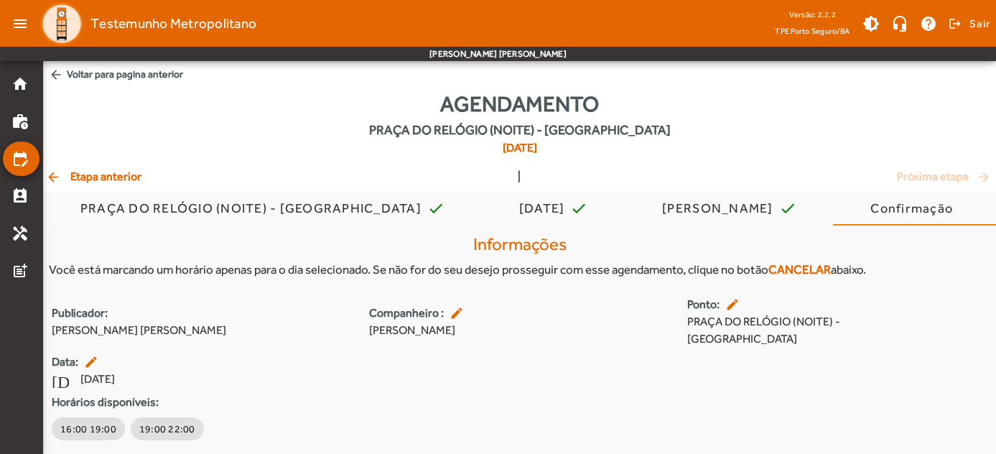
click at [464, 279] on div "Informações Você está marcando um horário apenas para o dia selecionado. Se não…" at bounding box center [519, 256] width 952 height 56
click at [164, 428] on span "19:00 22:00" at bounding box center [167, 428] width 56 height 14
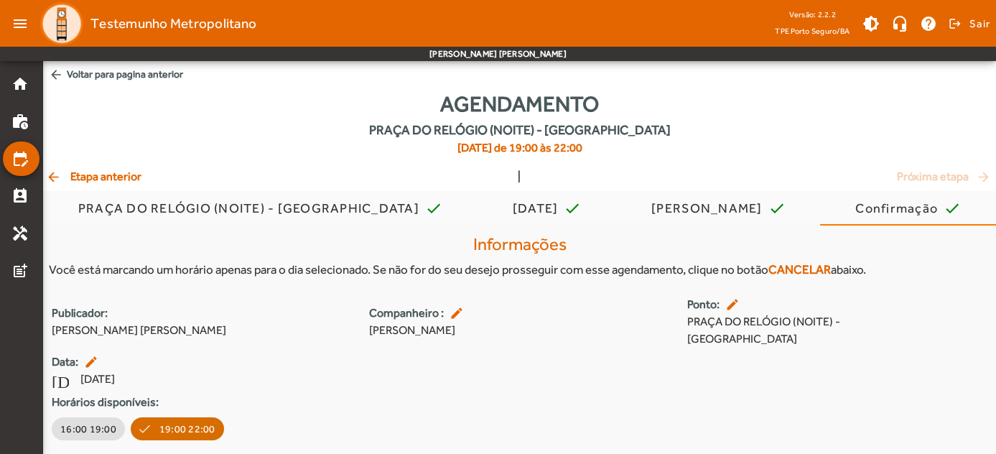
scroll to position [44, 0]
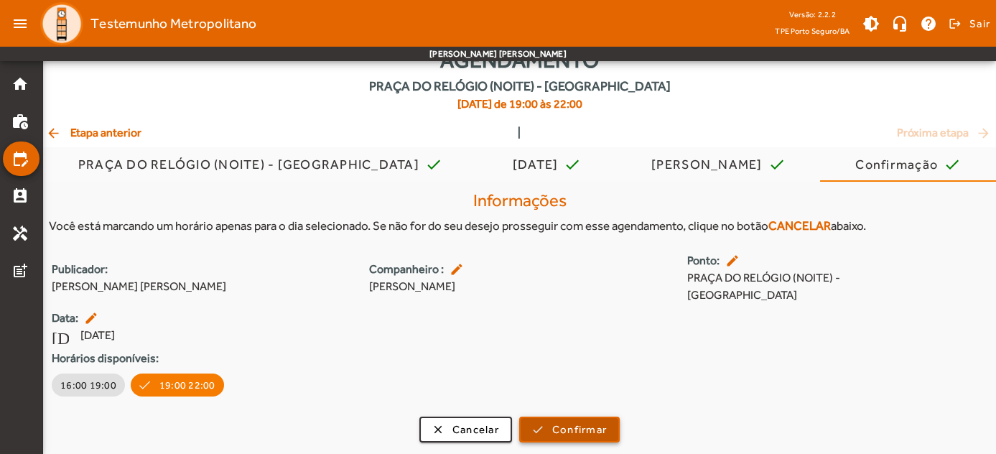
click at [589, 434] on span "Confirmar" at bounding box center [579, 429] width 55 height 17
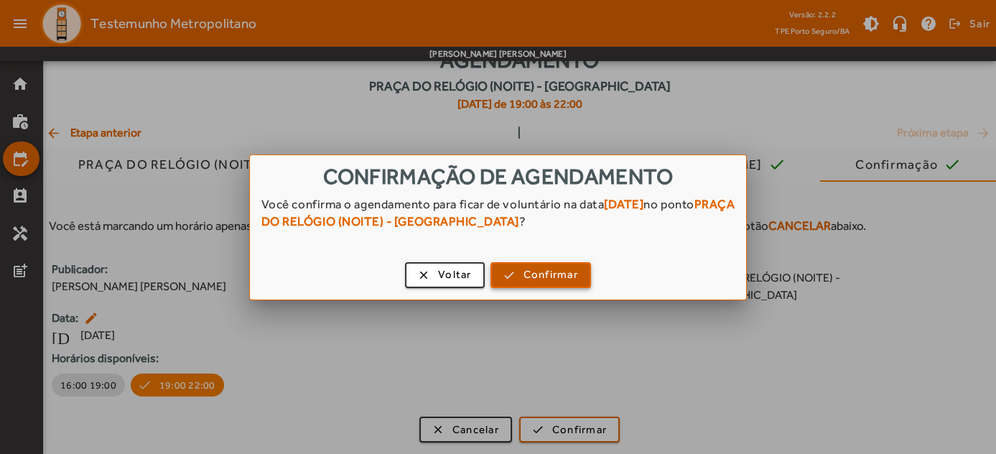
click at [538, 282] on span "Confirmar" at bounding box center [550, 274] width 55 height 17
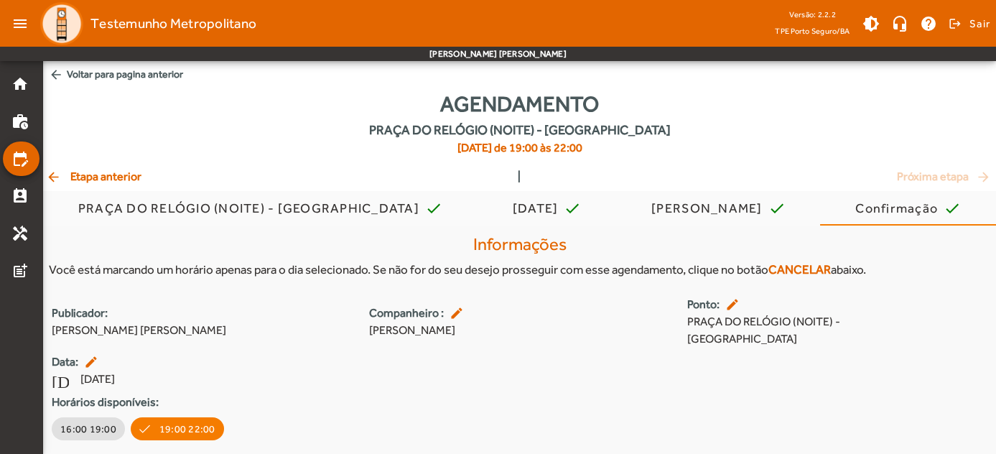
scroll to position [44, 0]
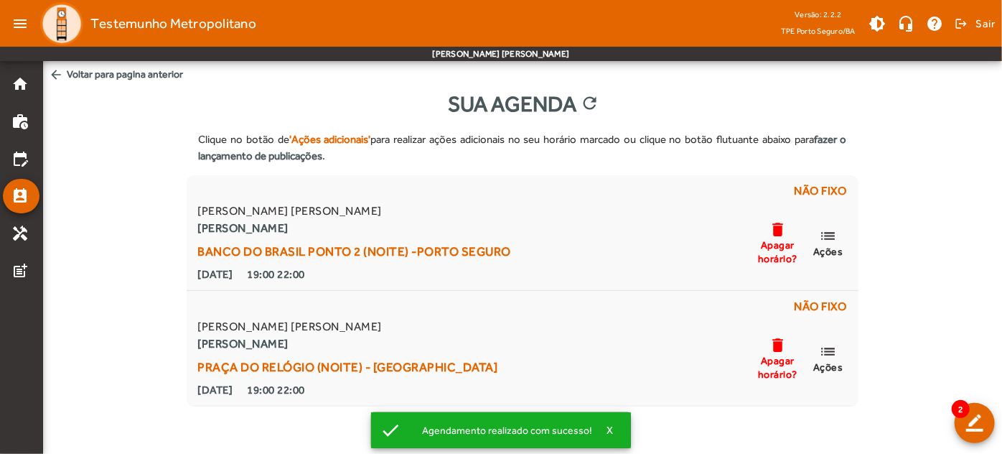
click at [131, 78] on span "arrow_back Voltar para pagina anterior" at bounding box center [522, 74] width 959 height 27
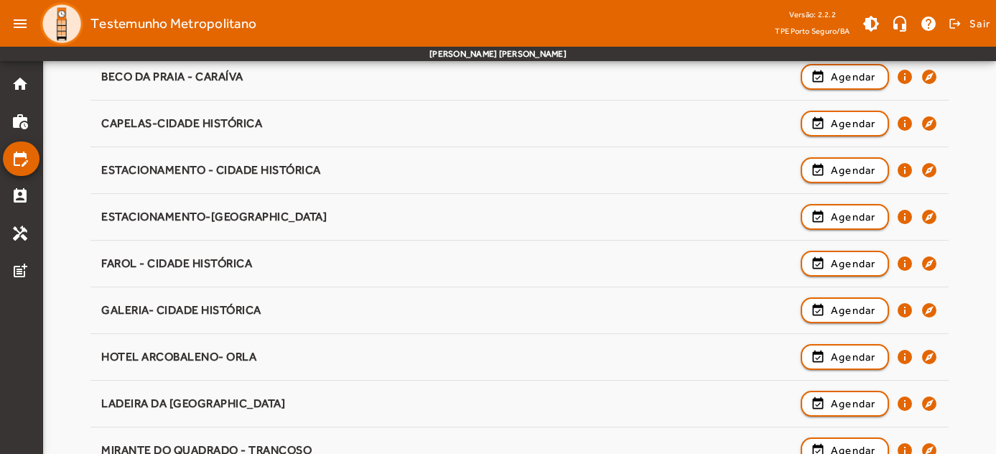
scroll to position [1190, 0]
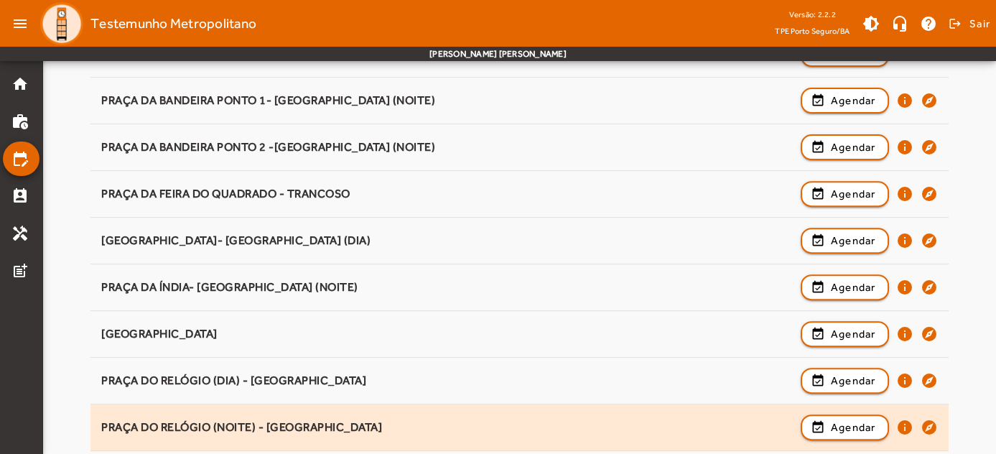
click at [873, 433] on div "event_available Agendar info explore" at bounding box center [868, 427] width 137 height 32
click at [849, 421] on span "Agendar" at bounding box center [852, 426] width 45 height 17
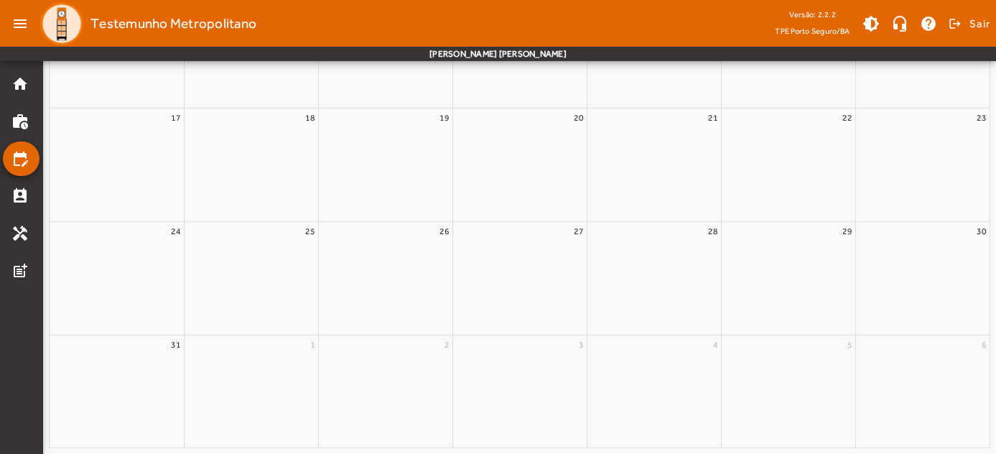
scroll to position [0, 0]
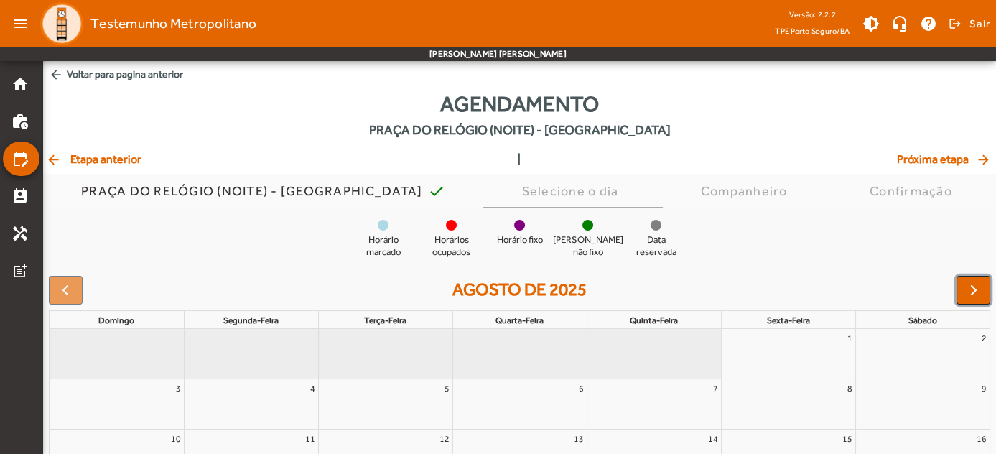
click at [965, 294] on span "button" at bounding box center [973, 289] width 17 height 17
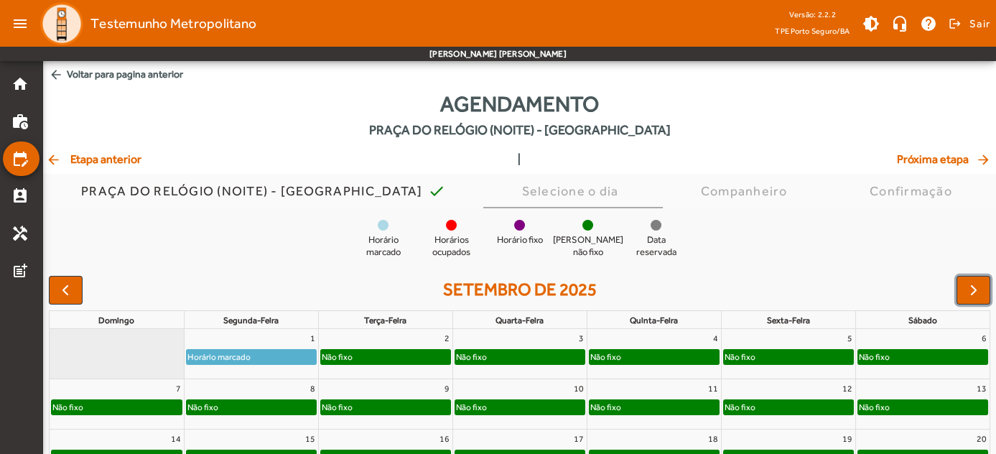
click at [261, 414] on link "Não fixo" at bounding box center [251, 407] width 131 height 16
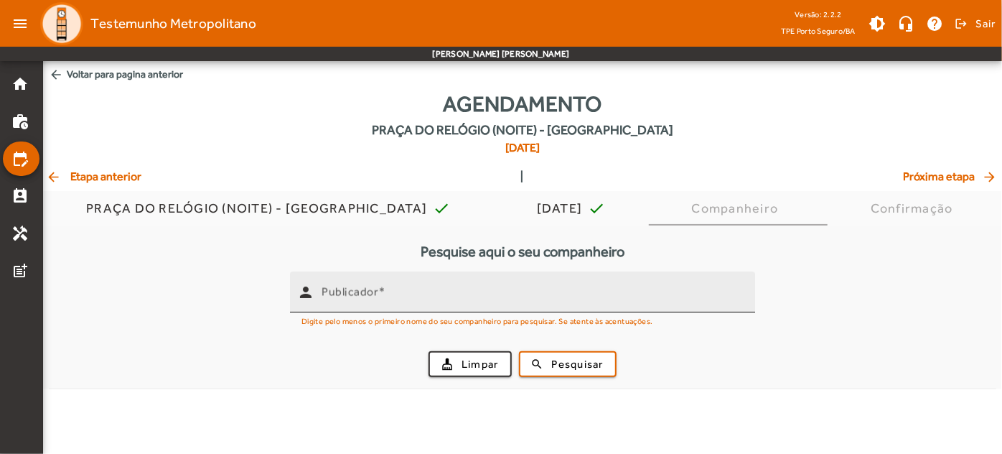
click at [373, 298] on mat-label "Publicador" at bounding box center [350, 292] width 57 height 14
click at [373, 298] on input "Publicador" at bounding box center [533, 297] width 422 height 17
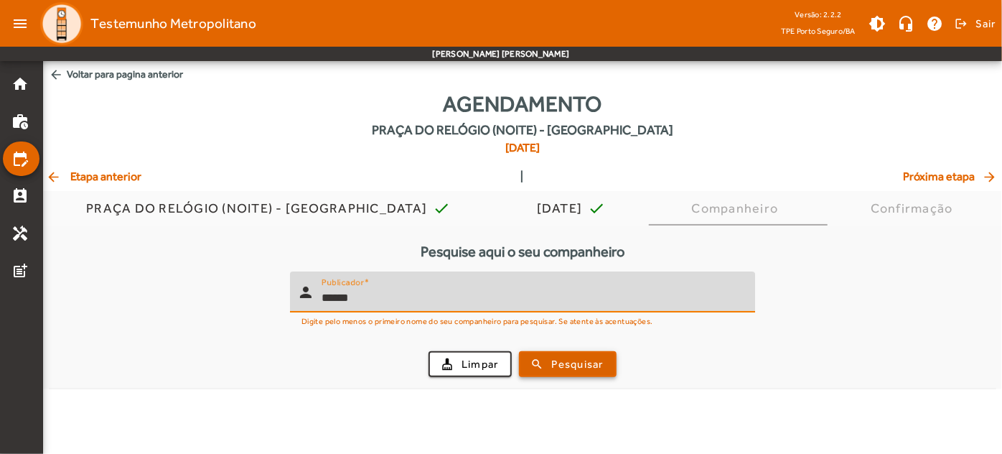
type input "******"
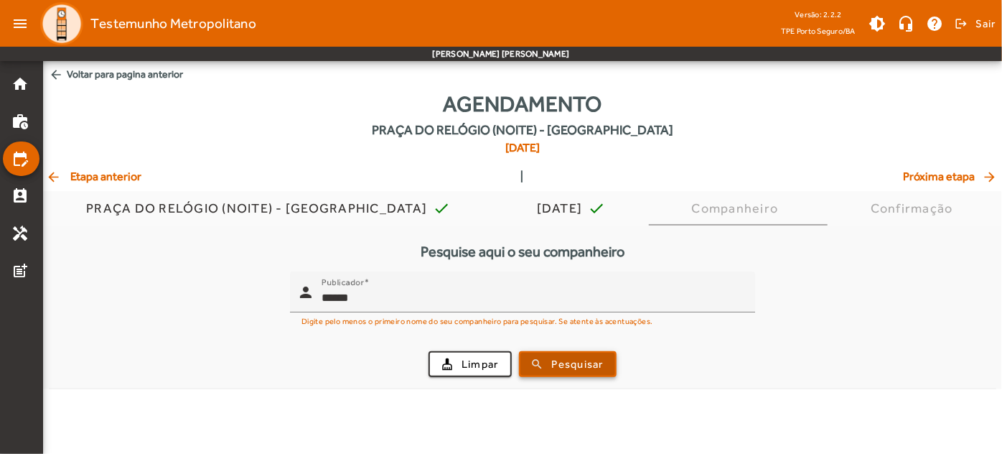
click at [550, 357] on span "submit" at bounding box center [567, 364] width 95 height 34
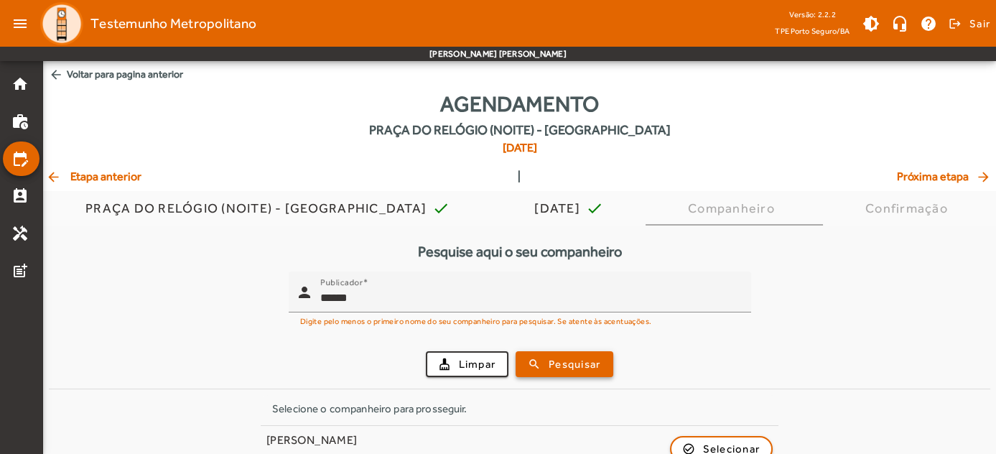
scroll to position [121, 0]
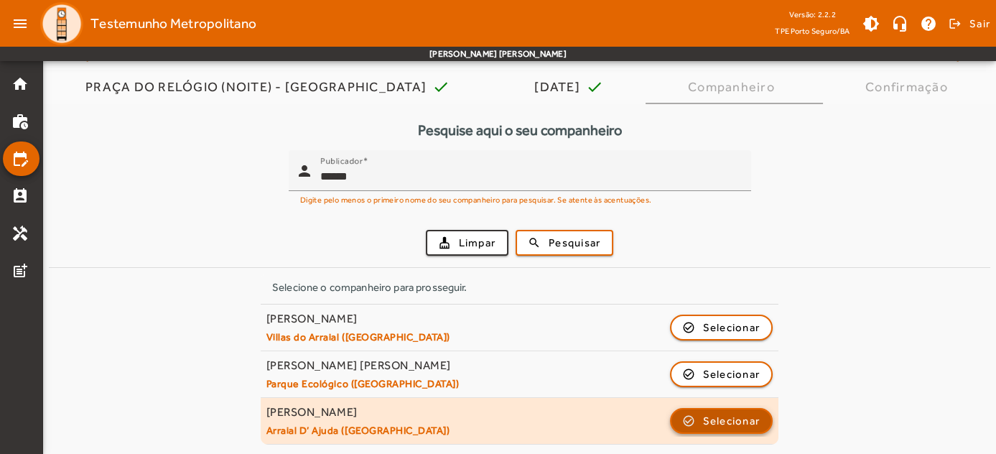
click at [746, 418] on span "Selecionar" at bounding box center [731, 420] width 57 height 17
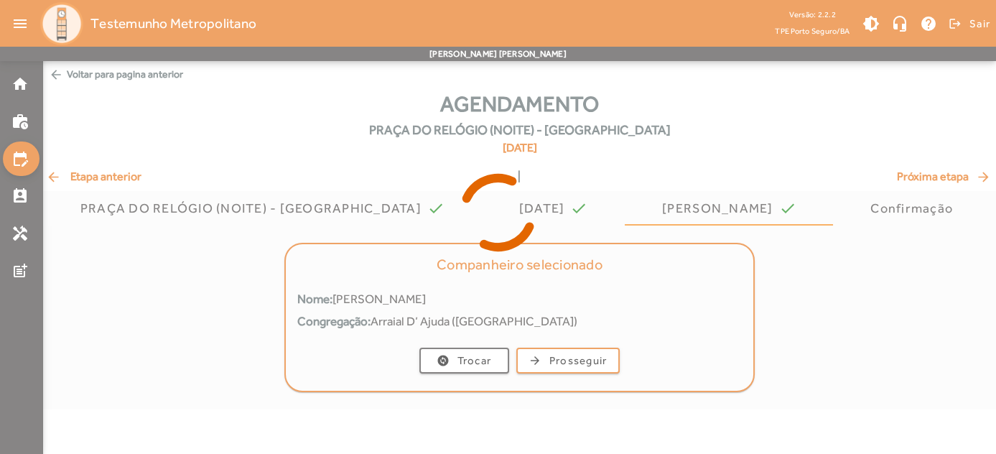
scroll to position [0, 0]
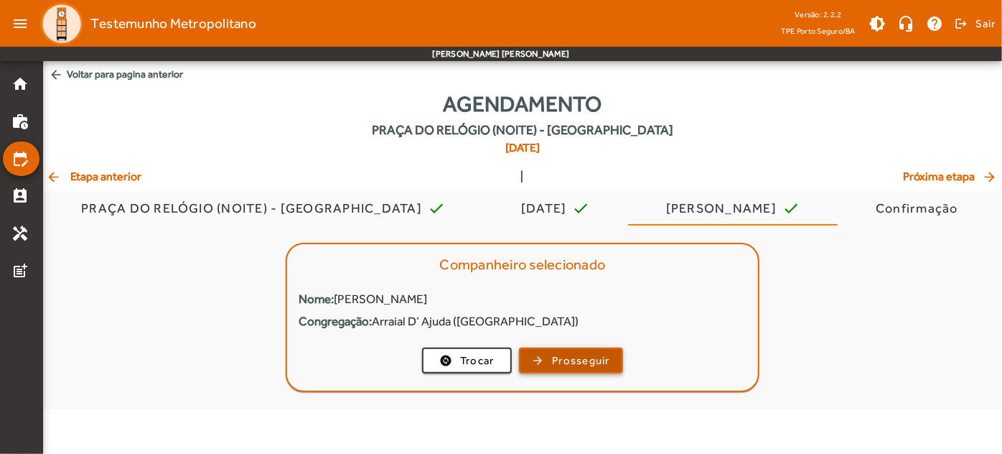
click at [538, 360] on span "button" at bounding box center [570, 360] width 101 height 34
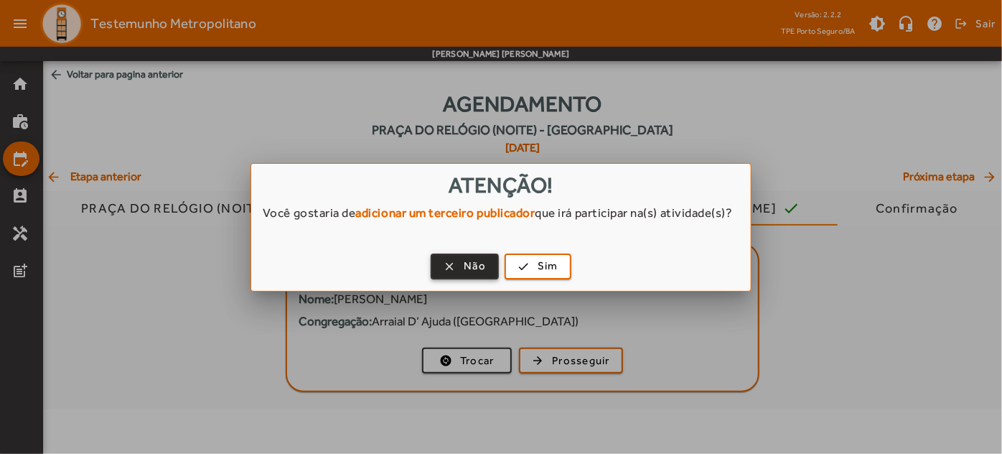
click at [461, 277] on span "button" at bounding box center [464, 266] width 65 height 34
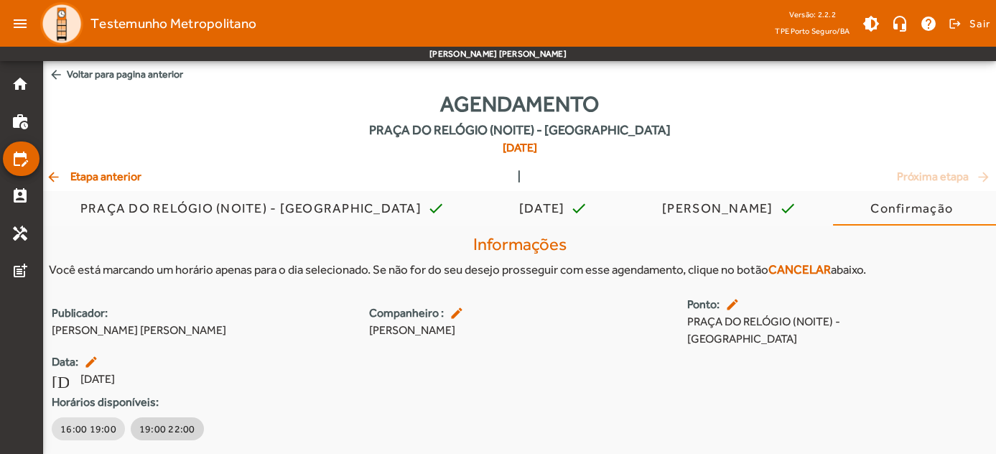
click at [156, 426] on span "19:00 22:00" at bounding box center [167, 428] width 56 height 14
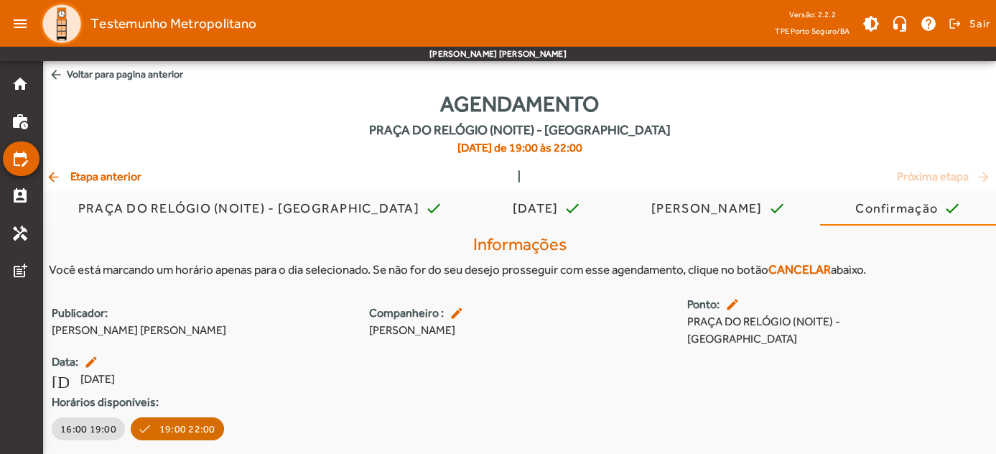
scroll to position [44, 0]
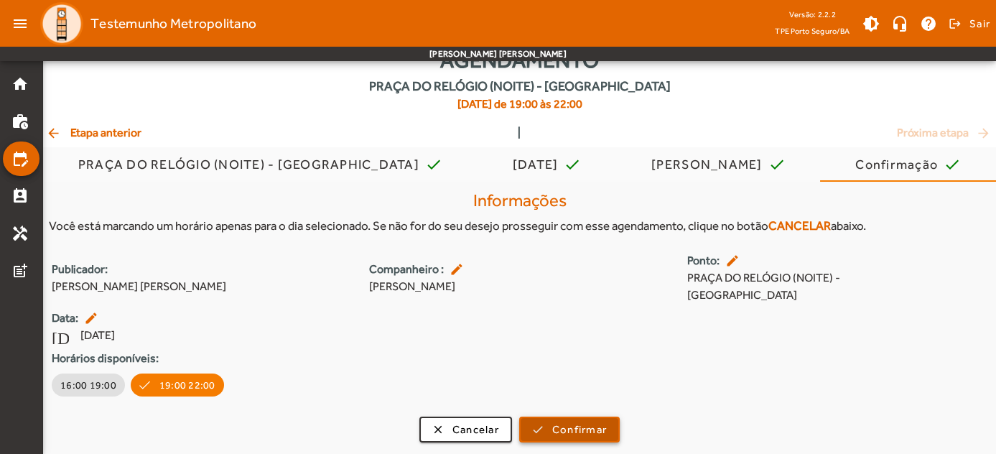
click at [573, 431] on span "Confirmar" at bounding box center [579, 429] width 55 height 17
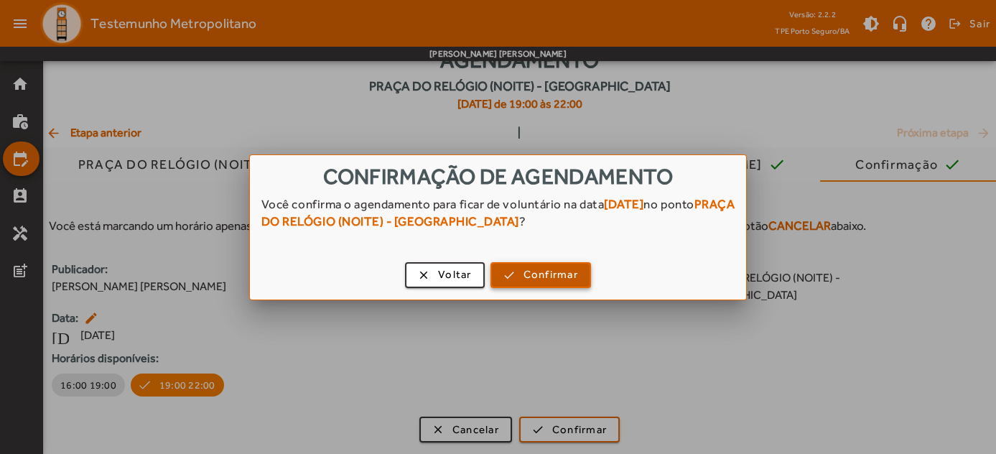
click at [520, 280] on span "button" at bounding box center [541, 275] width 98 height 34
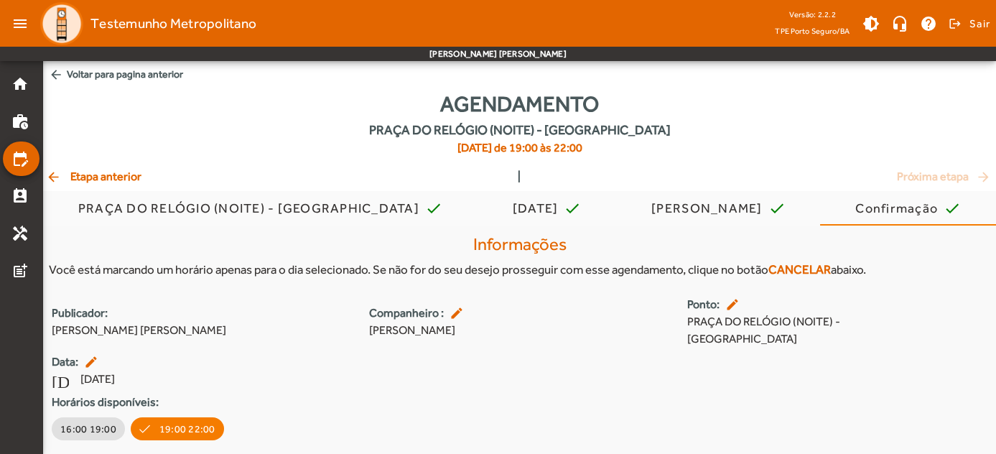
scroll to position [44, 0]
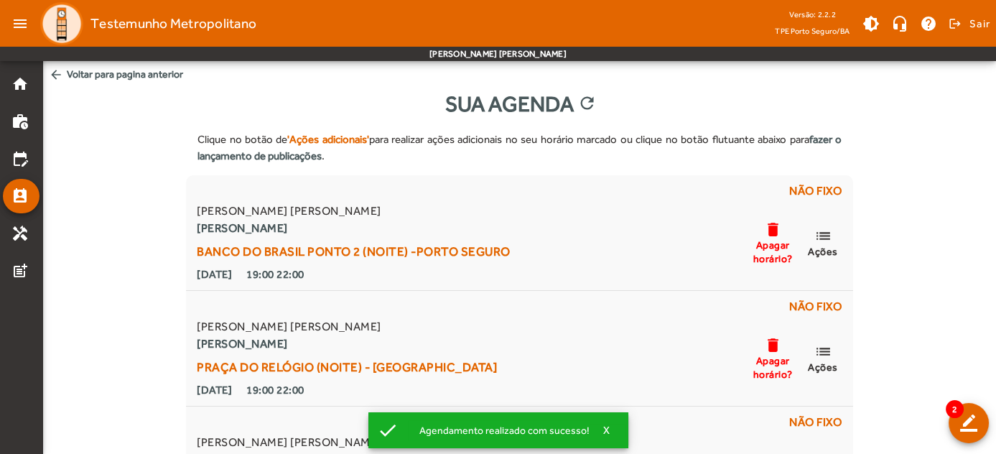
click at [116, 74] on span "arrow_back Voltar para pagina anterior" at bounding box center [519, 74] width 952 height 27
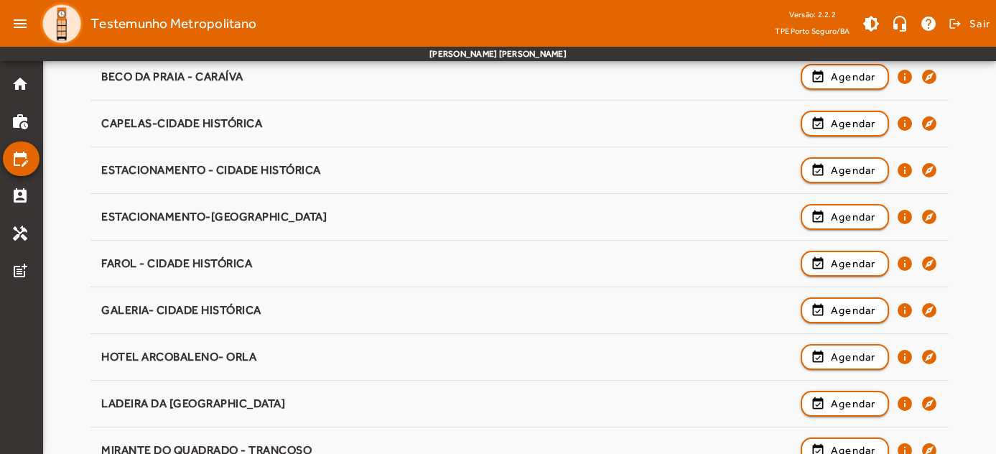
scroll to position [1190, 0]
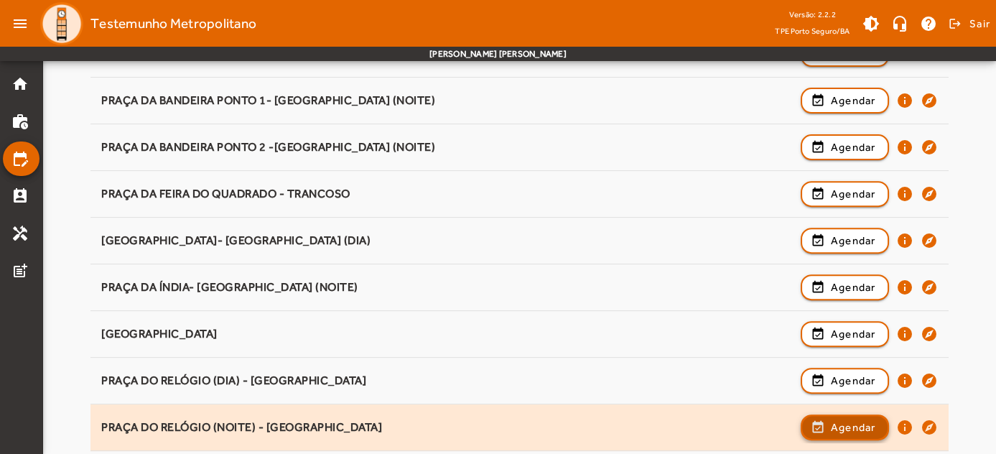
click at [872, 429] on span "button" at bounding box center [844, 427] width 85 height 34
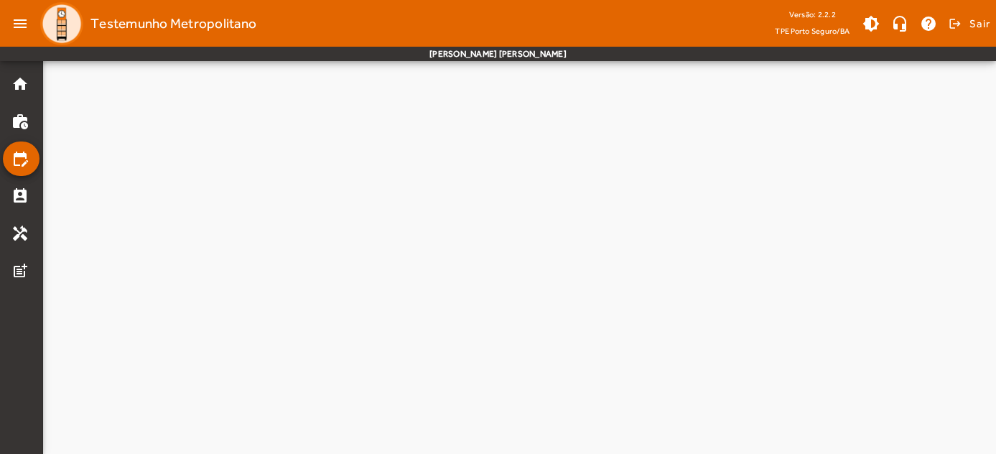
scroll to position [0, 0]
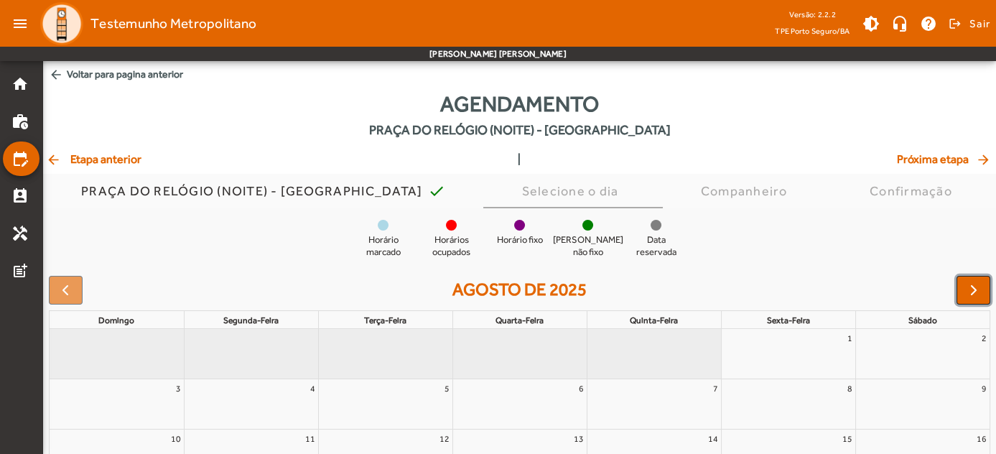
click at [983, 282] on button "button" at bounding box center [973, 290] width 34 height 29
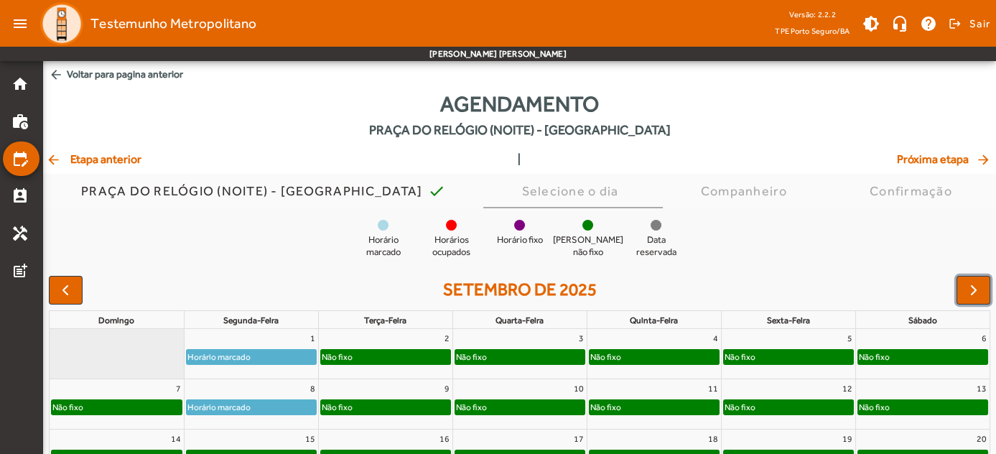
click at [277, 438] on div "15" at bounding box center [251, 438] width 134 height 19
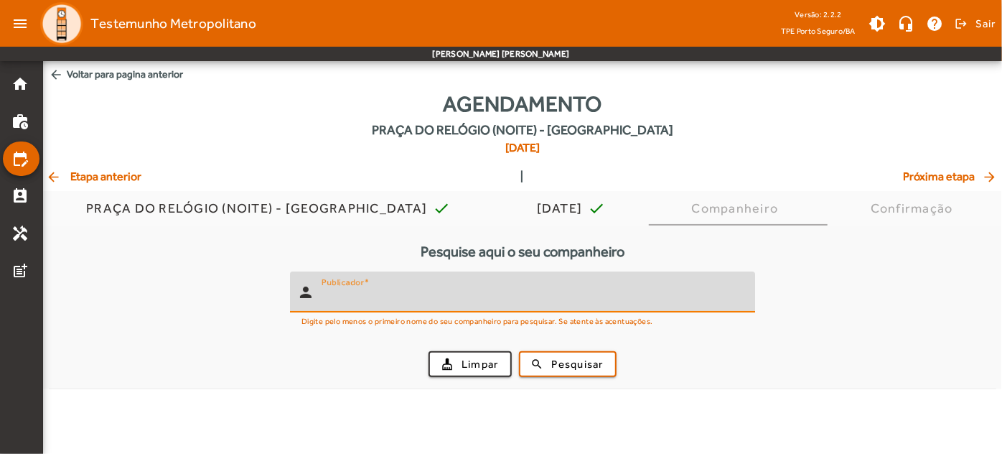
click at [421, 296] on input "Publicador" at bounding box center [533, 297] width 422 height 17
type input "******"
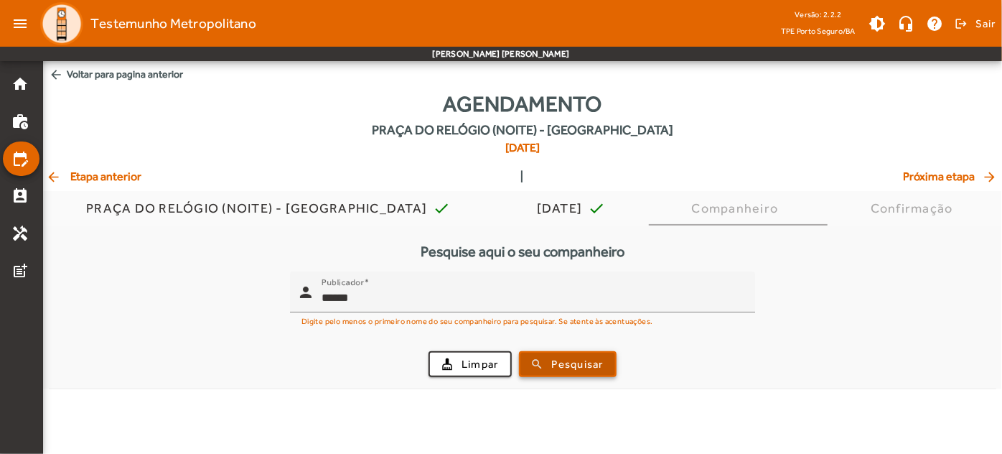
click at [565, 357] on span "Pesquisar" at bounding box center [578, 364] width 52 height 17
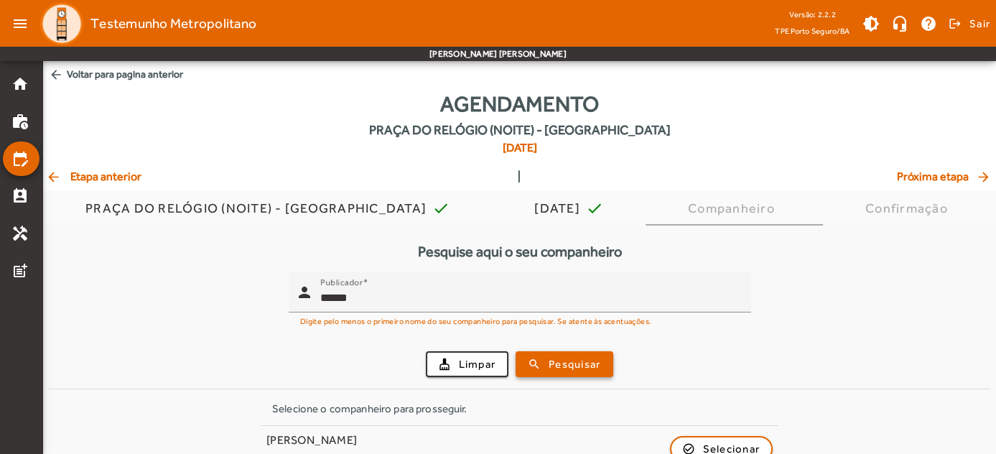
scroll to position [121, 0]
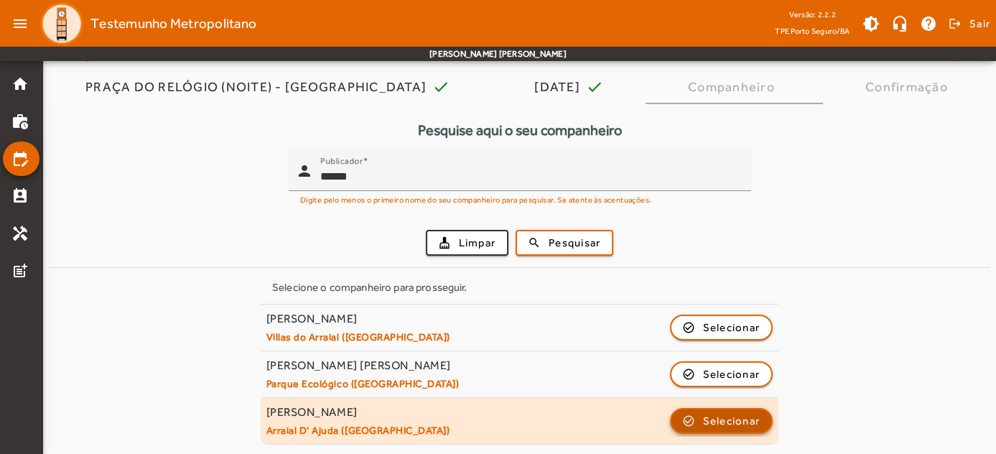
click at [696, 419] on span "button" at bounding box center [721, 420] width 100 height 34
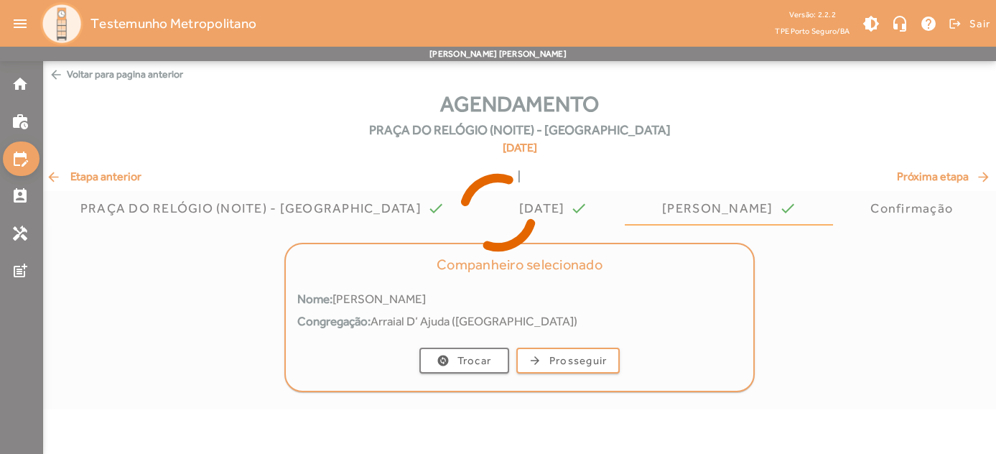
scroll to position [0, 0]
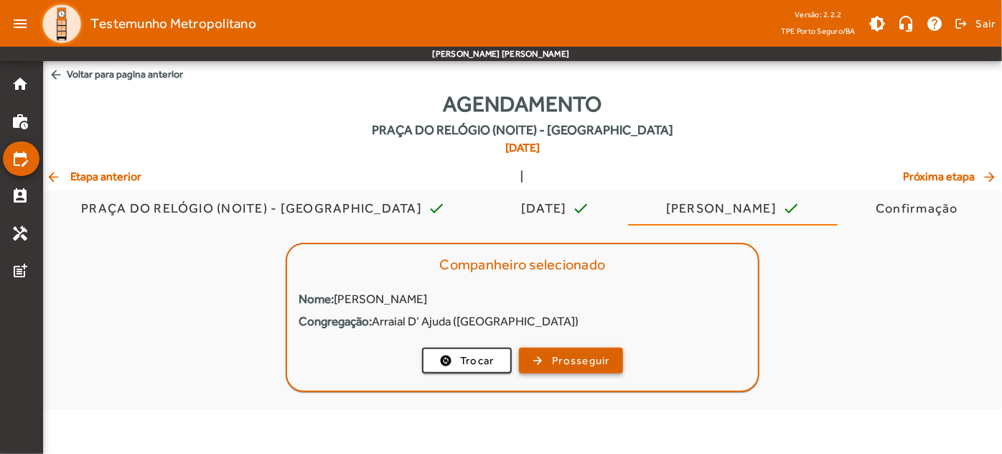
click at [549, 368] on span "button" at bounding box center [570, 360] width 101 height 34
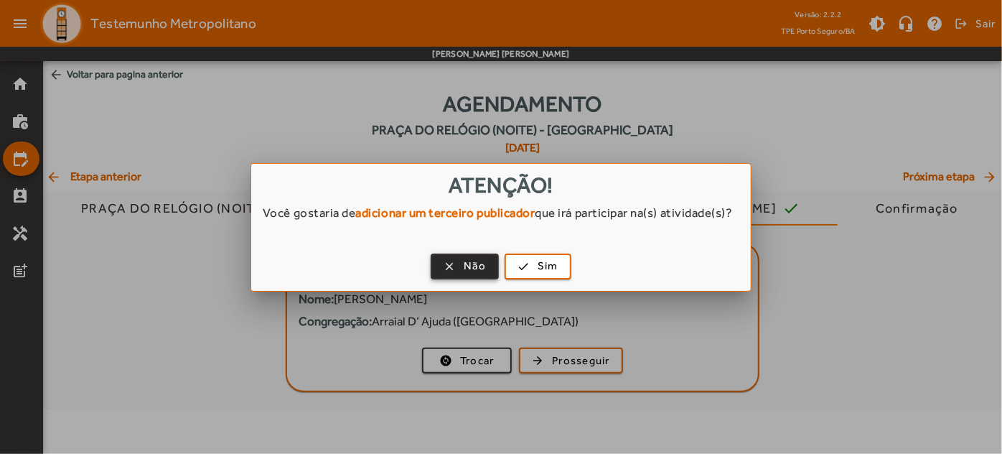
click at [437, 278] on span "button" at bounding box center [464, 266] width 65 height 34
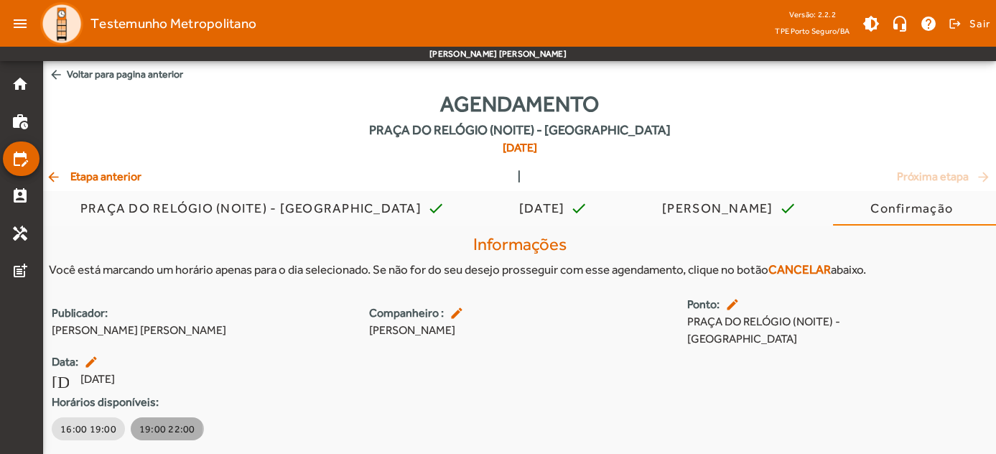
click at [162, 428] on span "19:00 22:00" at bounding box center [167, 428] width 56 height 14
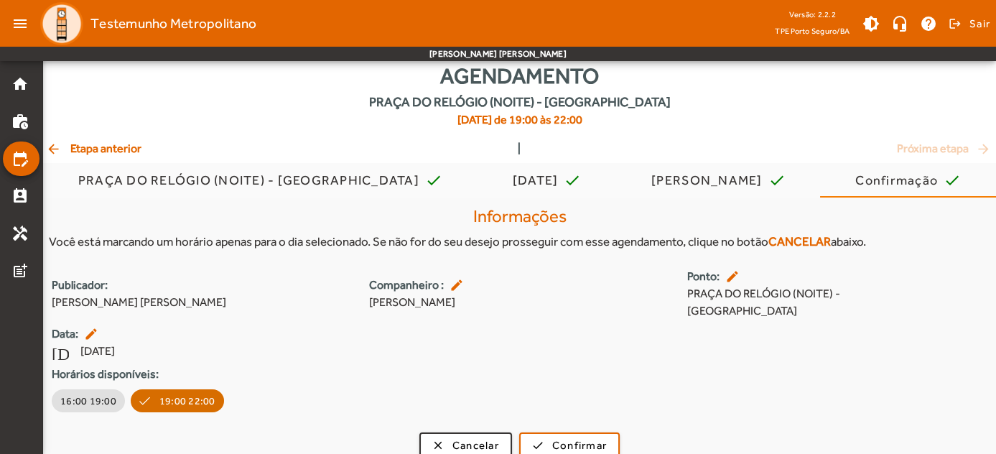
scroll to position [44, 0]
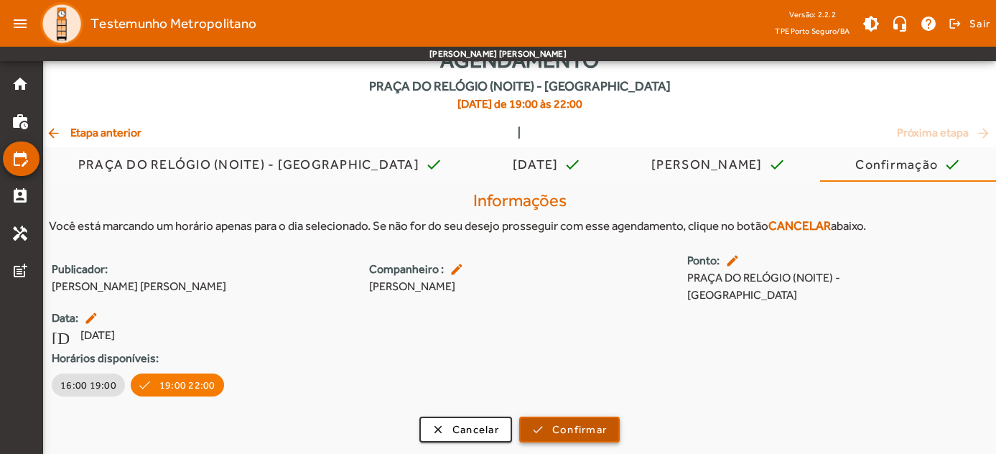
click at [542, 431] on span "submit" at bounding box center [569, 429] width 98 height 34
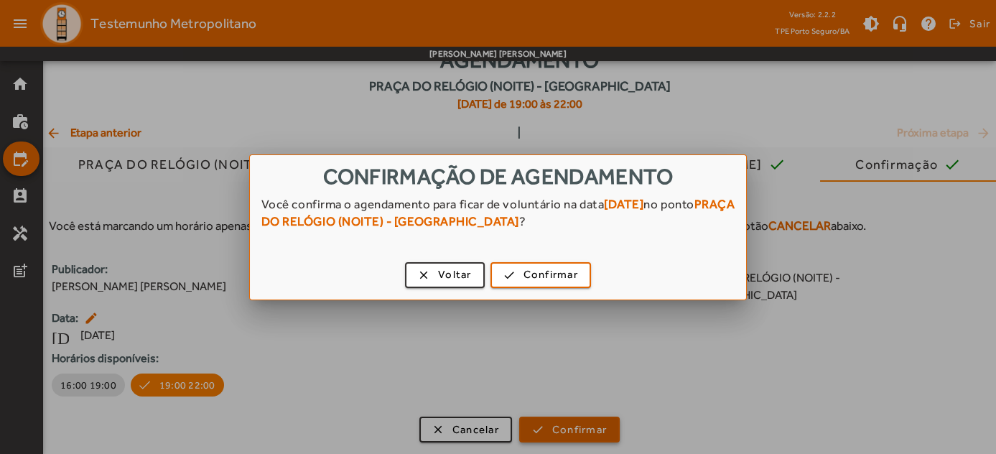
scroll to position [0, 0]
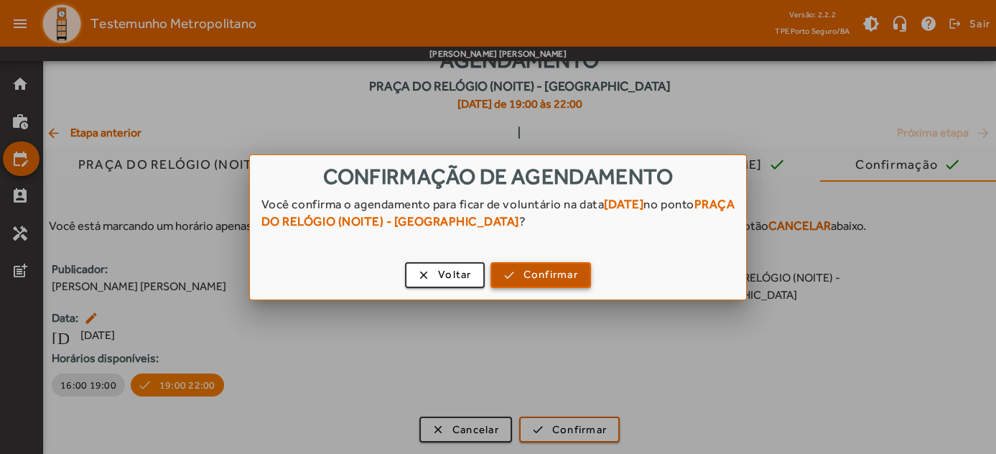
click at [513, 272] on span "button" at bounding box center [541, 275] width 98 height 34
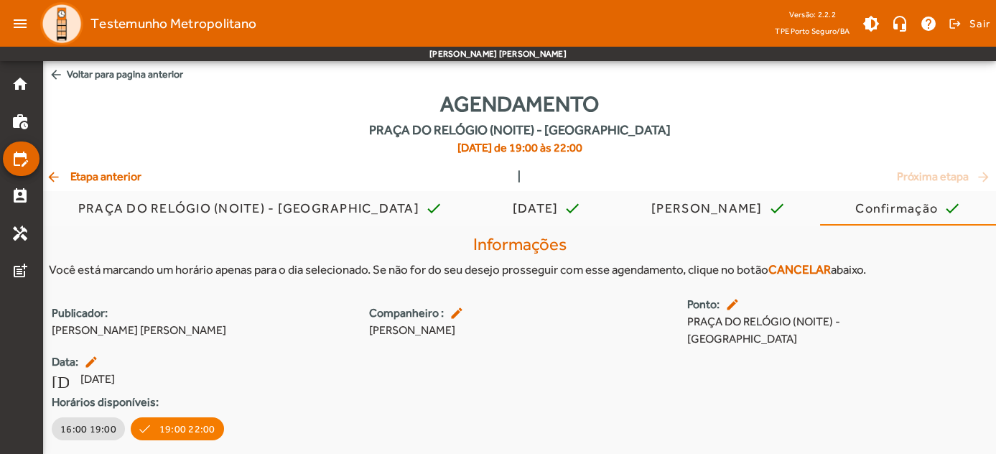
scroll to position [44, 0]
